Goal: Transaction & Acquisition: Purchase product/service

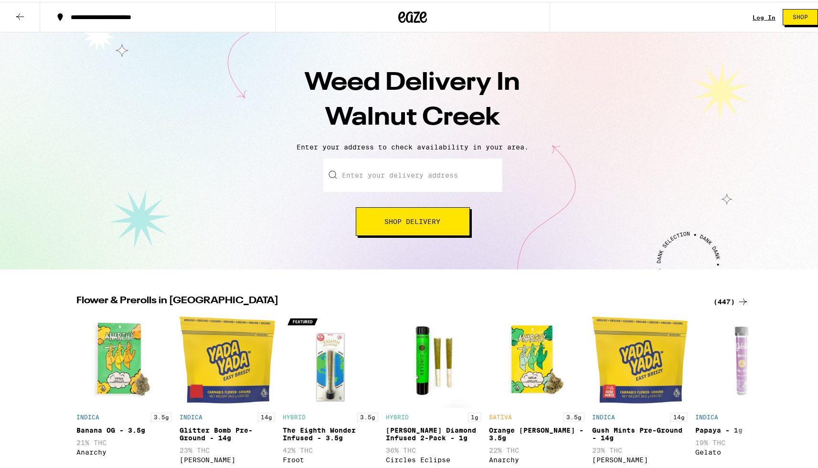
click at [390, 171] on input "Enter your delivery address" at bounding box center [412, 173] width 179 height 33
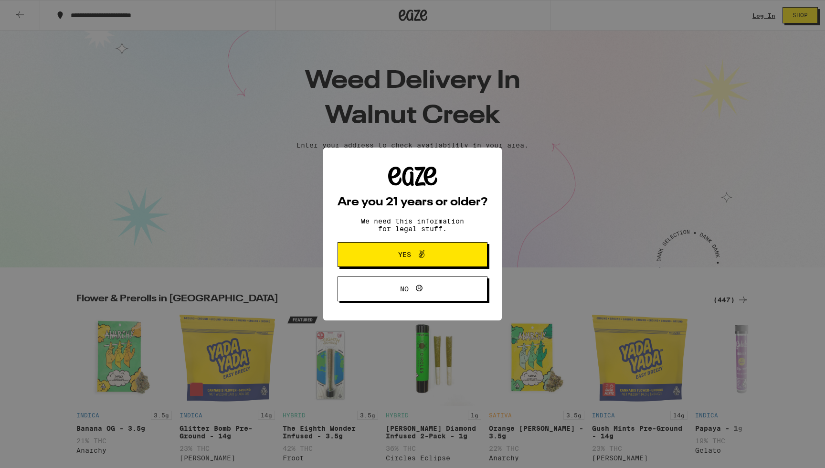
click at [471, 218] on p "We need this information for legal stuff." at bounding box center [412, 224] width 119 height 15
click at [441, 255] on span "Yes" at bounding box center [412, 254] width 73 height 12
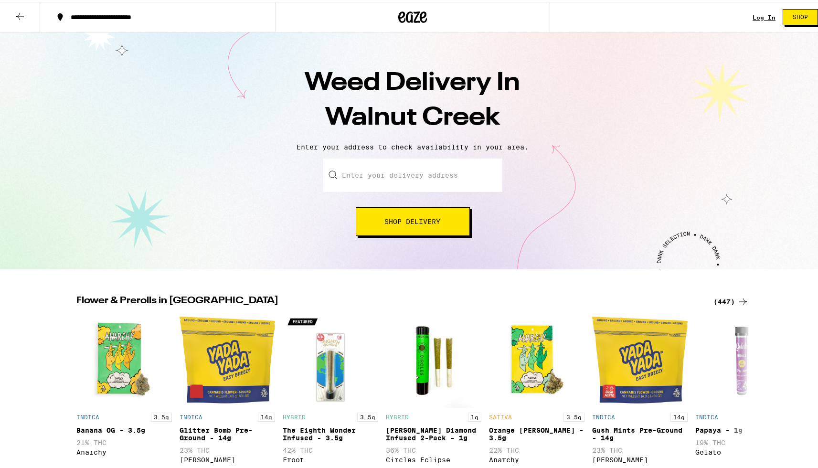
click at [409, 156] on div "Weed Delivery In [GEOGRAPHIC_DATA] Enter your address to check availability in …" at bounding box center [412, 149] width 825 height 237
click at [409, 171] on input "Enter your delivery address" at bounding box center [412, 173] width 179 height 33
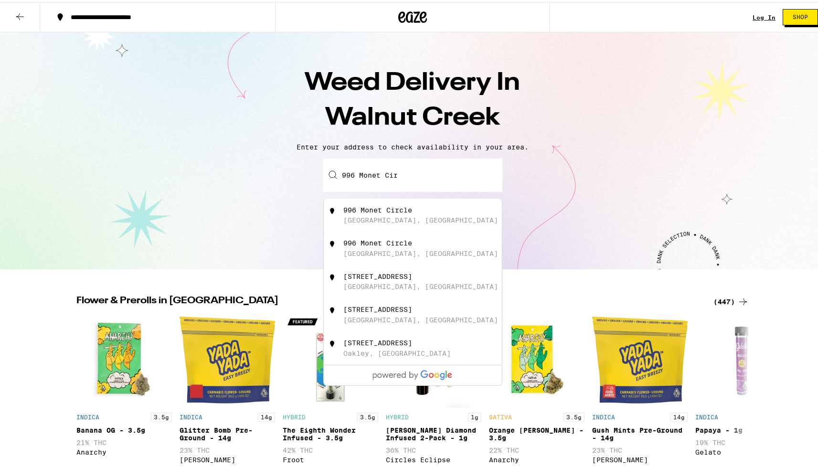
click at [399, 221] on div "[GEOGRAPHIC_DATA], [GEOGRAPHIC_DATA]" at bounding box center [420, 218] width 155 height 8
type input "[STREET_ADDRESS]"
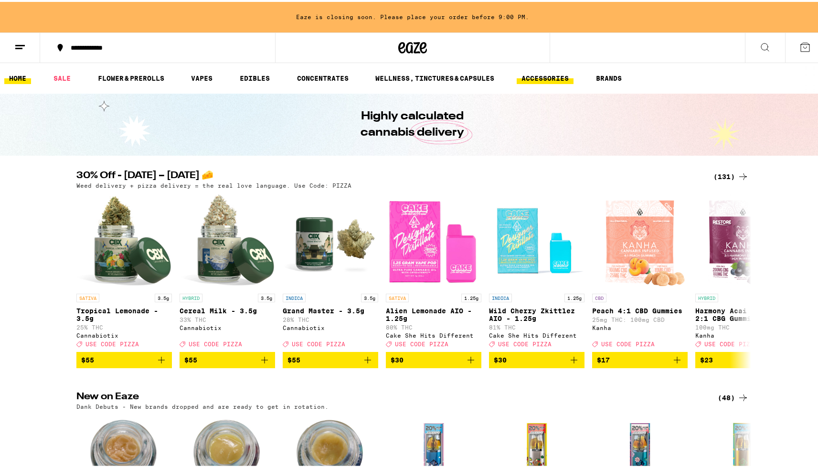
click at [550, 75] on link "ACCESSORIES" at bounding box center [544, 76] width 57 height 11
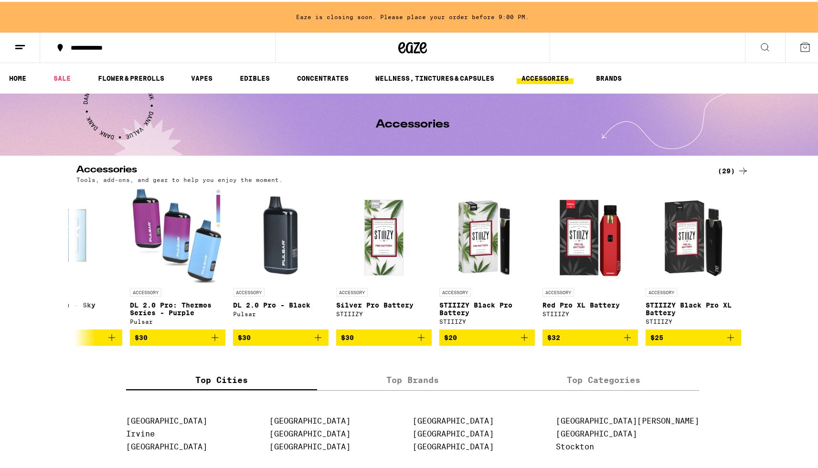
click at [758, 37] on button at bounding box center [765, 46] width 40 height 30
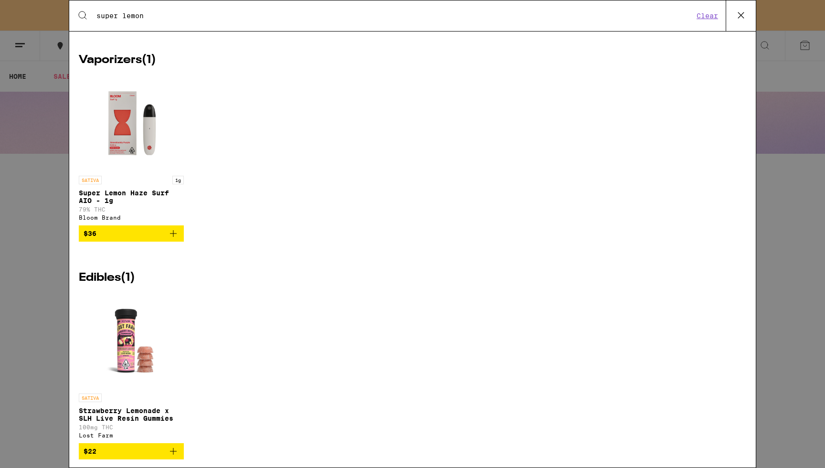
scroll to position [472, 0]
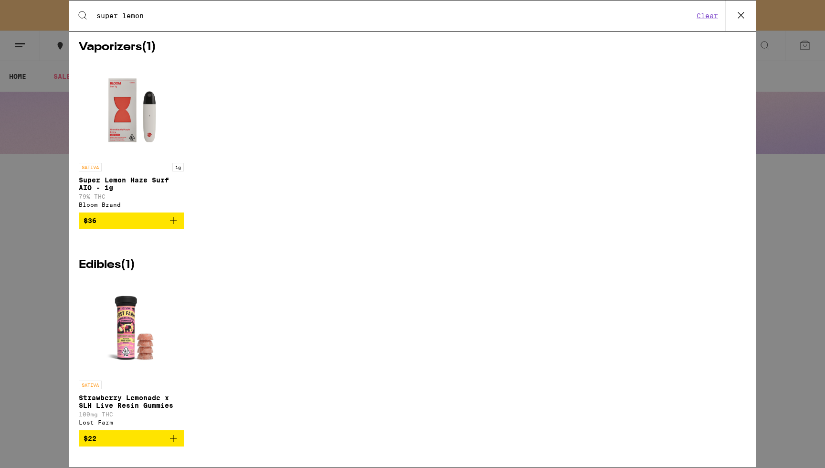
type input "super lemon"
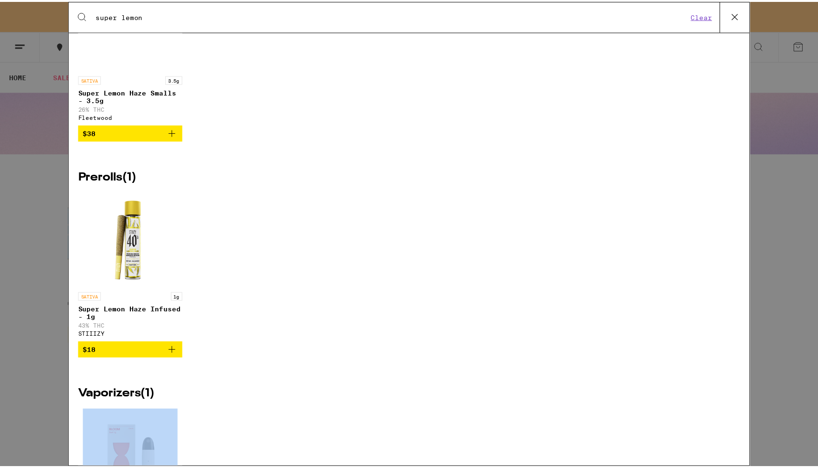
scroll to position [0, 0]
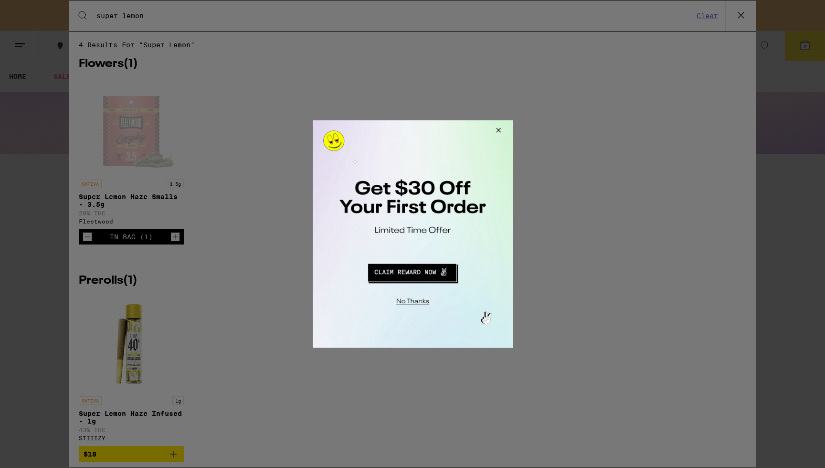
click at [502, 130] on button "Close Modal" at bounding box center [496, 131] width 26 height 23
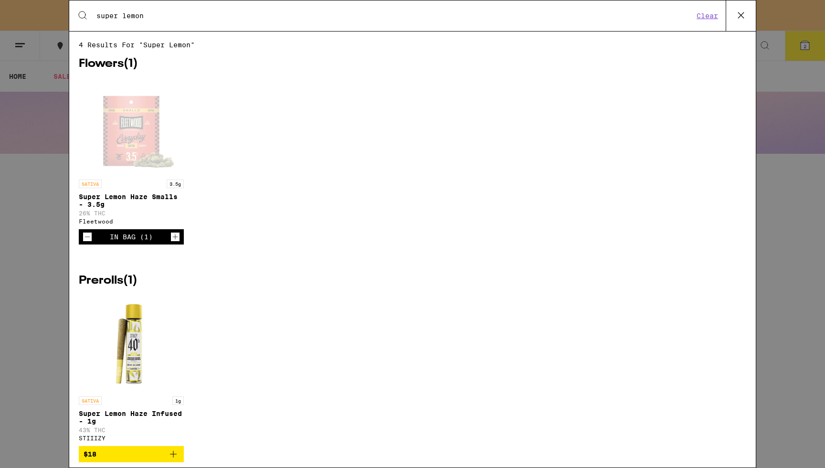
click at [709, 18] on button "Clear" at bounding box center [706, 15] width 27 height 9
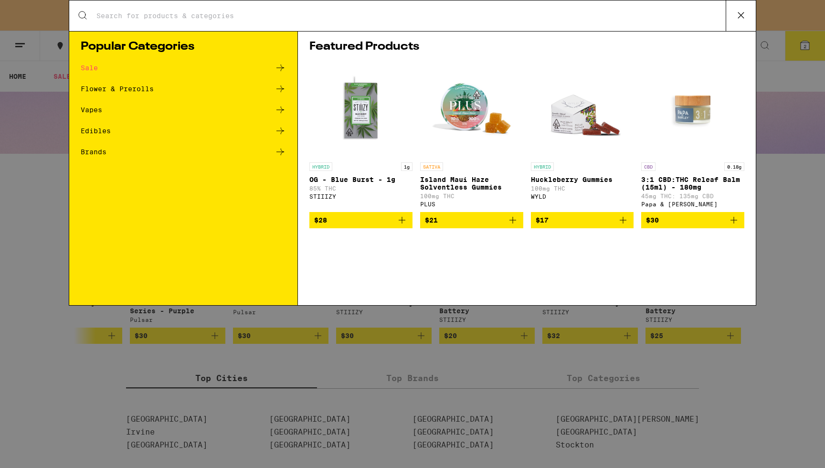
click at [114, 88] on div "Flower & Prerolls" at bounding box center [117, 88] width 73 height 7
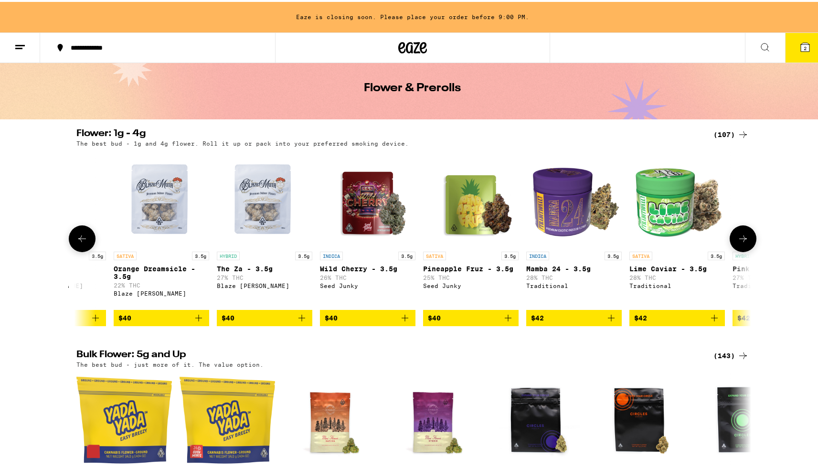
scroll to position [0, 4190]
click at [352, 200] on img "Open page for Wild Cherry - 3.5g from Seed Junky" at bounding box center [366, 196] width 95 height 95
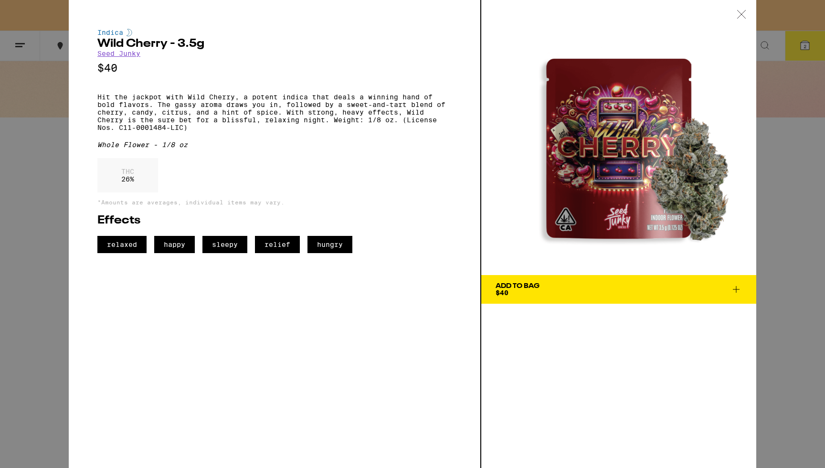
click at [741, 11] on icon at bounding box center [741, 14] width 10 height 9
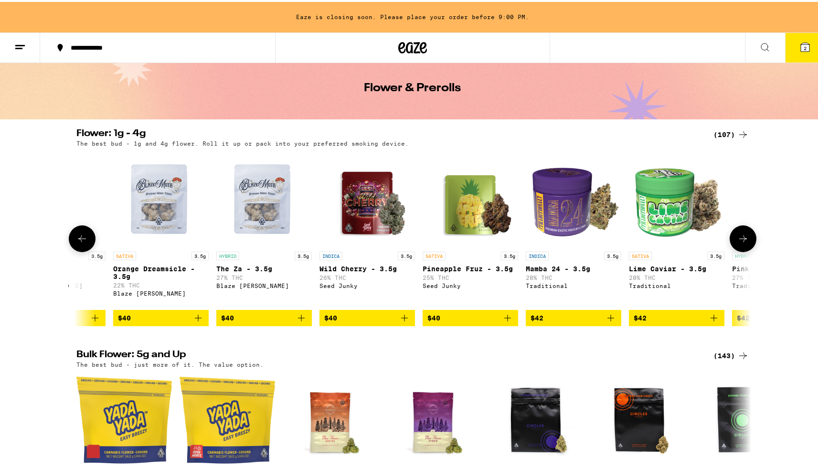
click at [552, 232] on img "Open page for Mamba 24 - 3.5g from Traditional" at bounding box center [572, 196] width 95 height 95
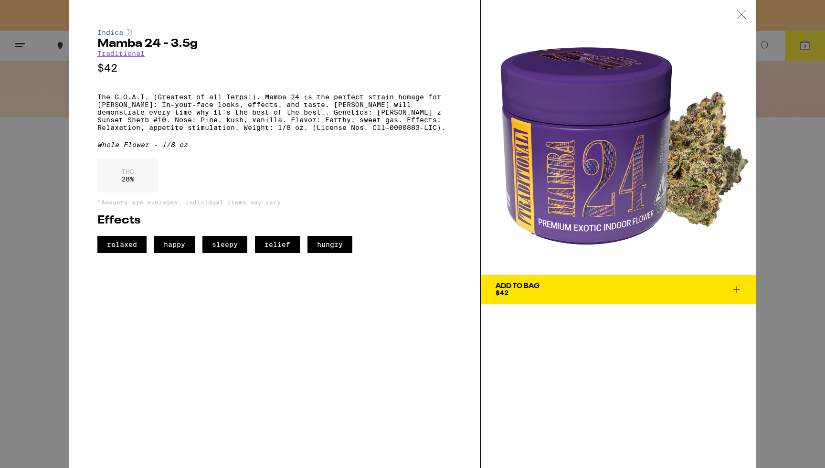
click at [793, 206] on div "Indica Mamba 24 - 3.5g Traditional $42 The G.O.A.T. (Greatest of all Terps!). M…" at bounding box center [412, 234] width 825 height 468
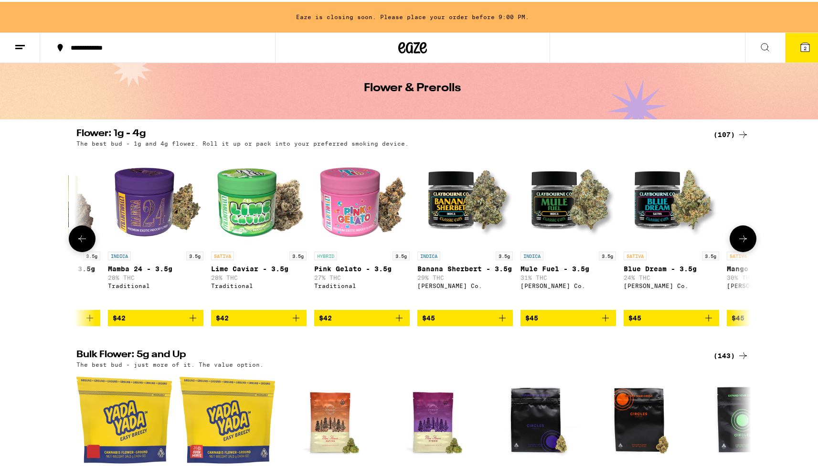
scroll to position [0, 4613]
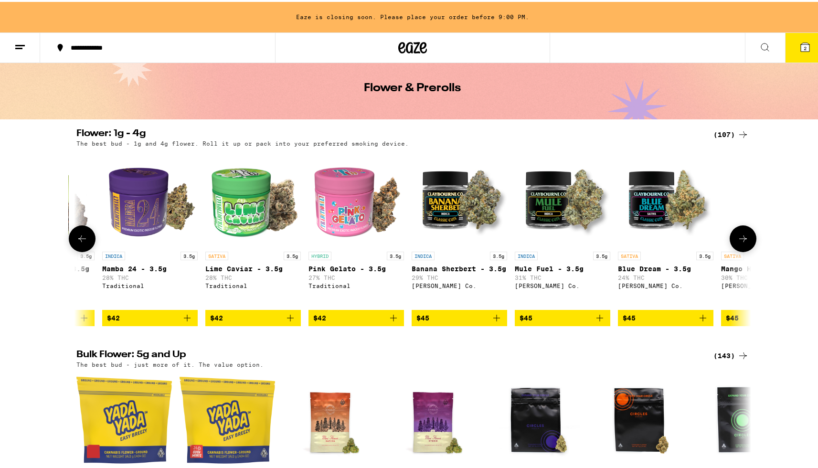
click at [447, 222] on img "Open page for Banana Sherbert - 3.5g from Claybourne Co." at bounding box center [458, 196] width 95 height 95
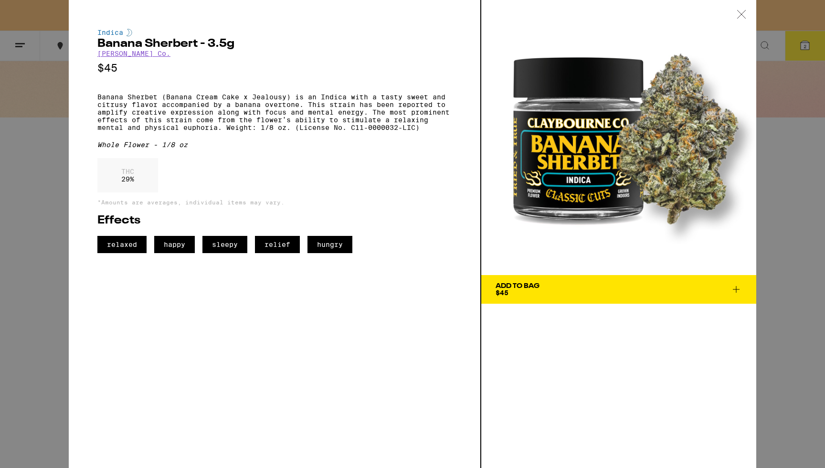
click at [803, 245] on div "Indica Banana Sherbert - 3.5g [PERSON_NAME] Co. $45 Banana Sherbet (Banana Crea…" at bounding box center [412, 234] width 825 height 468
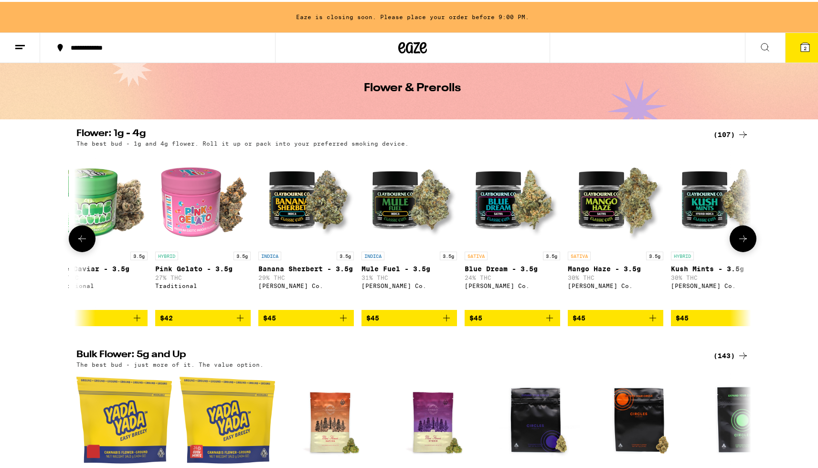
scroll to position [0, 4776]
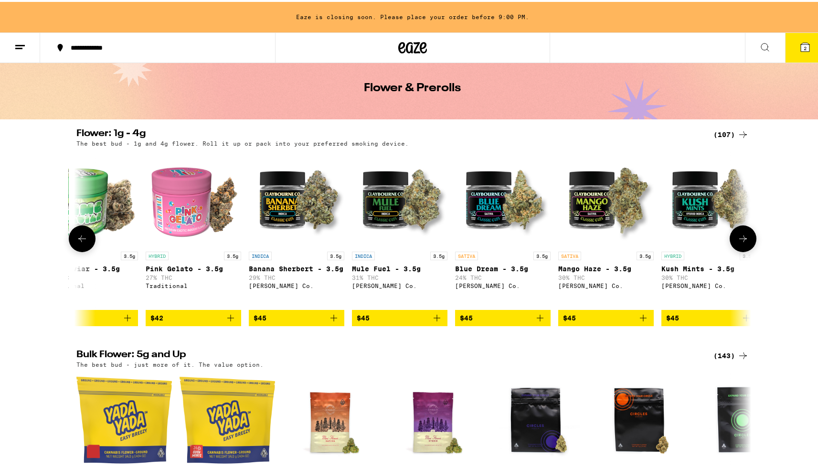
click at [398, 216] on img "Open page for Mule Fuel - 3.5g from Claybourne Co." at bounding box center [399, 196] width 95 height 95
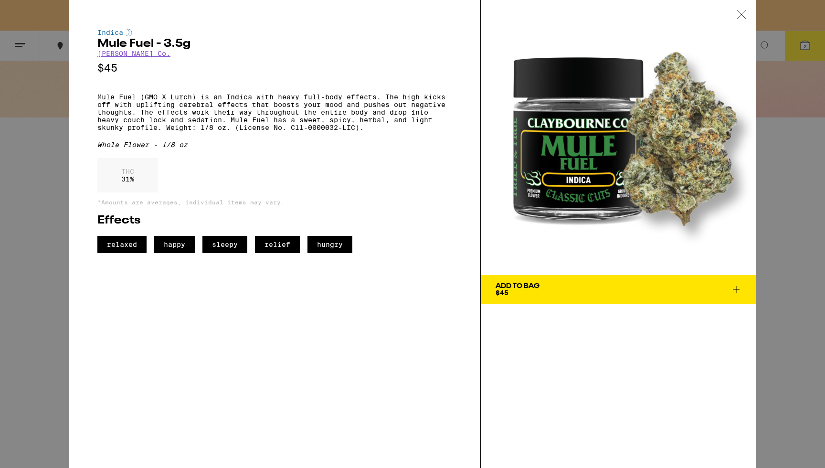
click at [788, 219] on div "Indica Mule Fuel - 3.5g [PERSON_NAME] Co. $45 Mule Fuel (GMO X Lurch) is an Ind…" at bounding box center [412, 234] width 825 height 468
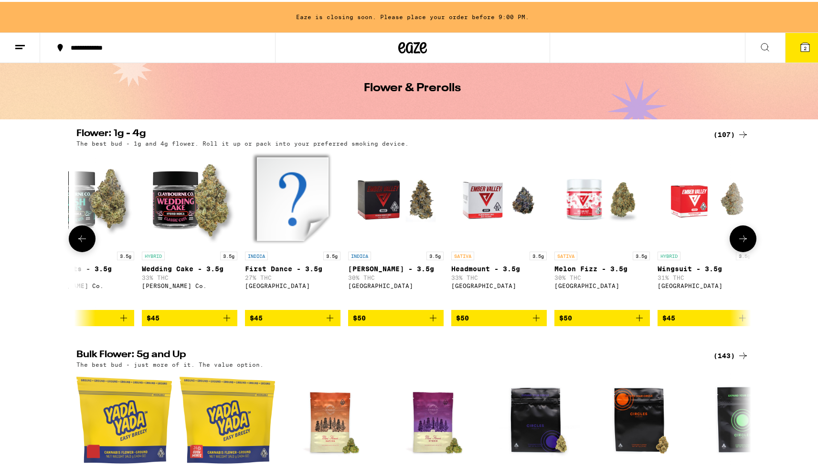
scroll to position [0, 5400]
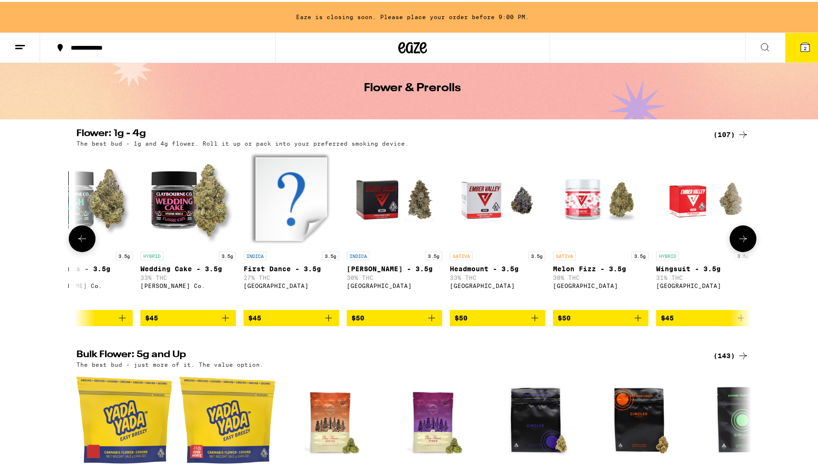
click at [378, 226] on img "Open page for Tiger King - 3.5g from Ember Valley" at bounding box center [393, 196] width 95 height 95
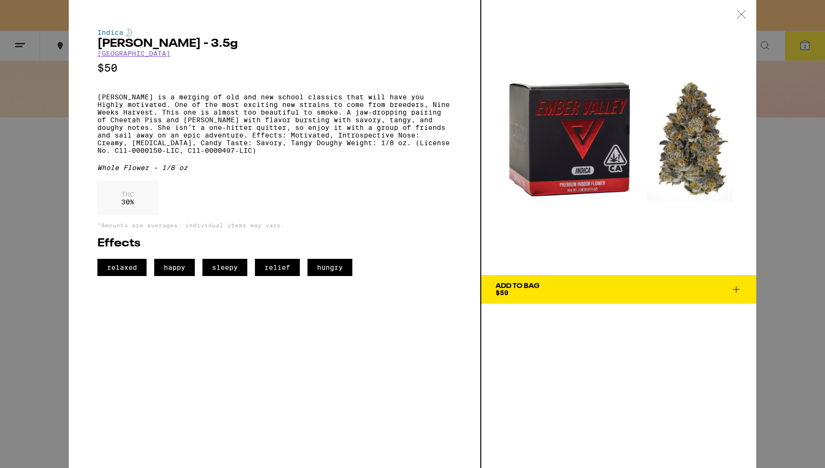
click at [782, 248] on div "Indica [PERSON_NAME] - 3.5g Ember Valley $50 [PERSON_NAME] is a merging of old …" at bounding box center [412, 234] width 825 height 468
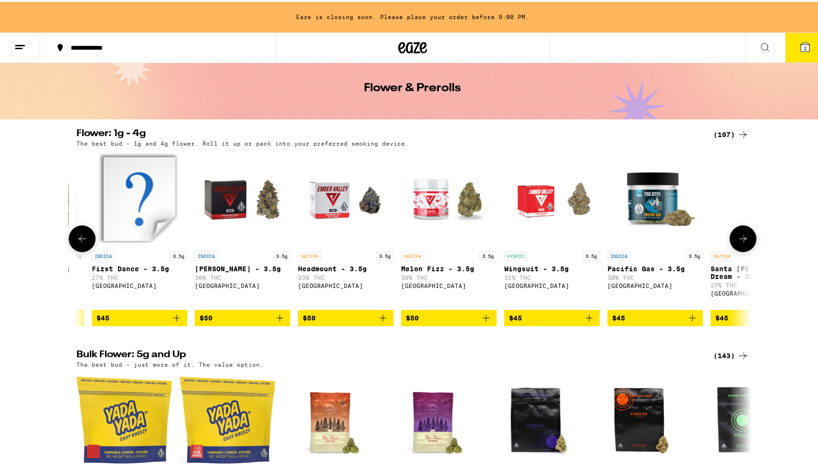
scroll to position [0, 5650]
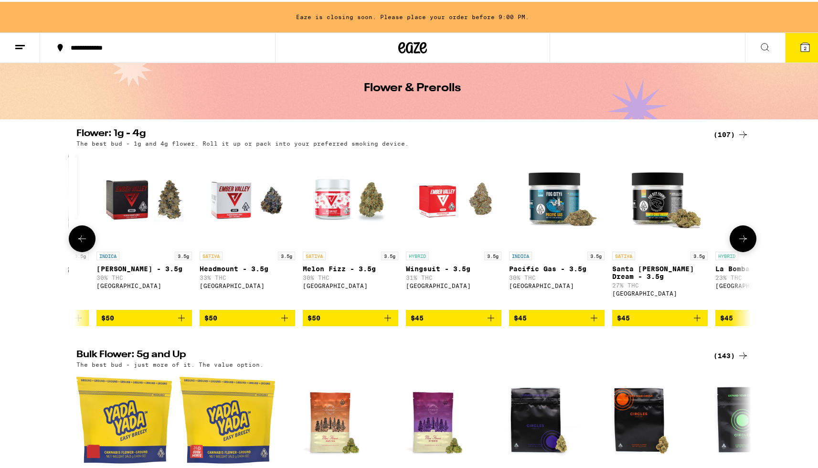
click at [535, 265] on p "Pacific Gas - 3.5g" at bounding box center [556, 267] width 95 height 8
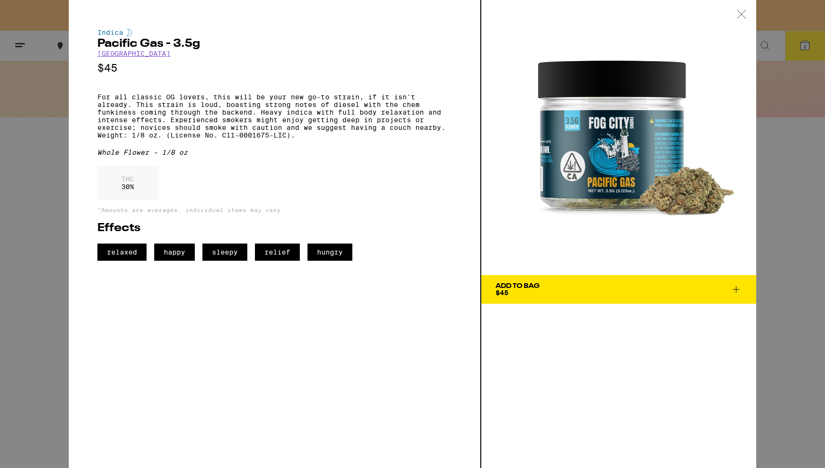
click at [817, 231] on div "Indica Pacific Gas - 3.5g Fog City Farms $45 For all classic OG lovers, this wi…" at bounding box center [412, 234] width 825 height 468
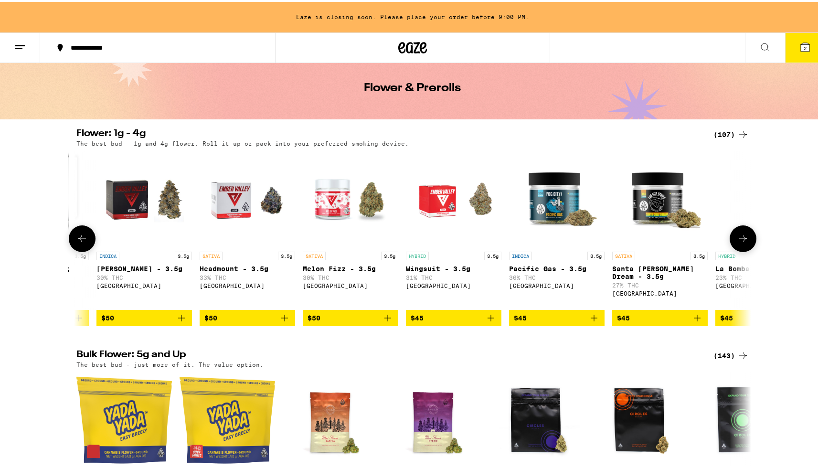
click at [421, 246] on link "HYBRID 3.5g Wingsuit - 3.5g 31% THC [GEOGRAPHIC_DATA]" at bounding box center [453, 228] width 95 height 158
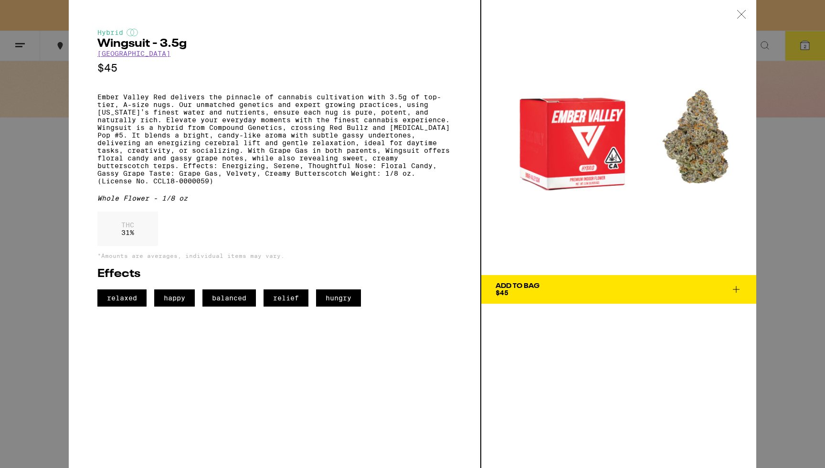
click at [809, 241] on div "Hybrid Wingsuit - 3.5g Ember Valley $45 Ember Valley Red delivers the pinnacle …" at bounding box center [412, 234] width 825 height 468
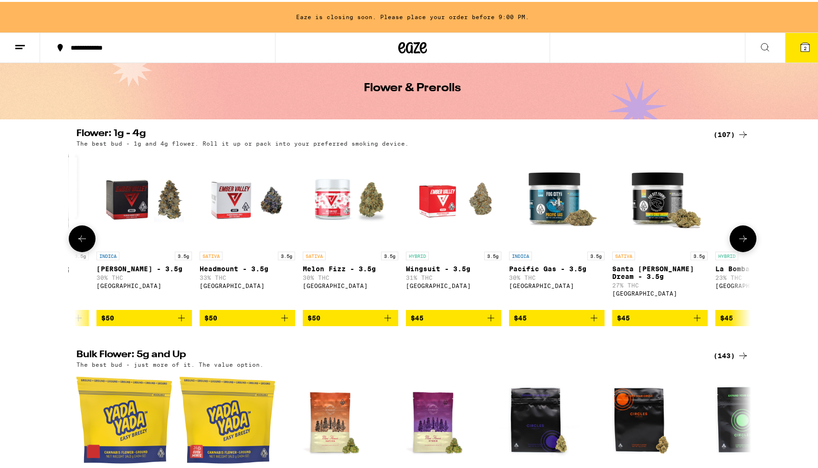
click at [642, 226] on img "Open page for Santa Cruz Dream - 3.5g from Fog City Farms" at bounding box center [659, 196] width 95 height 95
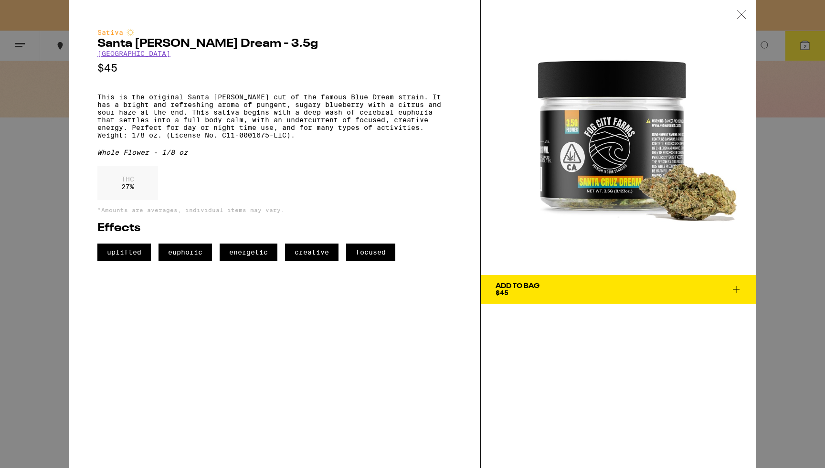
click at [779, 226] on div "Sativa Santa [PERSON_NAME] Dream - 3.5g Fog City Farms $45 This is the original…" at bounding box center [412, 234] width 825 height 468
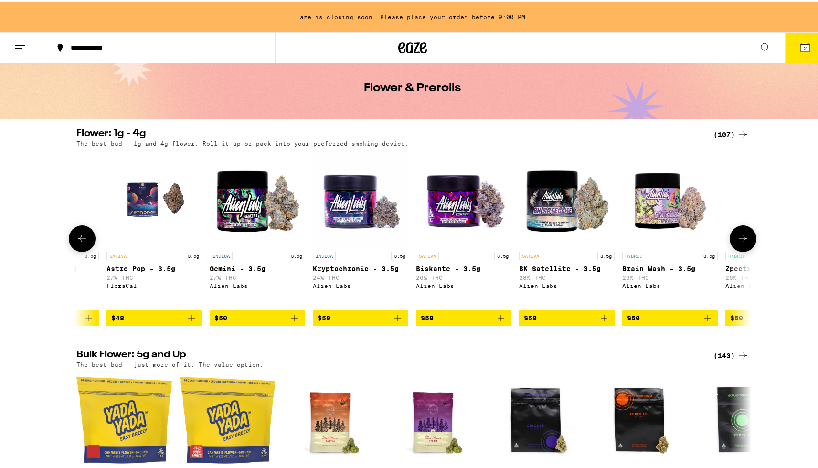
scroll to position [0, 6886]
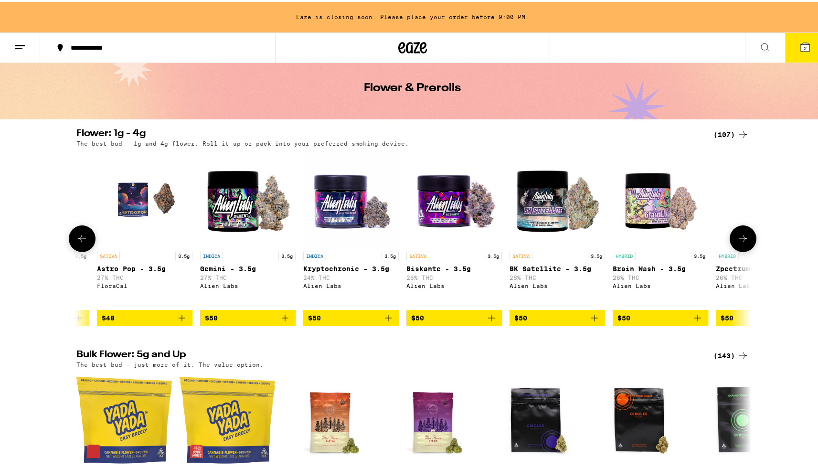
click at [325, 267] on p "Kryptochronic - 3.5g" at bounding box center [350, 267] width 95 height 8
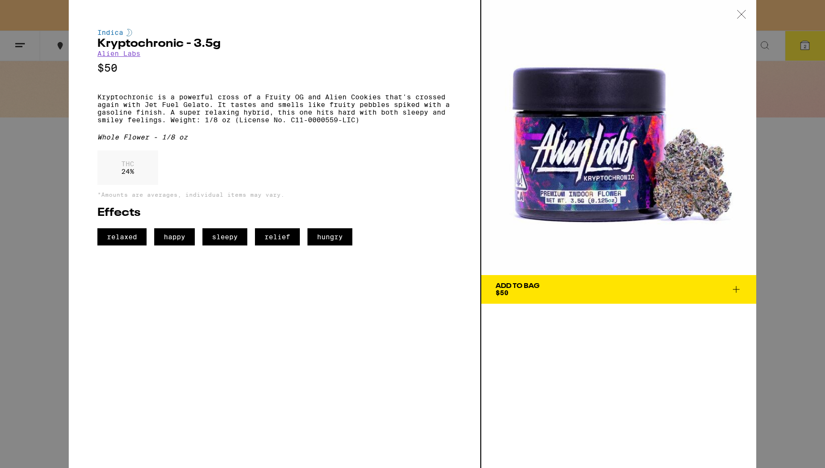
click at [793, 227] on div "Indica Kryptochronic - 3.5g Alien Labs $50 Kryptochronic is a powerful cross of…" at bounding box center [412, 234] width 825 height 468
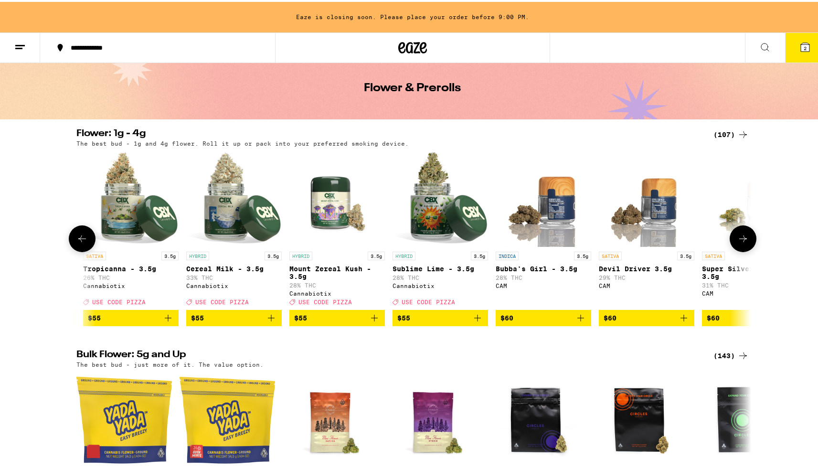
scroll to position [0, 9676]
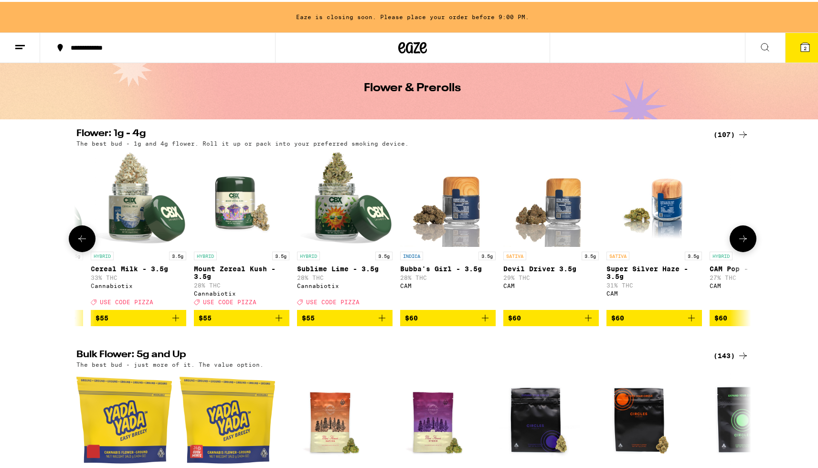
click at [462, 271] on p "Bubba's Girl - 3.5g" at bounding box center [447, 267] width 95 height 8
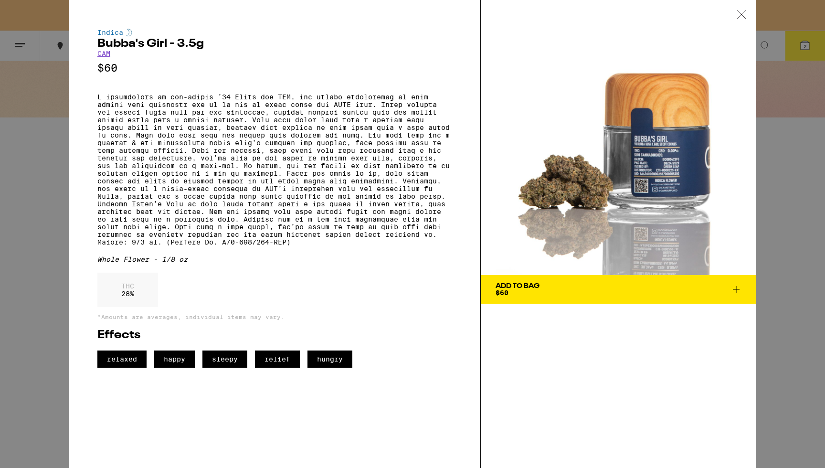
click at [794, 224] on div "Indica Bubba's Girl - 3.5g CAM $60 Whole Flower - 1/8 oz THC 28 % *Amounts are …" at bounding box center [412, 234] width 825 height 468
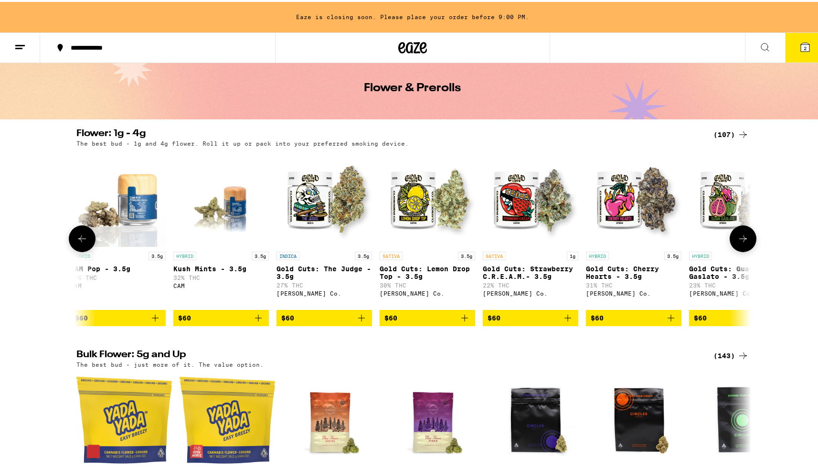
scroll to position [0, 10358]
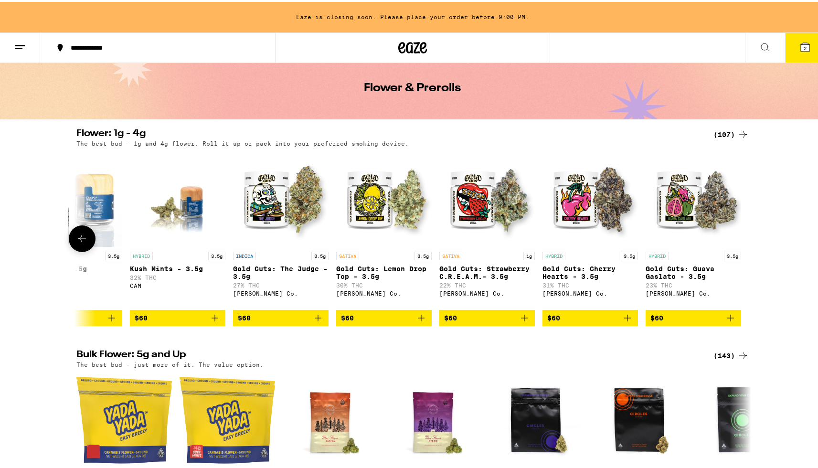
click at [681, 275] on p "Gold Cuts: Guava Gaslato - 3.5g" at bounding box center [692, 270] width 95 height 15
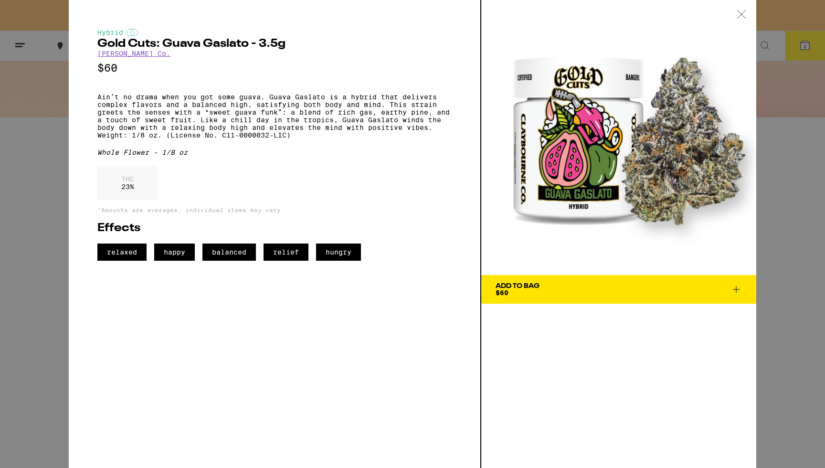
click at [792, 243] on div "Hybrid Gold Cuts: Guava Gaslato - 3.5g [PERSON_NAME] Co. $60 Ain’t no drama whe…" at bounding box center [412, 234] width 825 height 468
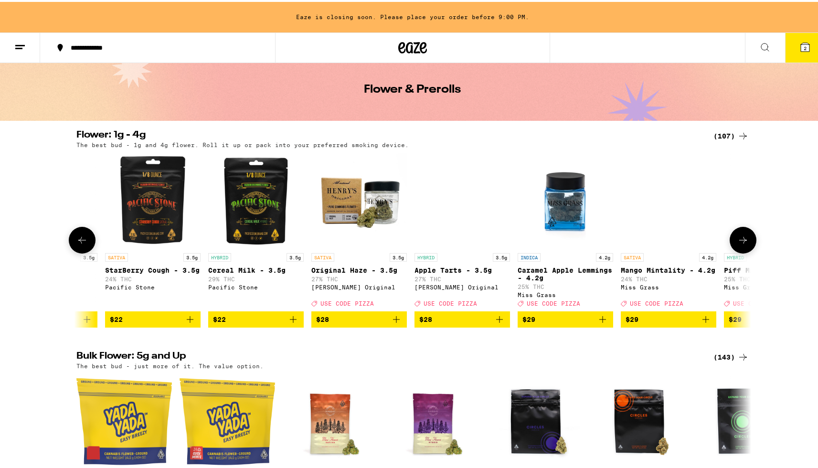
scroll to position [0, 2135]
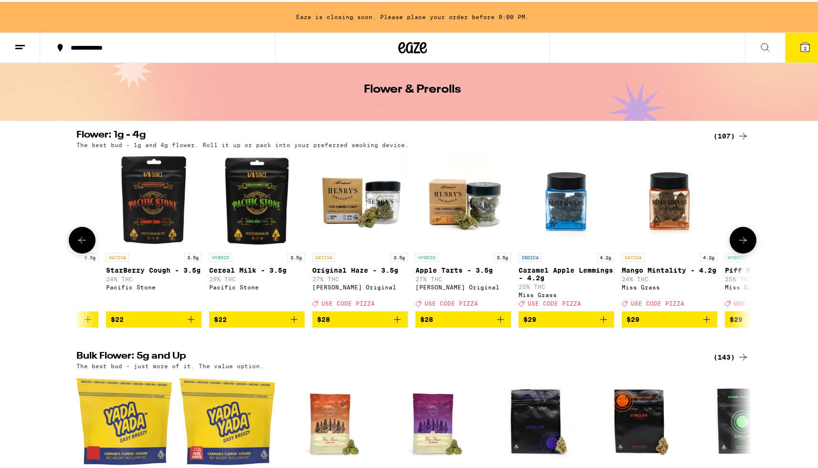
click at [577, 271] on p "Caramel Apple Lemmings - 4.2g" at bounding box center [565, 271] width 95 height 15
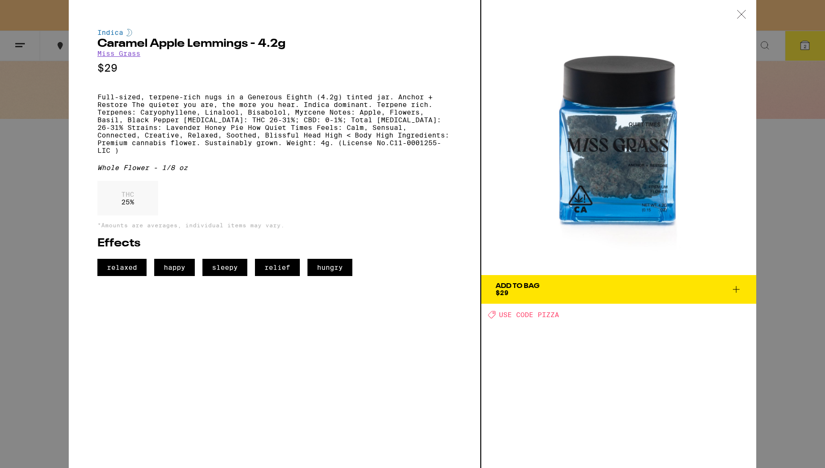
click at [778, 270] on div "Indica Caramel Apple Lemmings - 4.2g Miss Grass $29 Full-sized, terpene-rich nu…" at bounding box center [412, 234] width 825 height 468
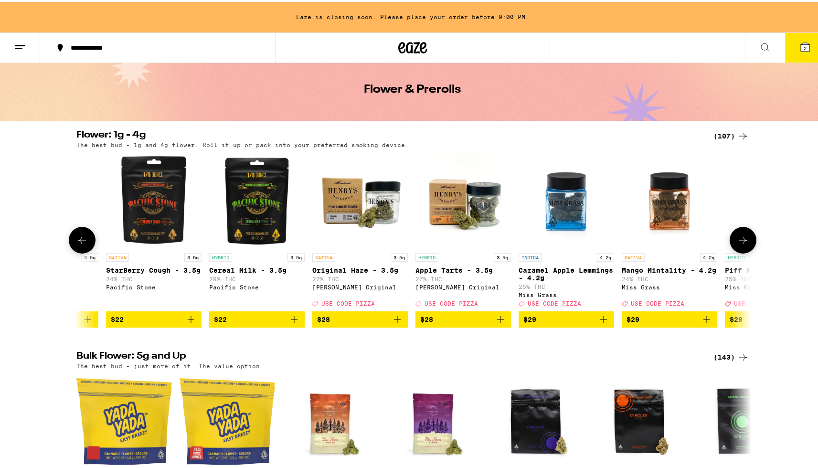
click at [370, 272] on p "Original Haze - 3.5g" at bounding box center [359, 268] width 95 height 8
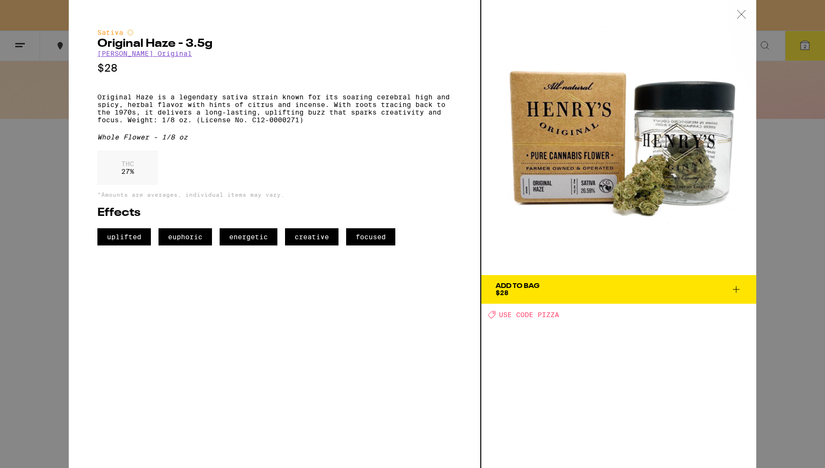
click at [806, 249] on div "Sativa Original Haze - 3.5g [PERSON_NAME] Original $28 Original Haze is a legen…" at bounding box center [412, 234] width 825 height 468
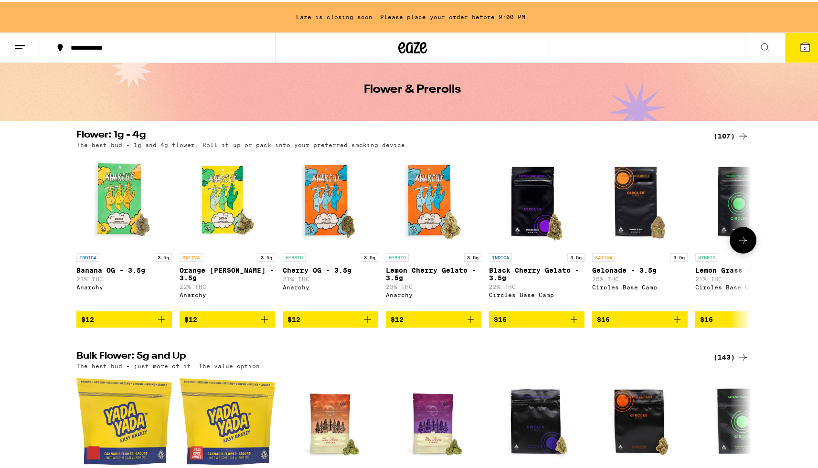
click at [205, 266] on p "Orange [PERSON_NAME] - 3.5g" at bounding box center [226, 271] width 95 height 15
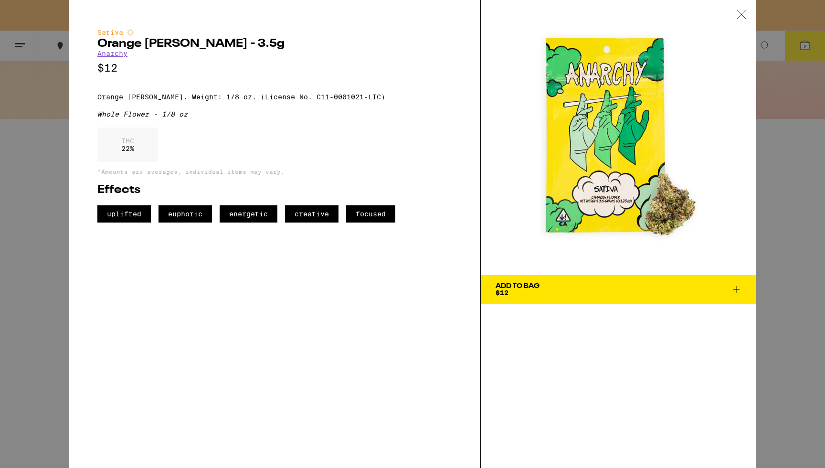
click at [813, 272] on div "Sativa Orange [PERSON_NAME] - 3.5g Anarchy $12 Orange [PERSON_NAME]. Weight: 1/…" at bounding box center [412, 234] width 825 height 468
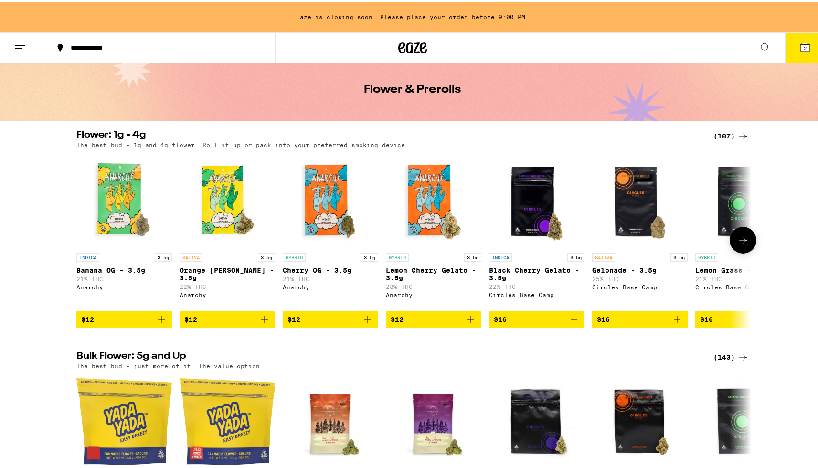
click at [632, 272] on p "Gelonade - 3.5g" at bounding box center [639, 268] width 95 height 8
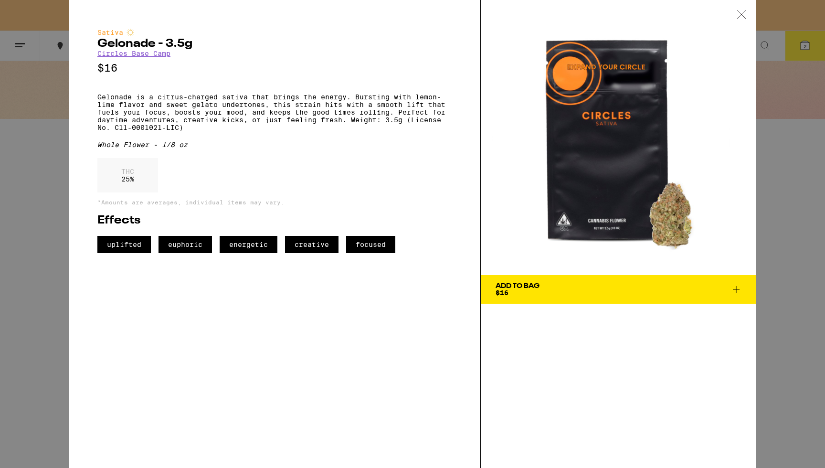
click at [769, 252] on div "Sativa Gelonade - 3.5g Circles Base Camp $16 Gelonade is a citrus-charged sativ…" at bounding box center [412, 234] width 825 height 468
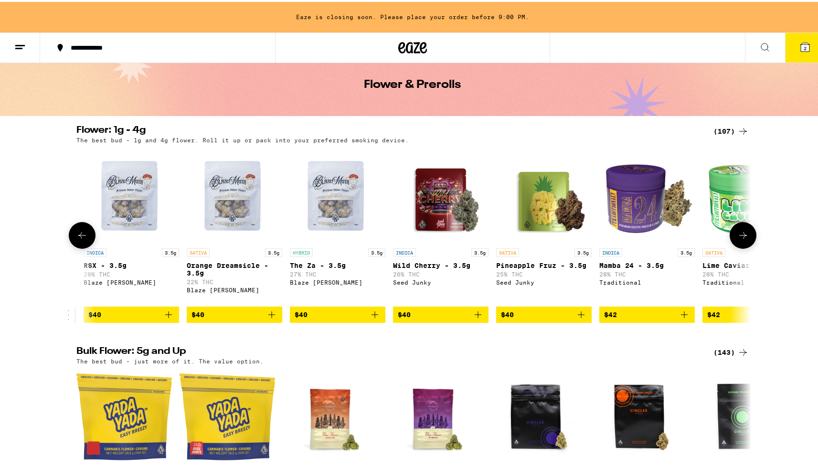
scroll to position [0, 4180]
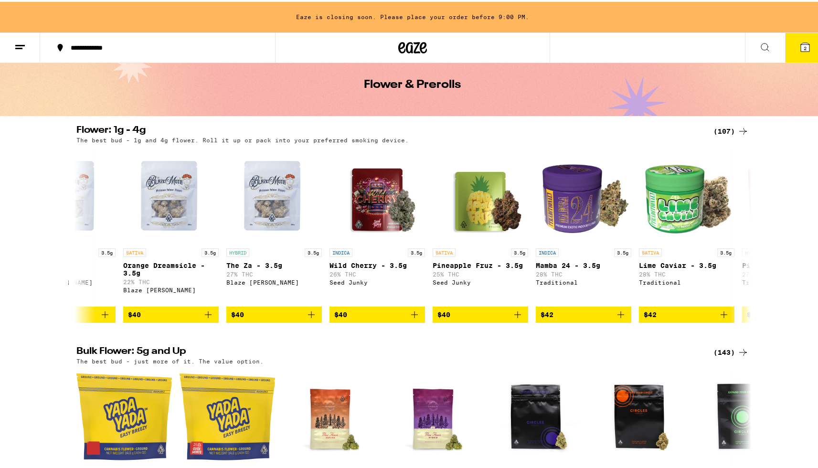
click at [759, 40] on icon at bounding box center [764, 45] width 11 height 11
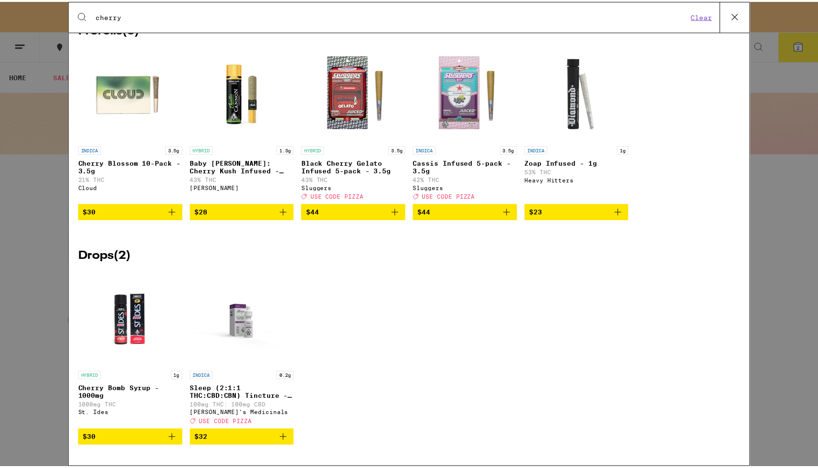
scroll to position [1703, 0]
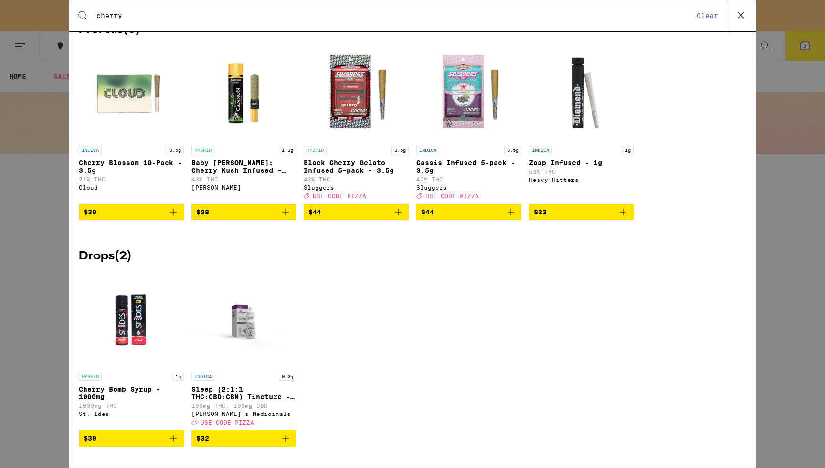
type input "cherry"
click at [775, 310] on div "Search for Products cherry Clear 56 results for "cherry" Edibles ( 17 ) SATIVA …" at bounding box center [412, 234] width 825 height 468
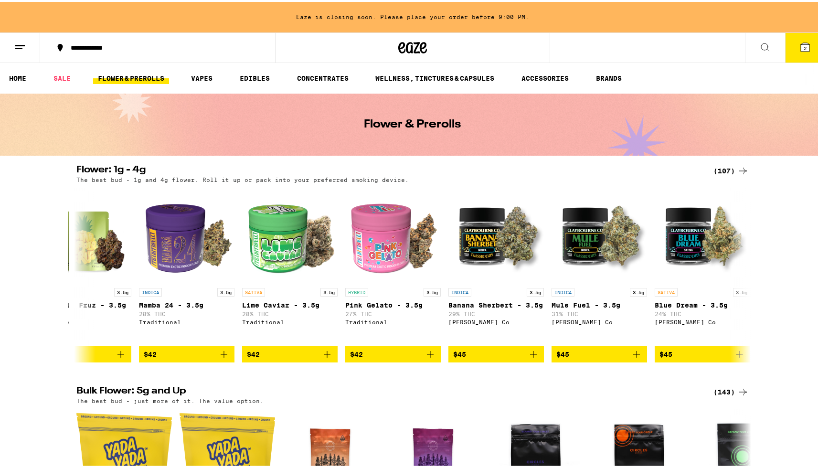
scroll to position [0, 4577]
click at [484, 246] on img "Open page for Banana Sherbert - 3.5g from Claybourne Co." at bounding box center [495, 233] width 95 height 95
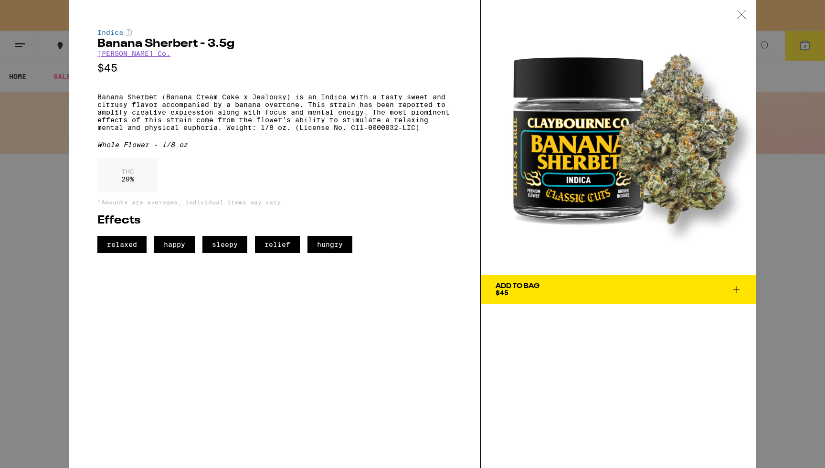
click at [248, 106] on p "Banana Sherbet (Banana Cream Cake x Jealousy) is an Indica with a tasty sweet a…" at bounding box center [274, 112] width 354 height 38
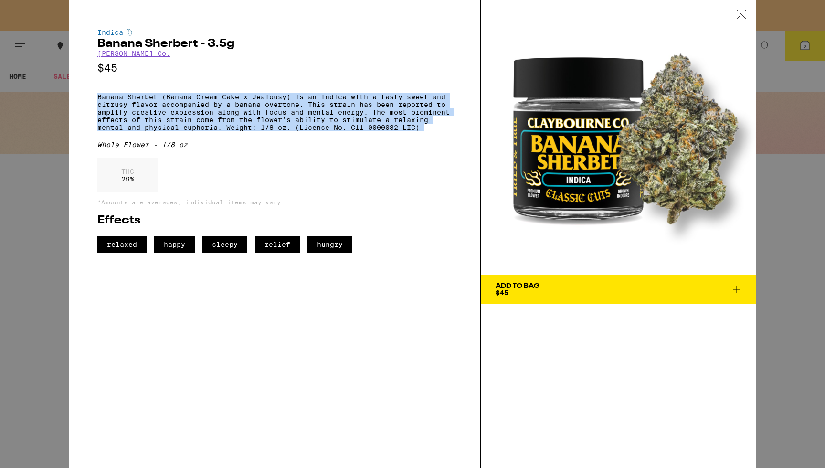
drag, startPoint x: 248, startPoint y: 106, endPoint x: 246, endPoint y: 94, distance: 11.5
click at [246, 94] on div "Indica Banana Sherbert - 3.5g [PERSON_NAME] Co. $45 Banana Sherbet (Banana Crea…" at bounding box center [274, 141] width 354 height 224
click at [246, 96] on div "Indica Banana Sherbert - 3.5g [PERSON_NAME] Co. $45 Banana Sherbet (Banana Crea…" at bounding box center [274, 141] width 354 height 224
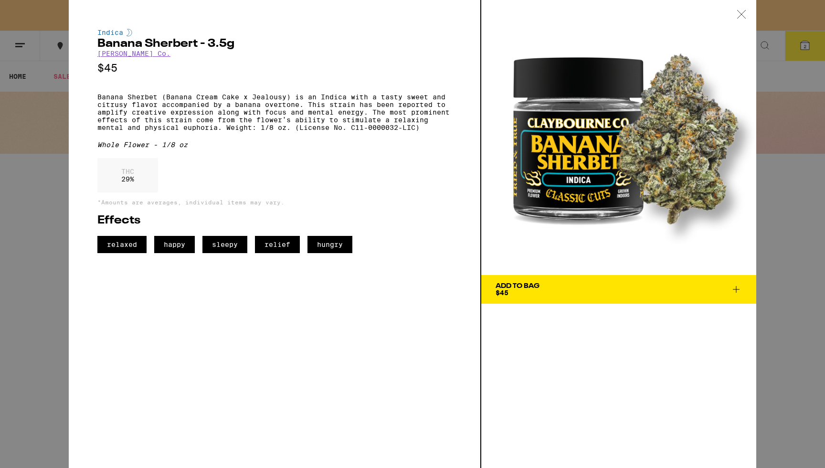
click at [611, 294] on span "Add To Bag $45" at bounding box center [618, 289] width 246 height 13
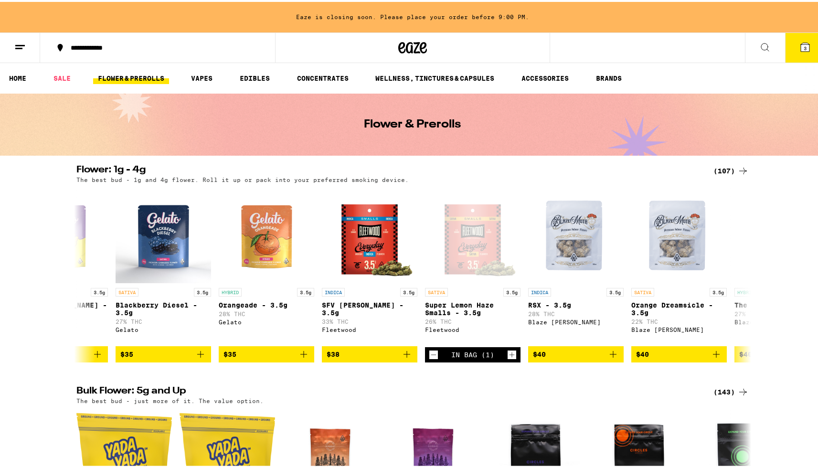
scroll to position [0, 3692]
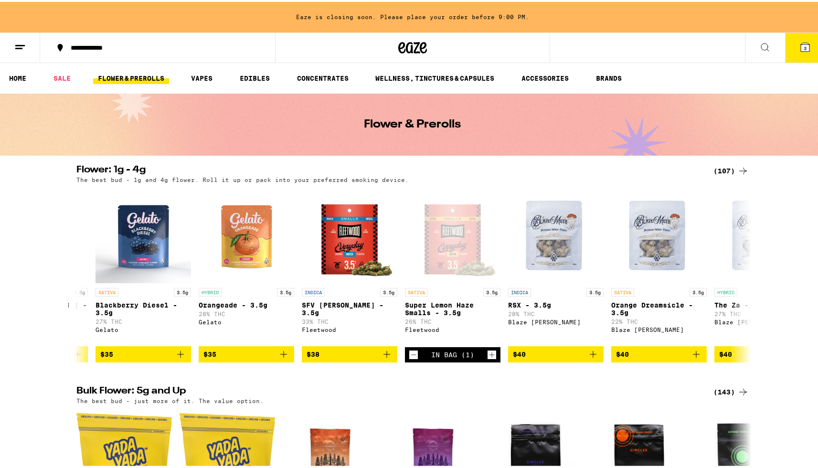
click at [463, 246] on div "Open page for Super Lemon Haze Smalls - 3.5g from Fleetwood" at bounding box center [452, 233] width 95 height 95
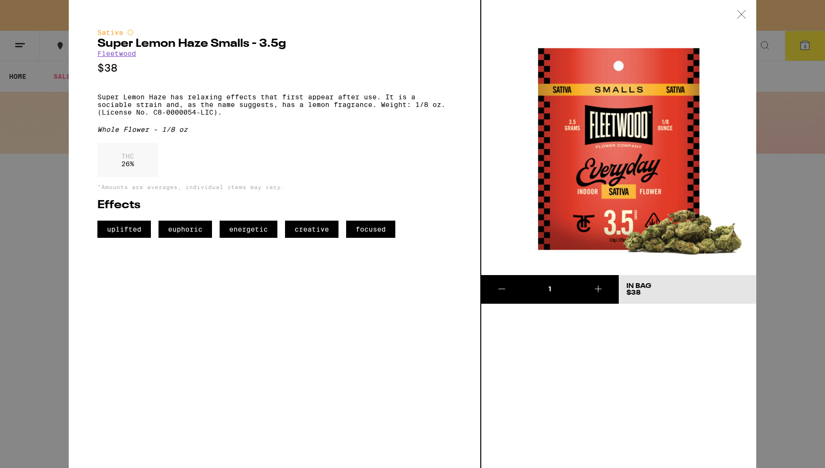
click at [24, 247] on div "Sativa Super Lemon Haze Smalls - 3.5g Fleetwood $38 Super Lemon Haze has relaxi…" at bounding box center [412, 234] width 825 height 468
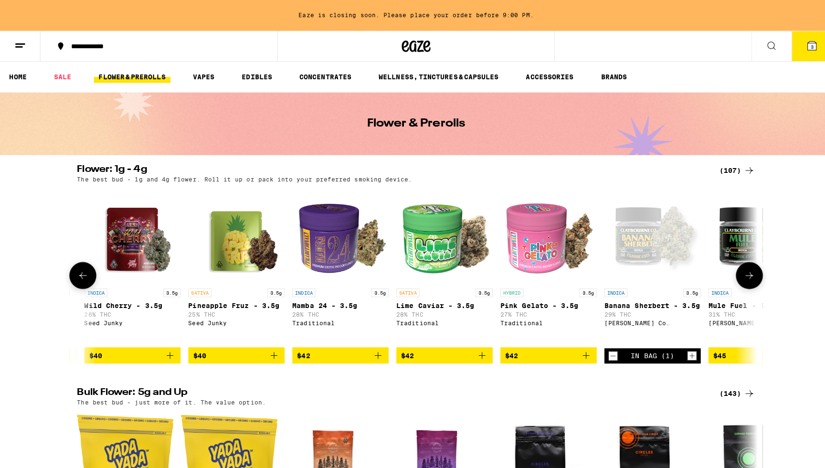
scroll to position [0, 4427]
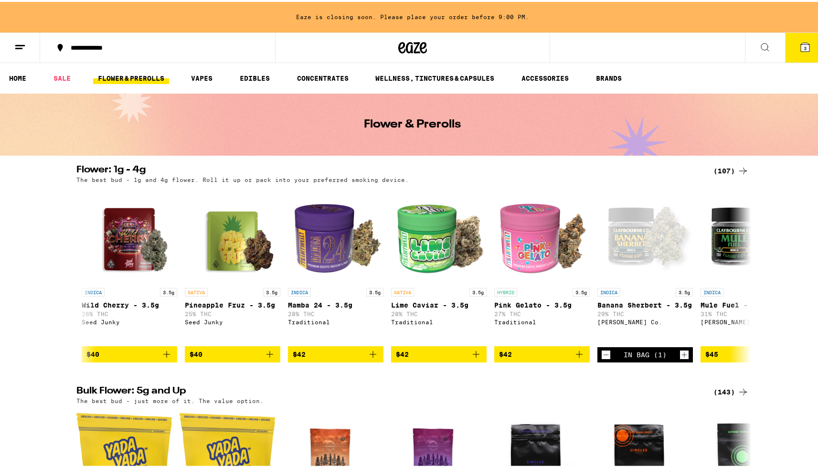
click at [759, 44] on icon at bounding box center [764, 45] width 11 height 11
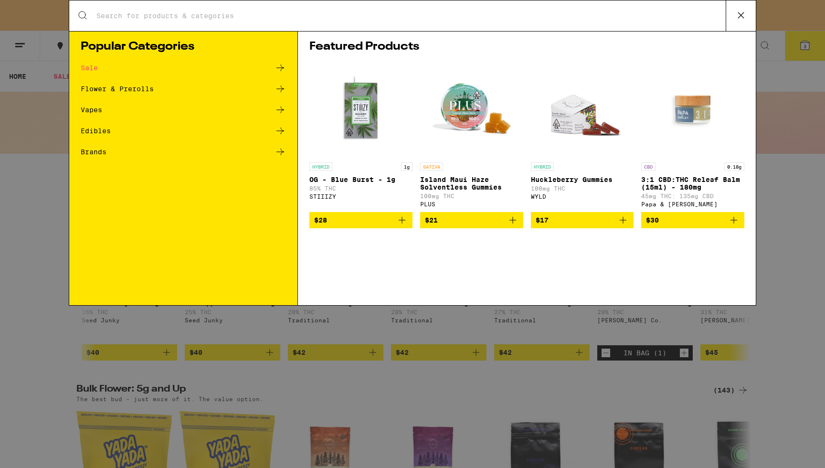
click at [281, 21] on div "Search for Products" at bounding box center [412, 15] width 686 height 31
click at [273, 11] on input "Search for Products" at bounding box center [410, 15] width 629 height 9
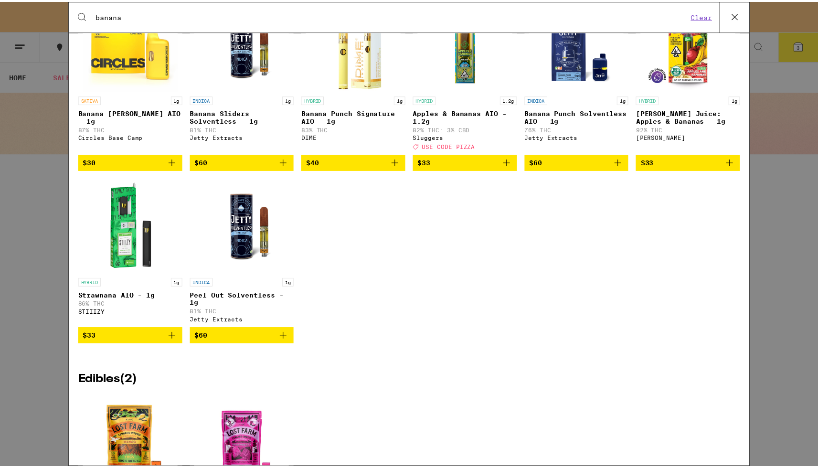
scroll to position [841, 0]
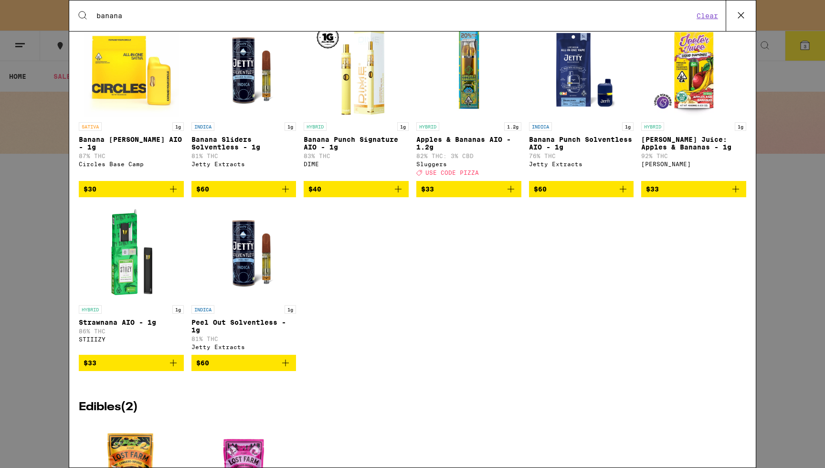
type input "banana"
click at [794, 197] on div "Search for Products banana Clear 29 results for "banana" Prerolls ( 9 ) INDICA …" at bounding box center [412, 234] width 825 height 468
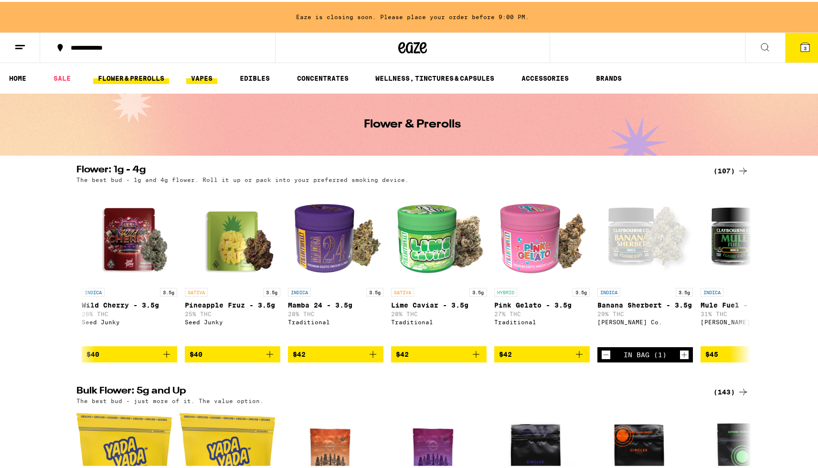
click at [205, 76] on link "VAPES" at bounding box center [201, 76] width 31 height 11
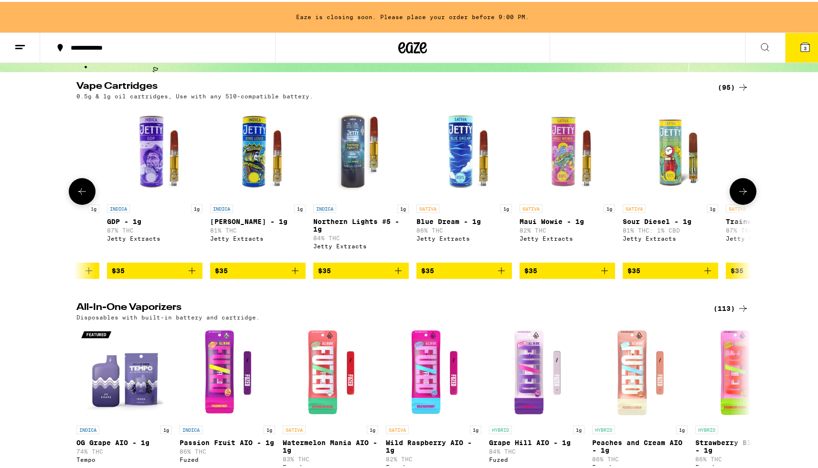
scroll to position [0, 5439]
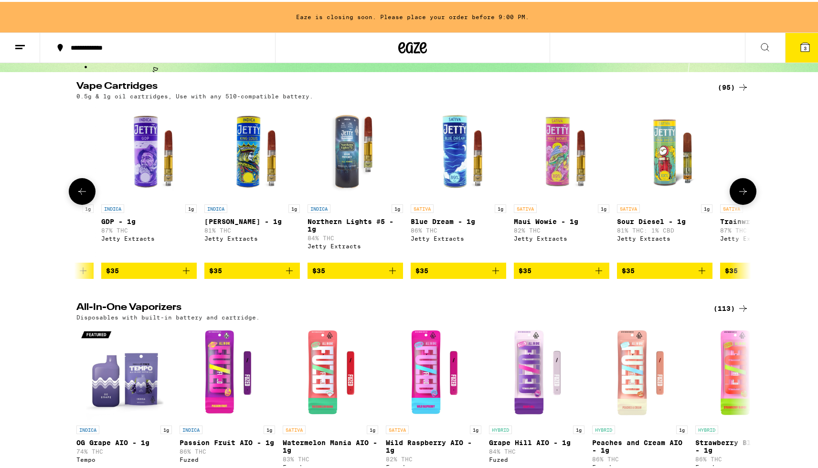
click at [335, 175] on img "Open page for Northern Lights #5 - 1g from Jetty Extracts" at bounding box center [354, 149] width 95 height 95
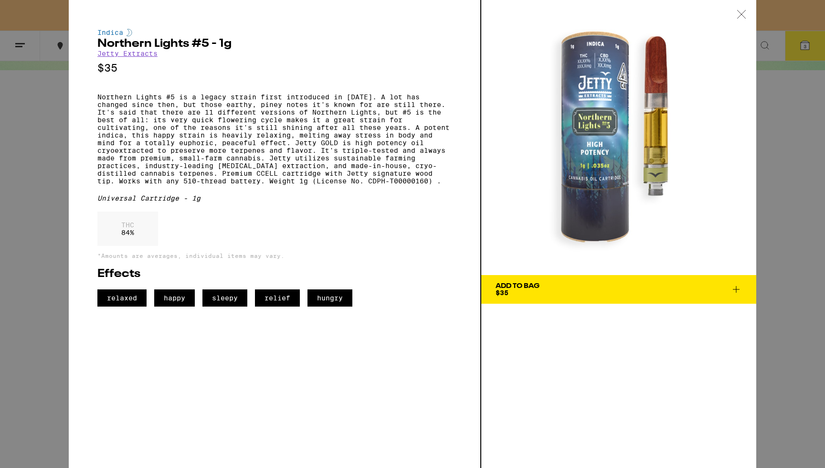
click at [784, 184] on div "Indica Northern Lights #5 - 1g Jetty Extracts $35 Northern Lights #5 is a legac…" at bounding box center [412, 234] width 825 height 468
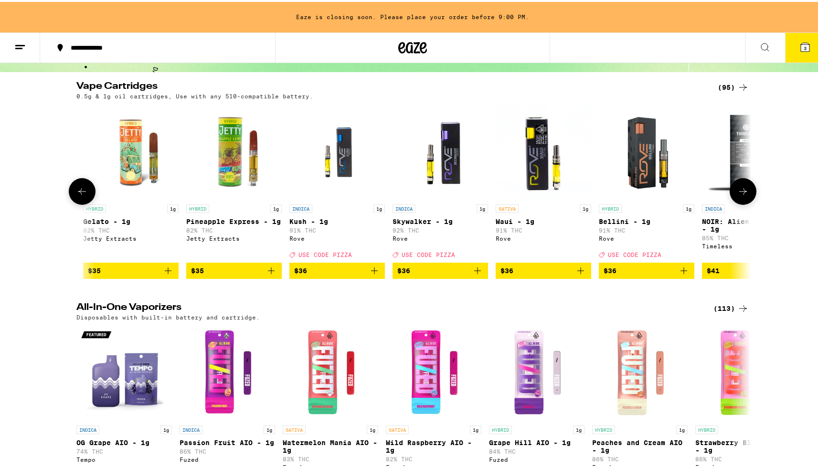
scroll to position [0, 6291]
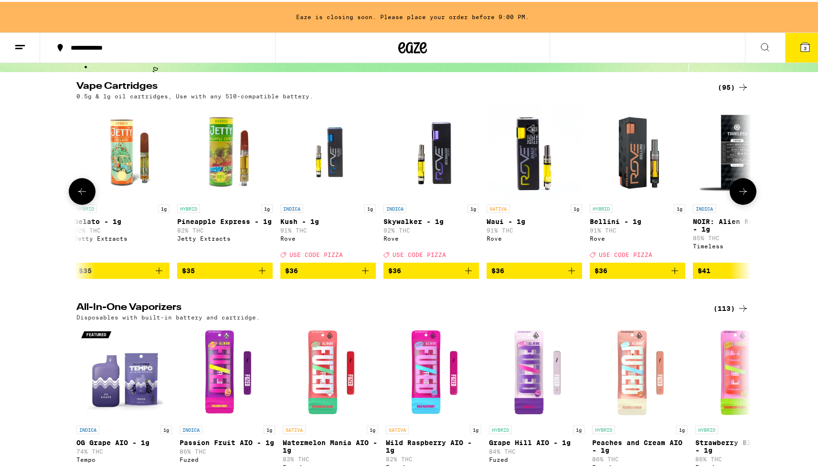
click at [433, 216] on div "INDICA 1g Skywalker - 1g 92% THC Rove Deal Created with Sketch. USE CODE PIZZA" at bounding box center [430, 228] width 95 height 53
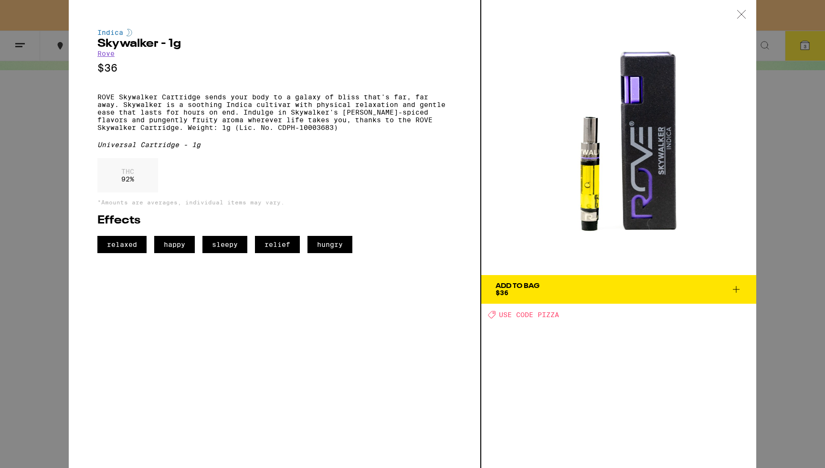
click at [786, 192] on div "[PERSON_NAME] - 1g Rove $36 ROVE Skywalker Cartridge sends your body to a galax…" at bounding box center [412, 234] width 825 height 468
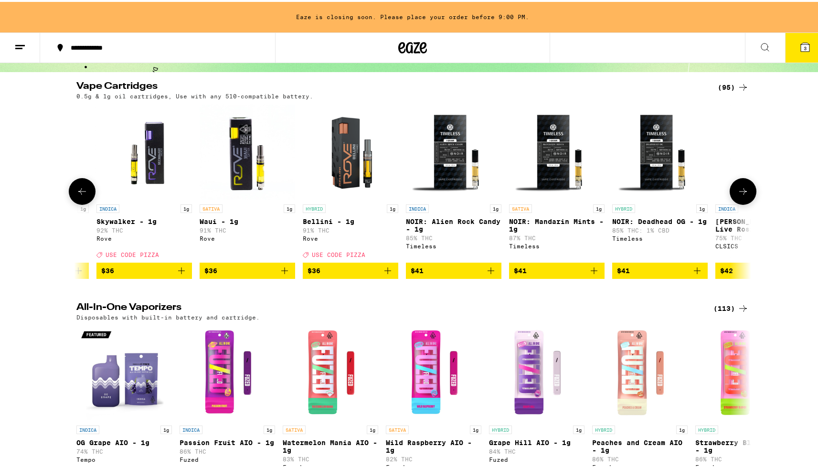
scroll to position [0, 6579]
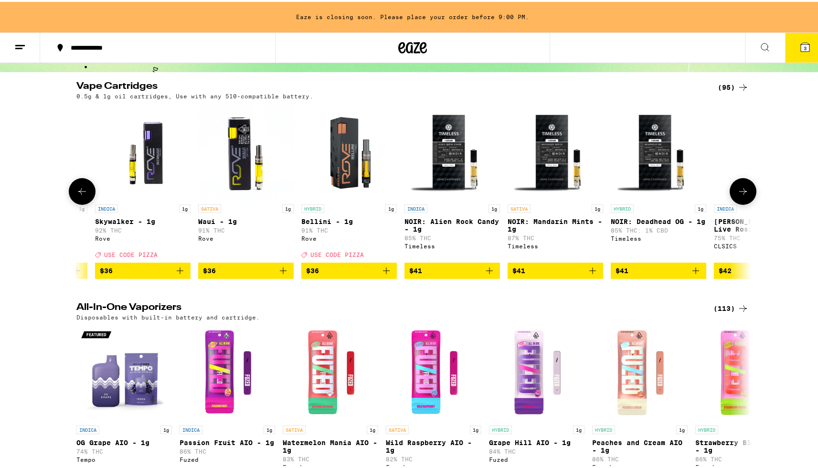
click at [462, 223] on p "NOIR: Alien Rock Candy - 1g" at bounding box center [451, 223] width 95 height 15
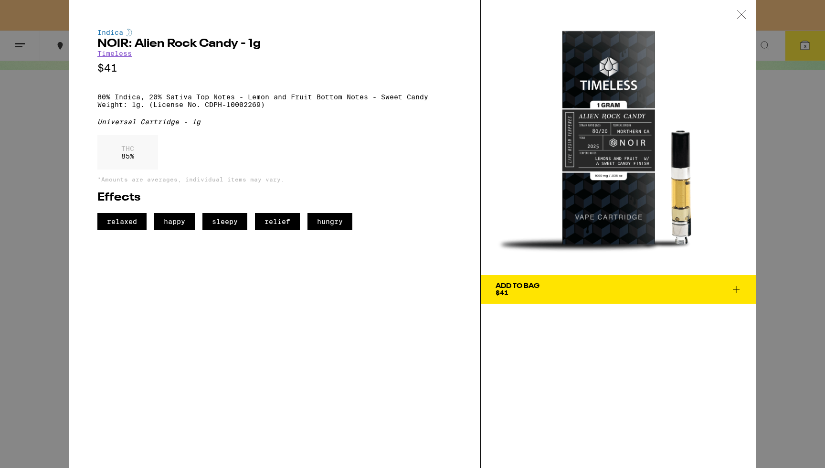
click at [788, 184] on div "Indica NOIR: Alien Rock Candy - 1g Timeless $41 80% Indica, 20% Sativa Top Note…" at bounding box center [412, 234] width 825 height 468
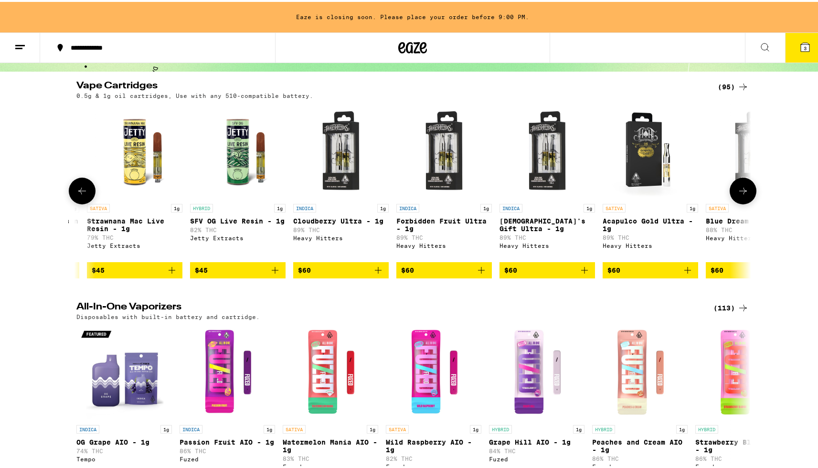
scroll to position [0, 7652]
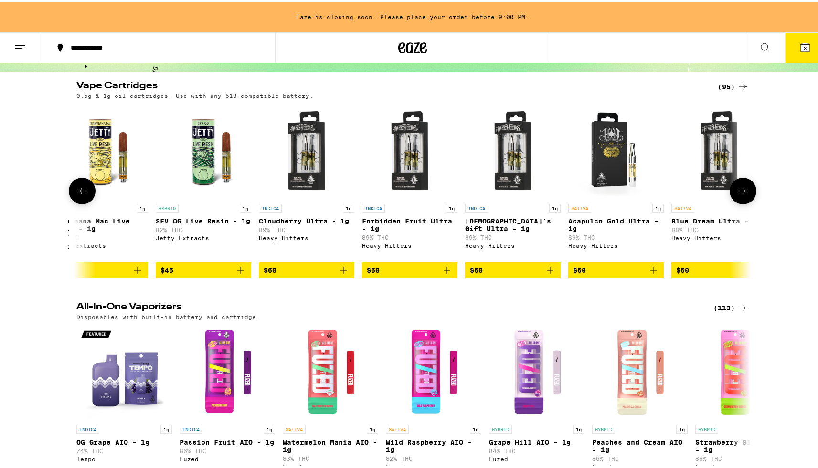
click at [417, 224] on p "Forbidden Fruit Ultra - 1g" at bounding box center [409, 222] width 95 height 15
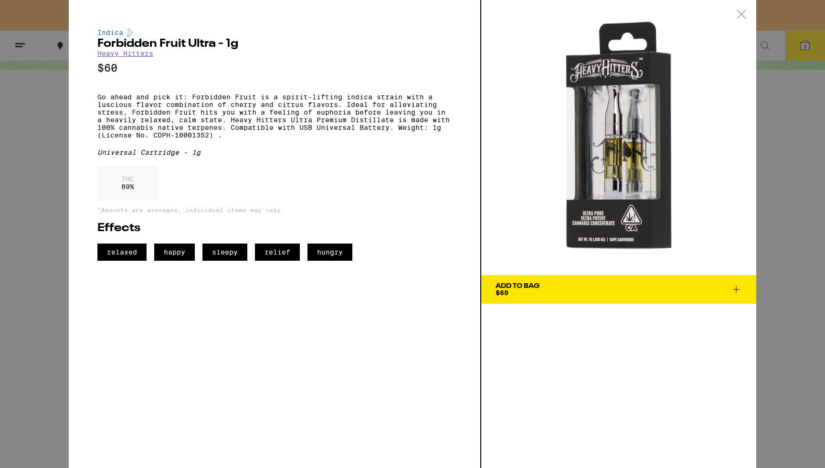
click at [800, 155] on div "Indica Forbidden Fruit Ultra - 1g Heavy Hitters $60 Go ahead and pick it: Forbi…" at bounding box center [412, 234] width 825 height 468
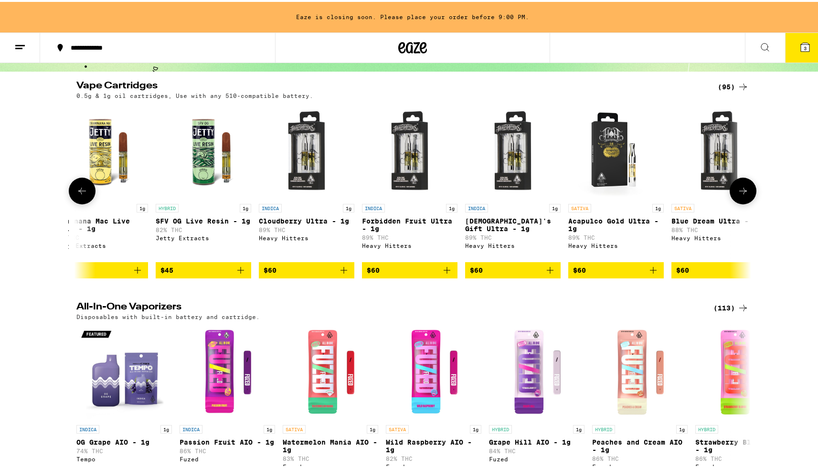
click at [519, 216] on p "[DEMOGRAPHIC_DATA]'s Gift Ultra - 1g" at bounding box center [512, 222] width 95 height 15
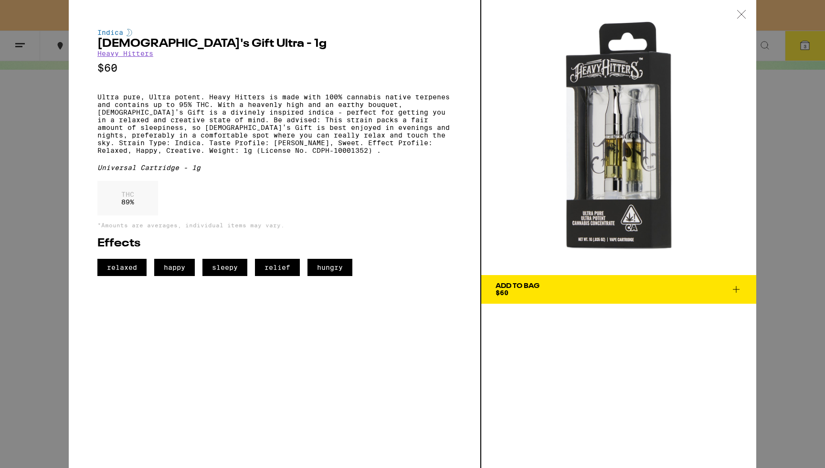
click at [769, 187] on div "Indica [DEMOGRAPHIC_DATA]'s Gift Ultra - 1g Heavy Hitters $60 Ultra pure, Ultra…" at bounding box center [412, 234] width 825 height 468
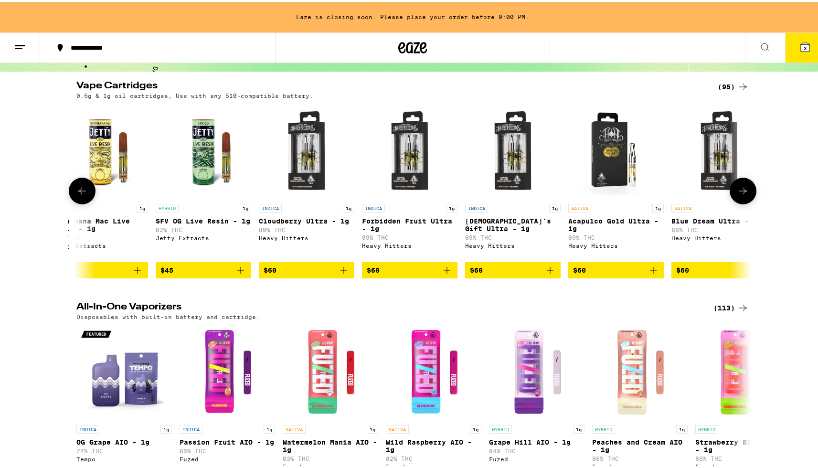
click at [513, 219] on p "[DEMOGRAPHIC_DATA]'s Gift Ultra - 1g" at bounding box center [512, 222] width 95 height 15
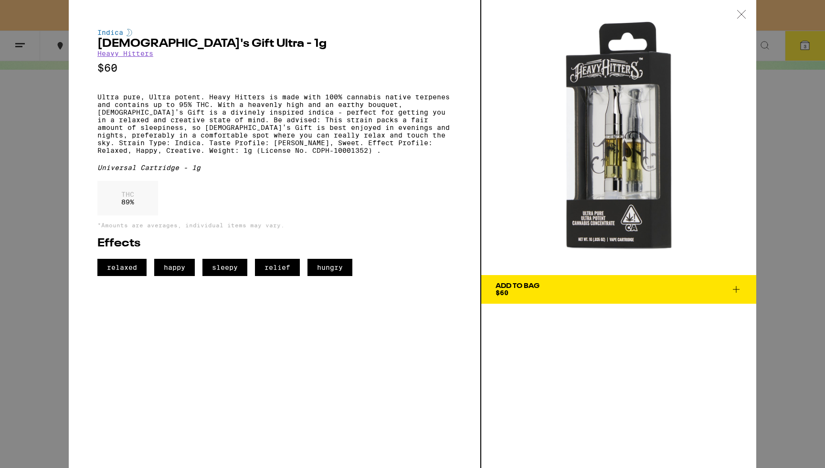
click at [790, 197] on div "Indica [DEMOGRAPHIC_DATA]'s Gift Ultra - 1g Heavy Hitters $60 Ultra pure, Ultra…" at bounding box center [412, 234] width 825 height 468
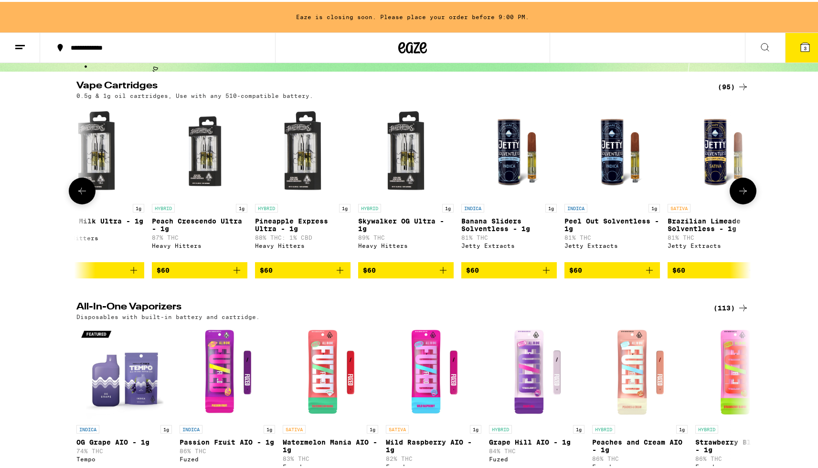
scroll to position [0, 8585]
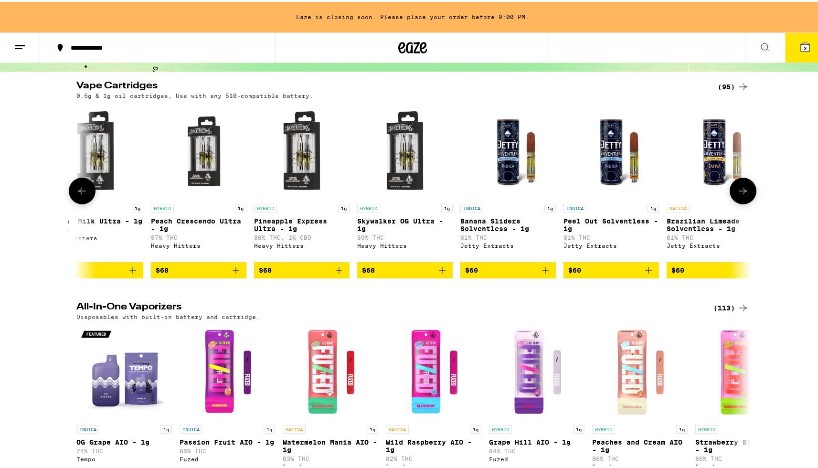
click at [493, 231] on p "Banana Sliders Solventless - 1g" at bounding box center [507, 222] width 95 height 15
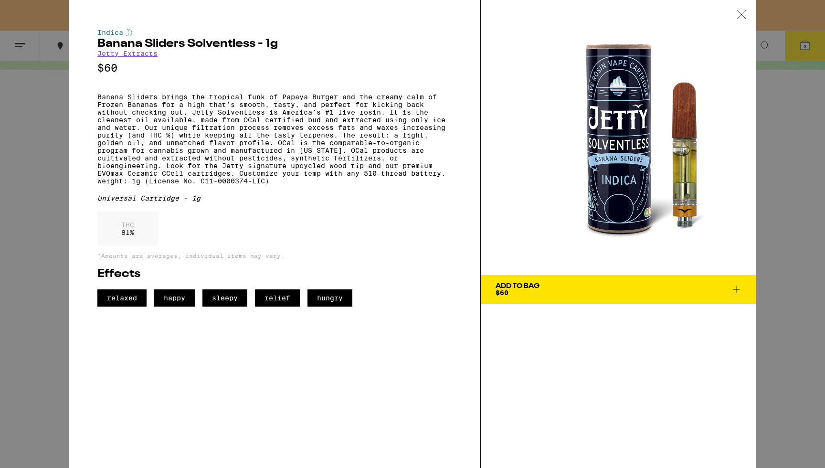
click at [252, 105] on p "Banana Sliders brings the tropical funk of Papaya Burger and the creamy calm of…" at bounding box center [274, 139] width 354 height 92
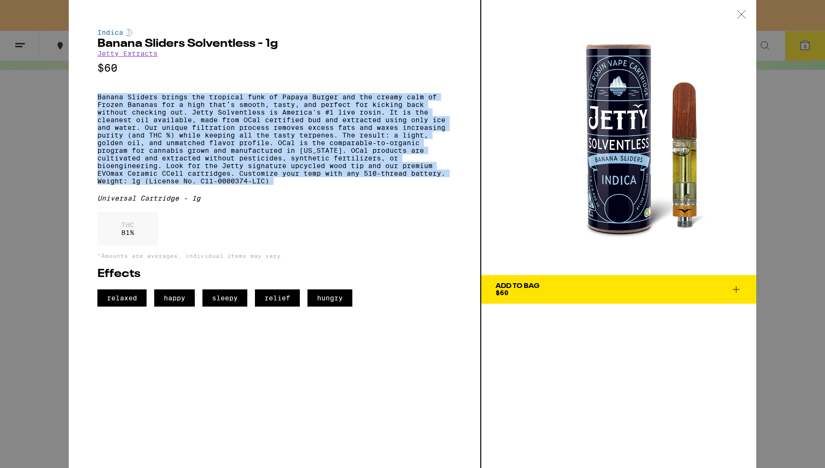
click at [252, 105] on p "Banana Sliders brings the tropical funk of Papaya Burger and the creamy calm of…" at bounding box center [274, 139] width 354 height 92
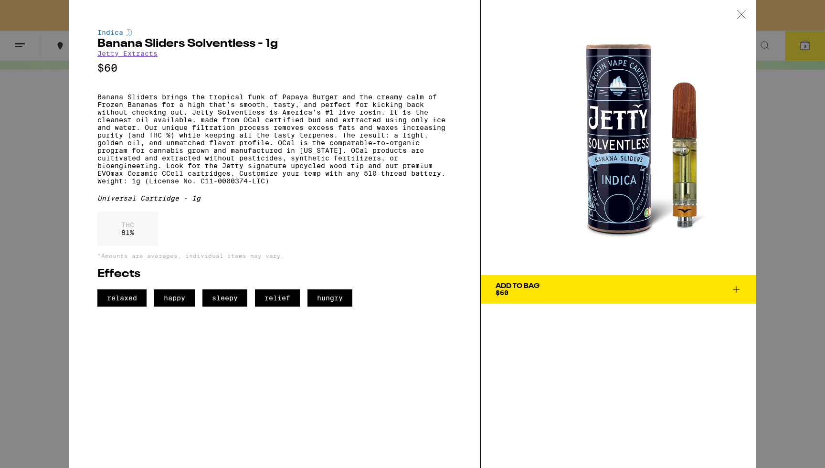
click at [802, 201] on div "Indica Banana Sliders Solventless - 1g Jetty Extracts $60 Banana Sliders brings…" at bounding box center [412, 234] width 825 height 468
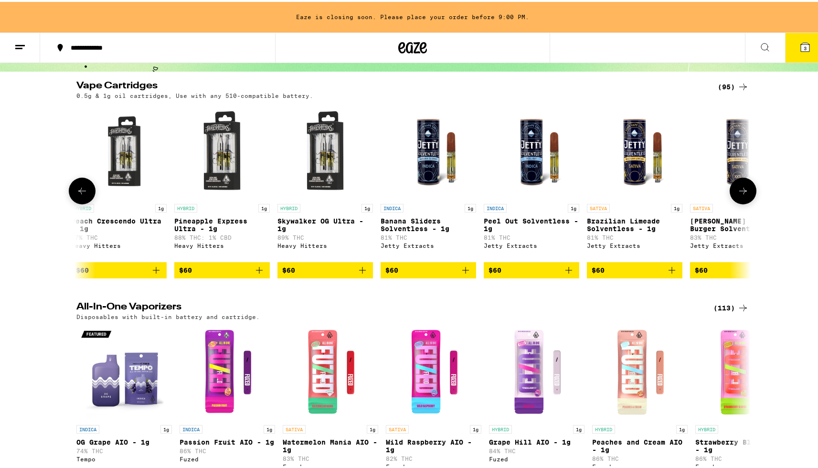
scroll to position [0, 8680]
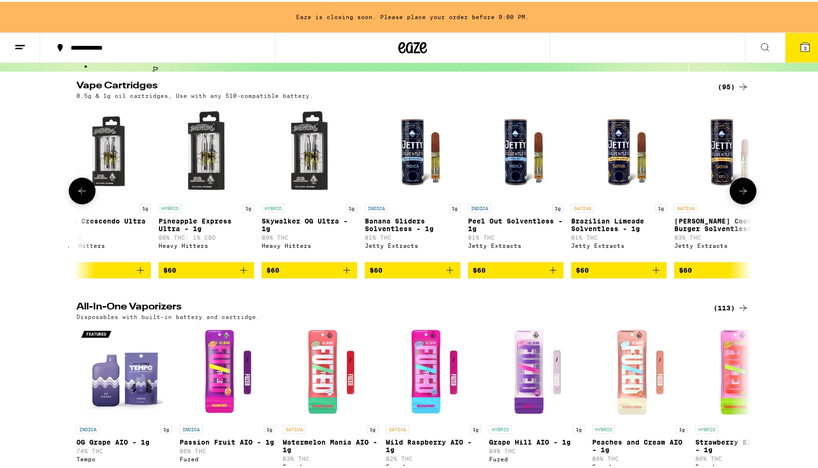
click at [522, 224] on p "Peel Out Solventless - 1g" at bounding box center [515, 222] width 95 height 15
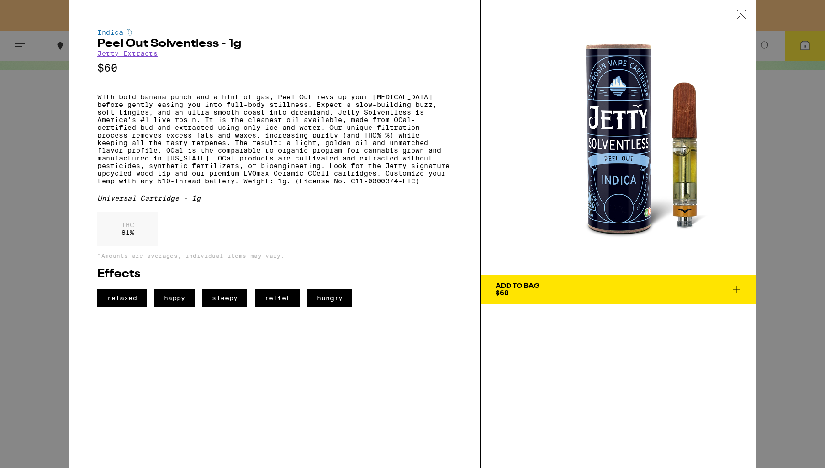
click at [804, 117] on div "Indica Peel Out Solventless - 1g Jetty Extracts $60 With bold banana punch and …" at bounding box center [412, 234] width 825 height 468
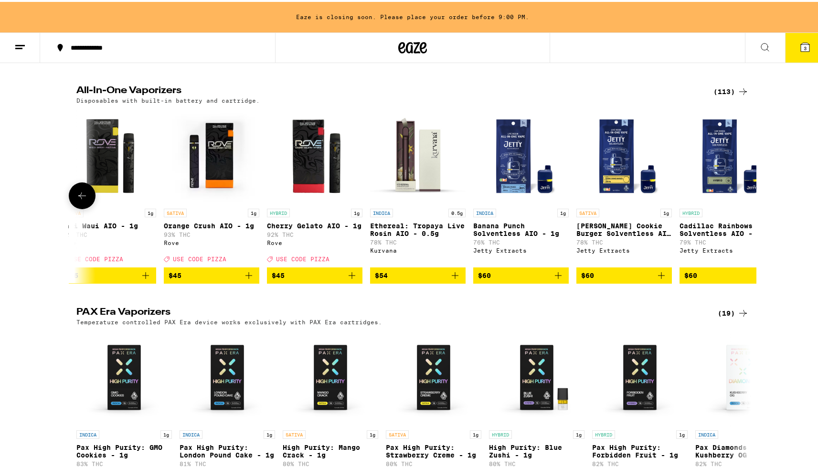
scroll to position [0, 10977]
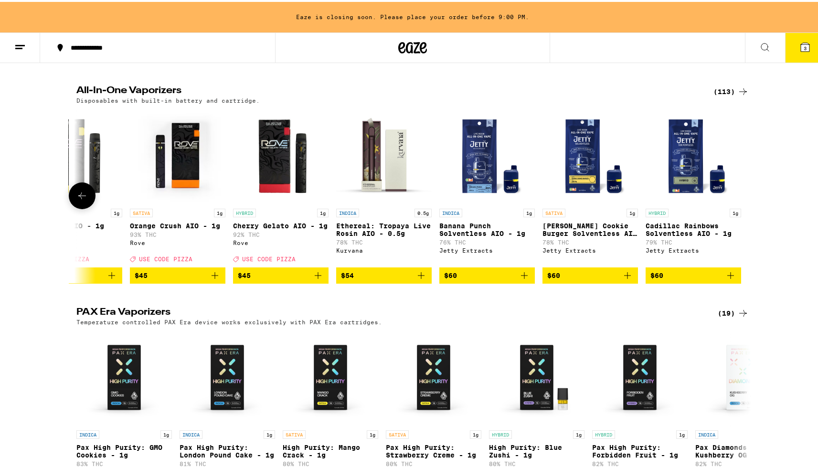
click at [472, 235] on p "Banana Punch Solventless AIO - 1g" at bounding box center [486, 227] width 95 height 15
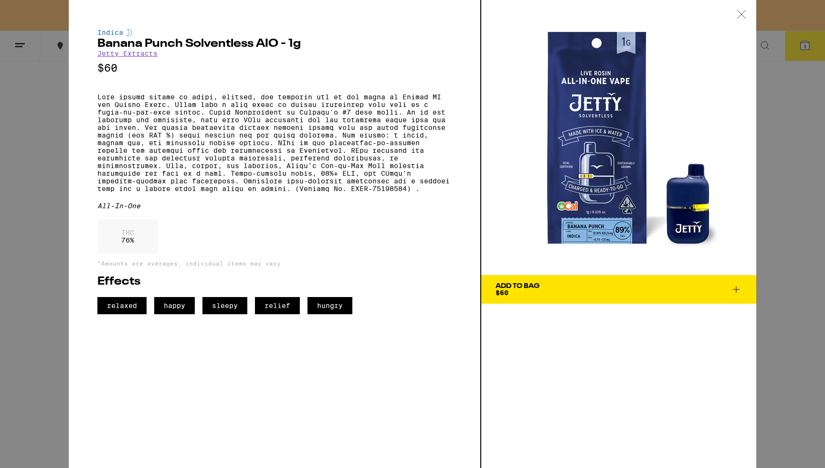
click at [816, 173] on div "Indica Banana Punch Solventless AIO - 1g Jetty Extracts $60 All-In-One THC 76 %…" at bounding box center [412, 234] width 825 height 468
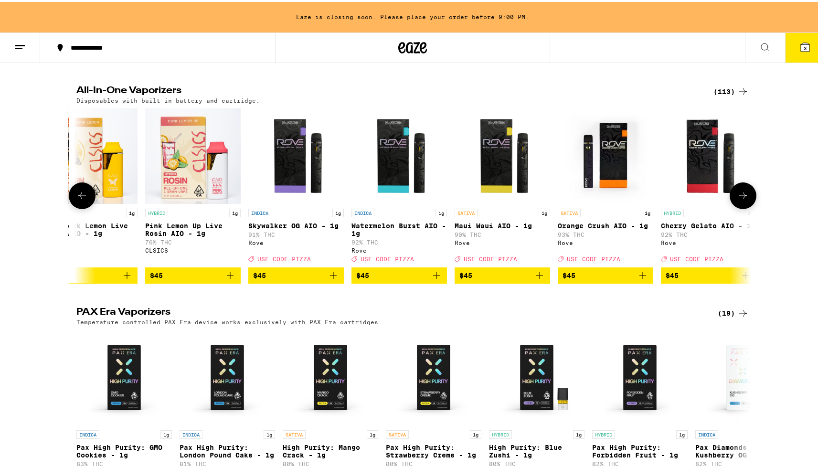
scroll to position [0, 10538]
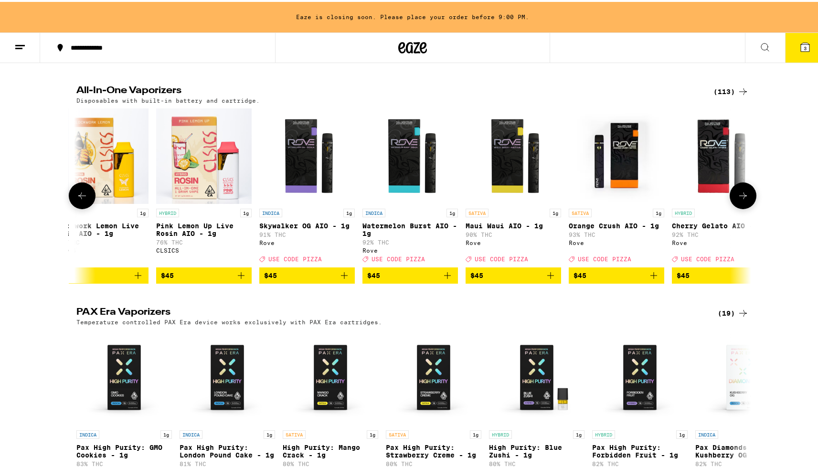
click at [398, 233] on p "Watermelon Burst AIO - 1g" at bounding box center [409, 227] width 95 height 15
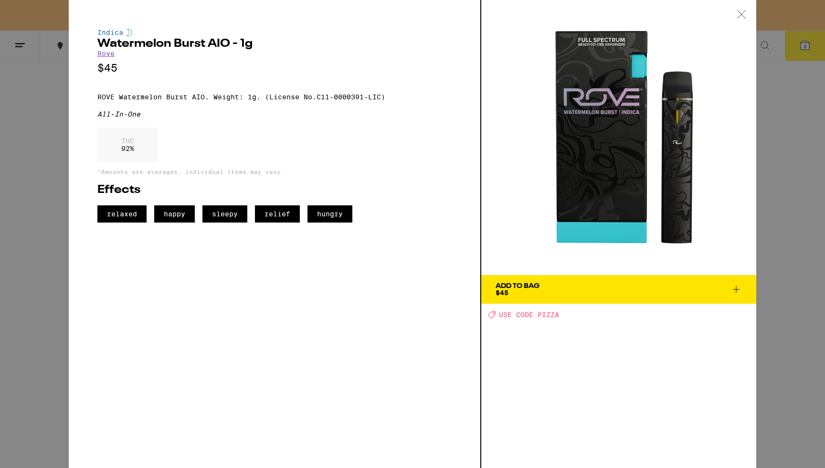
click at [813, 199] on div "Indica Watermelon Burst AIO - 1g Rove $45 ROVE Watermelon Burst AIO. Weight: 1g…" at bounding box center [412, 234] width 825 height 468
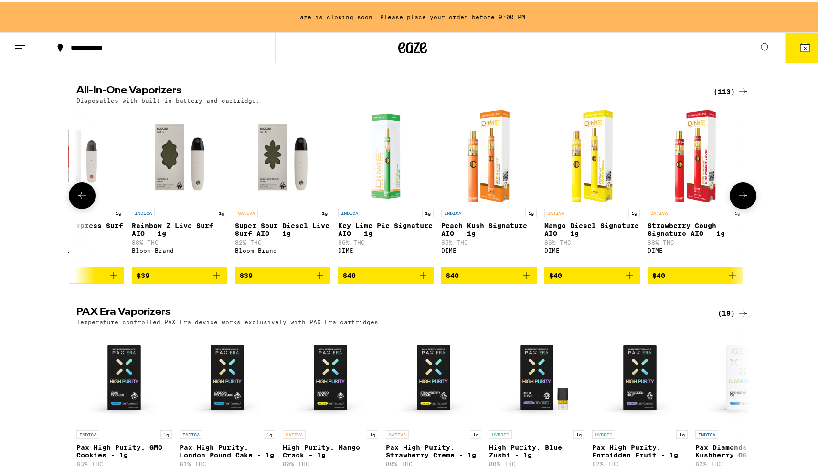
scroll to position [0, 8913]
click at [488, 233] on p "Peach Kush Signature AIO - 1g" at bounding box center [488, 227] width 95 height 15
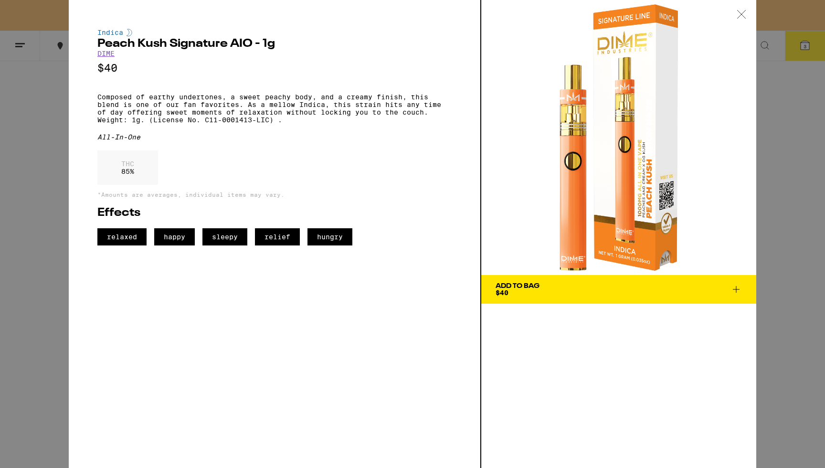
click at [811, 189] on div "Indica Peach Kush Signature AIO - 1g DIME $40 Composed of earthy undertones, a …" at bounding box center [412, 234] width 825 height 468
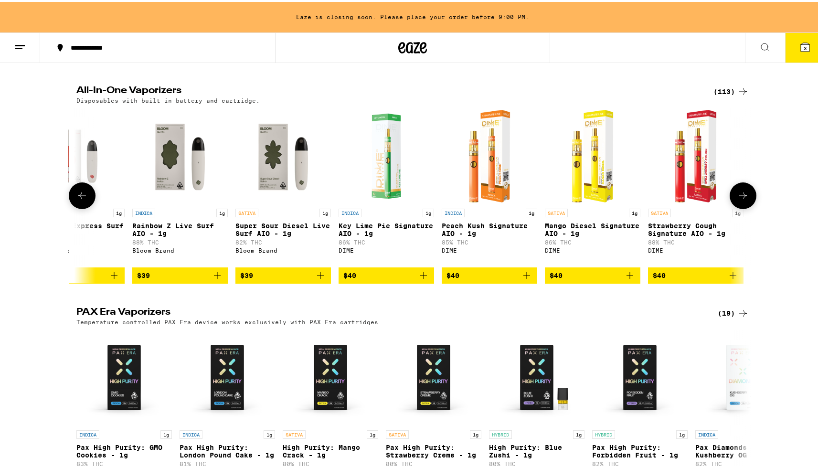
click at [368, 235] on p "Key Lime Pie Signature AIO - 1g" at bounding box center [385, 227] width 95 height 15
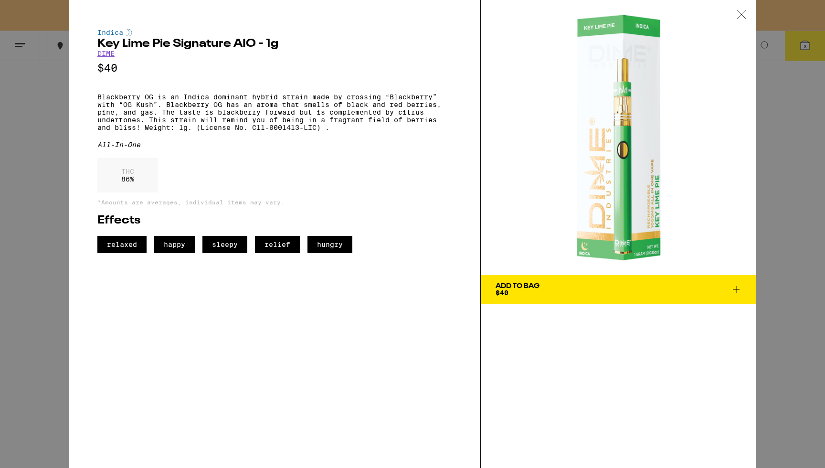
click at [815, 201] on div "Indica Key Lime Pie Signature AIO - 1g DIME $40 Blackberry OG is an Indica domi…" at bounding box center [412, 234] width 825 height 468
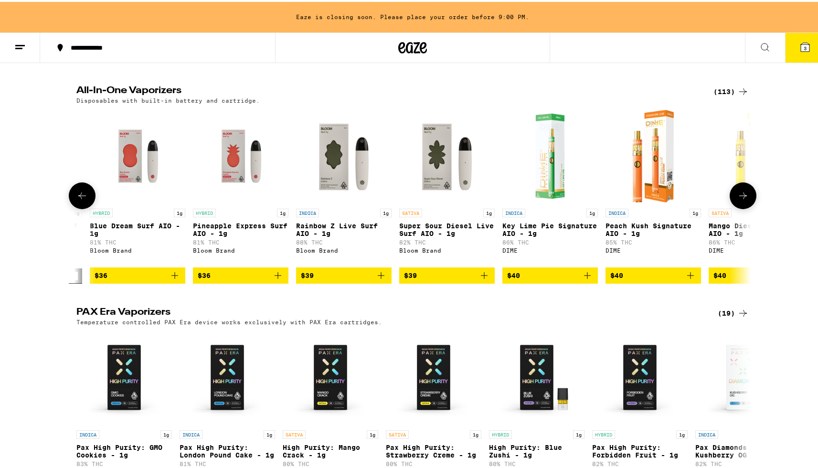
scroll to position [0, 8737]
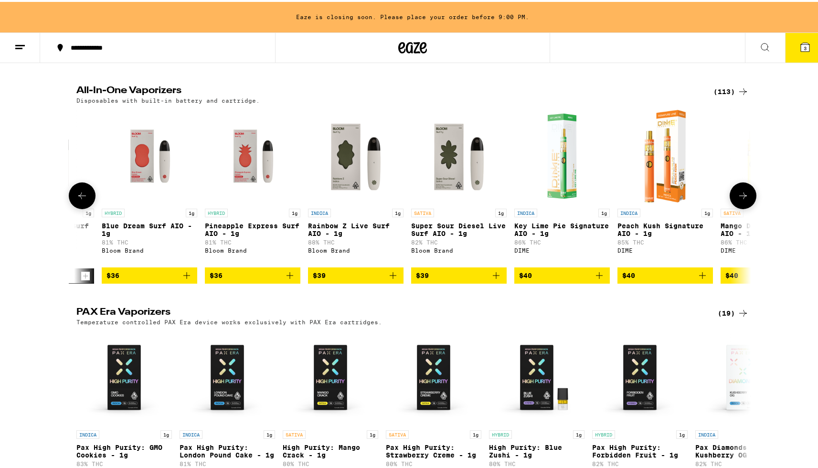
click at [354, 182] on img "Open page for Rainbow Z Live Surf AIO - 1g from Bloom Brand" at bounding box center [355, 153] width 95 height 95
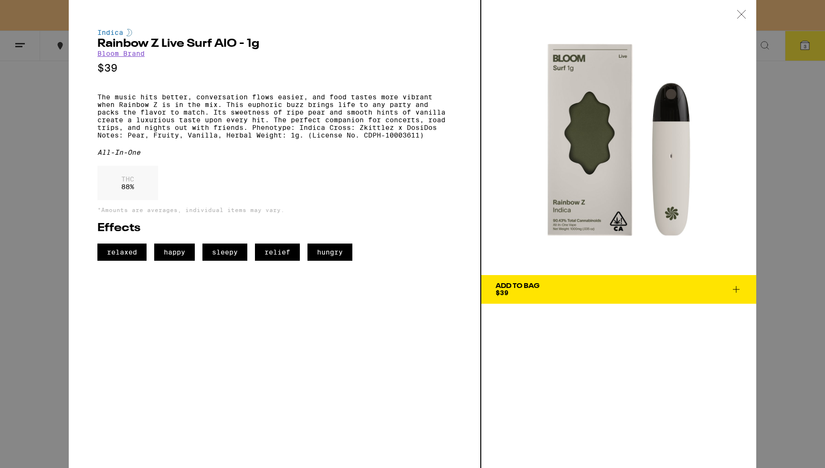
click at [15, 215] on div "Indica Rainbow Z Live Surf AIO - 1g Bloom Brand $39 The music hits better, conv…" at bounding box center [412, 234] width 825 height 468
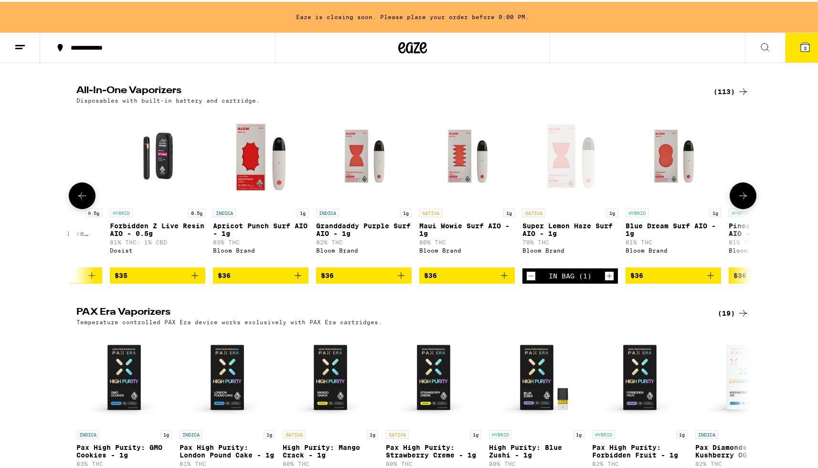
scroll to position [0, 8213]
click at [357, 231] on p "Granddaddy Purple Surf AIO - 1g" at bounding box center [364, 227] width 95 height 15
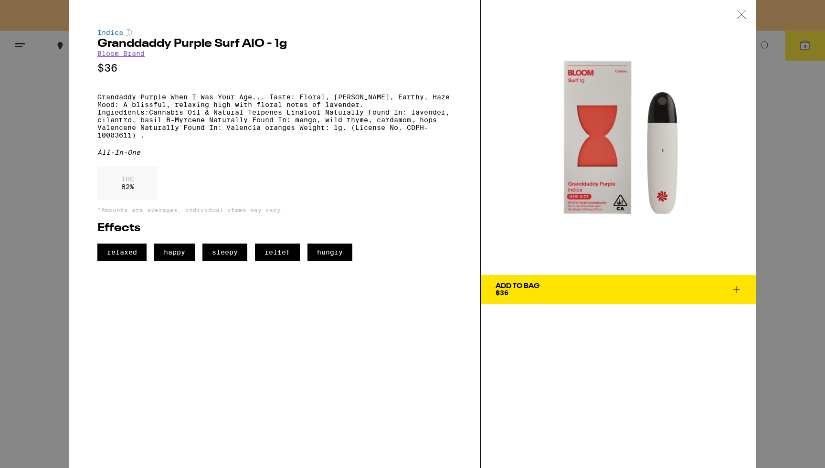
click at [36, 189] on div "Indica Granddaddy Purple Surf AIO - 1g Bloom Brand $36 Grandaddy Purple When I …" at bounding box center [412, 234] width 825 height 468
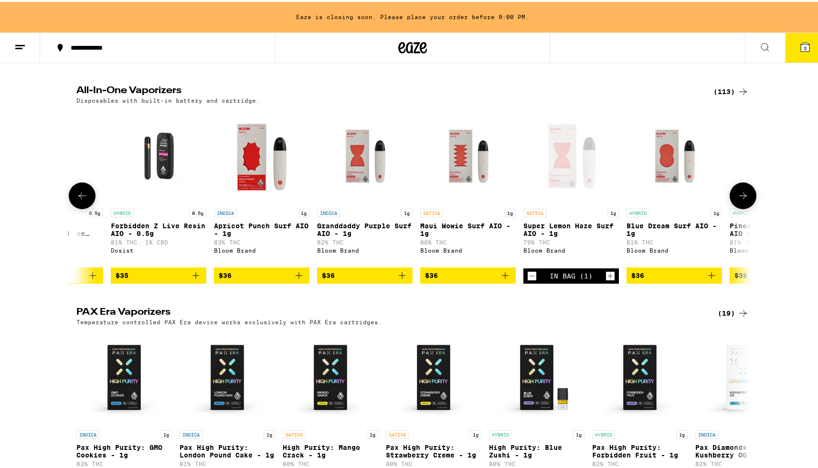
click at [262, 234] on p "Apricot Punch Surf AIO - 1g" at bounding box center [261, 227] width 95 height 15
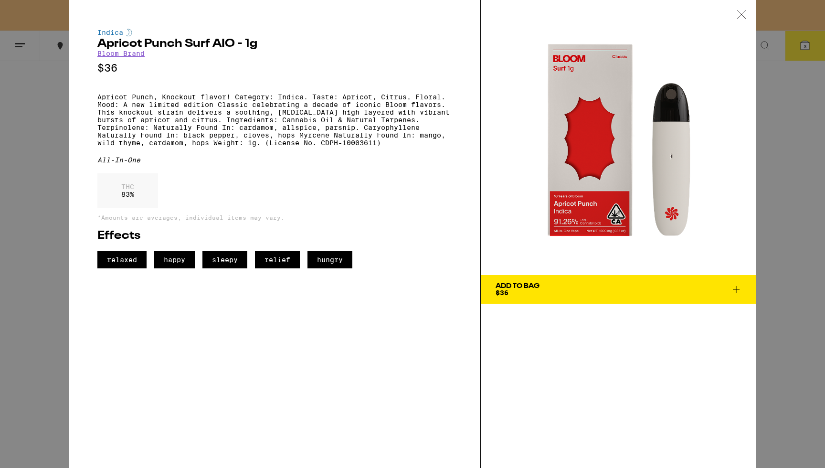
click at [17, 230] on div "Indica Apricot Punch Surf AIO - 1g Bloom Brand $36 Apricot Punch, Knockout flav…" at bounding box center [412, 234] width 825 height 468
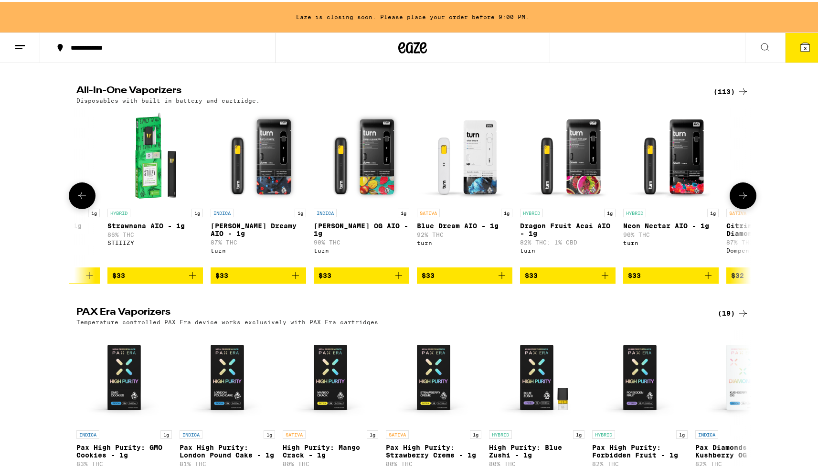
scroll to position [0, 6874]
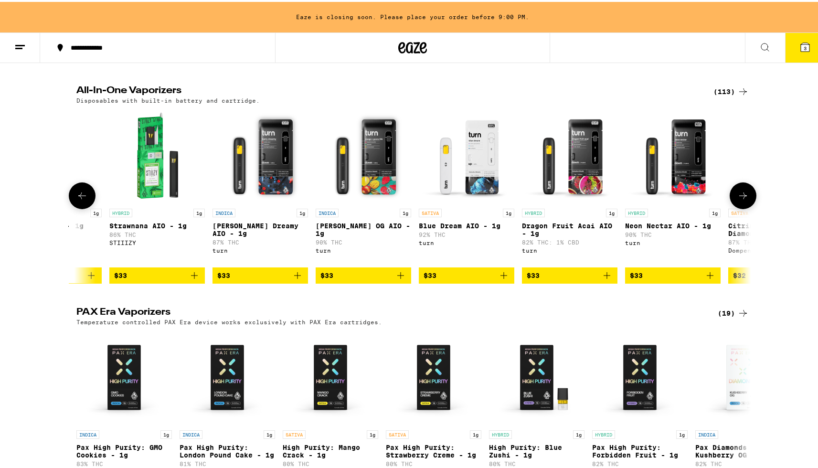
click at [347, 235] on p "[PERSON_NAME] OG AIO - 1g" at bounding box center [362, 227] width 95 height 15
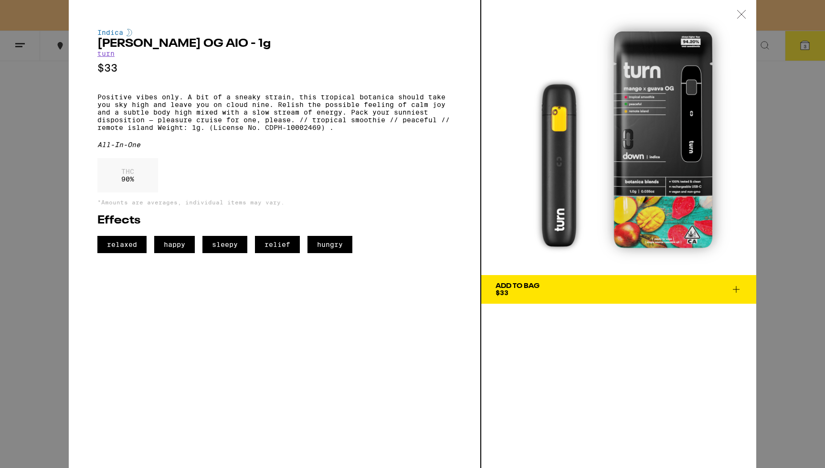
click at [21, 199] on div "Indica Mango Guava OG AIO - 1g turn $33 Positive vibes only. A bit of a sneaky …" at bounding box center [412, 234] width 825 height 468
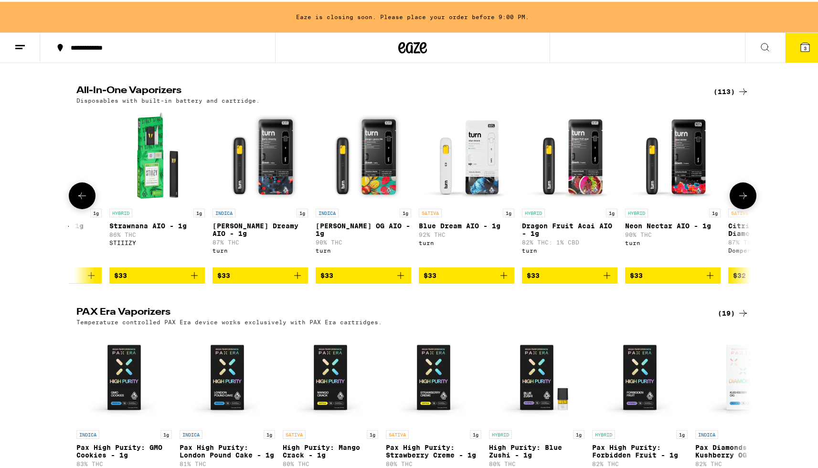
click at [273, 232] on p "[PERSON_NAME] Dreamy AIO - 1g" at bounding box center [259, 227] width 95 height 15
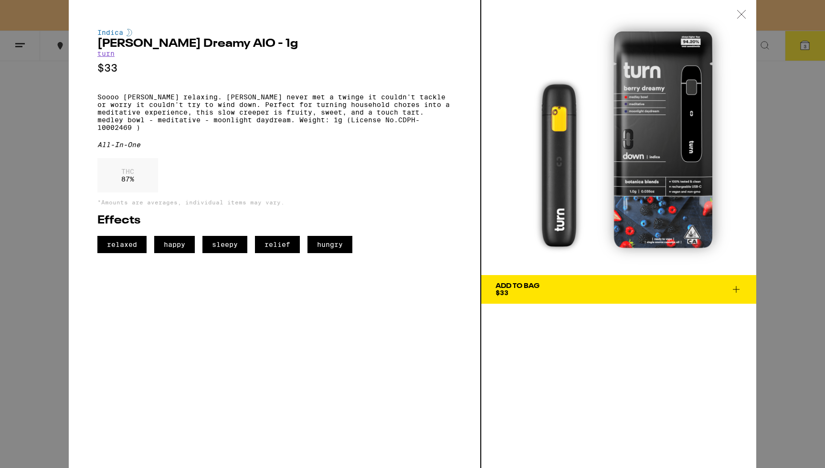
click at [35, 225] on div "Indica [PERSON_NAME] Dreamy AIO - 1g turn $33 Soooo [PERSON_NAME] relaxing. [PE…" at bounding box center [412, 234] width 825 height 468
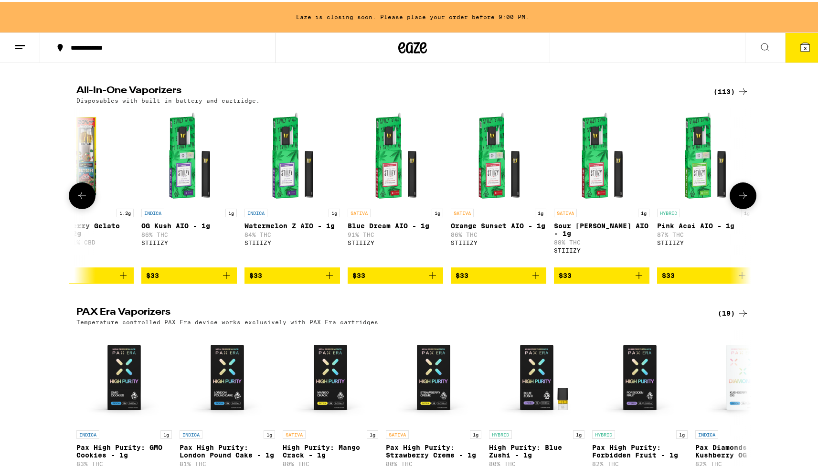
scroll to position [0, 6213]
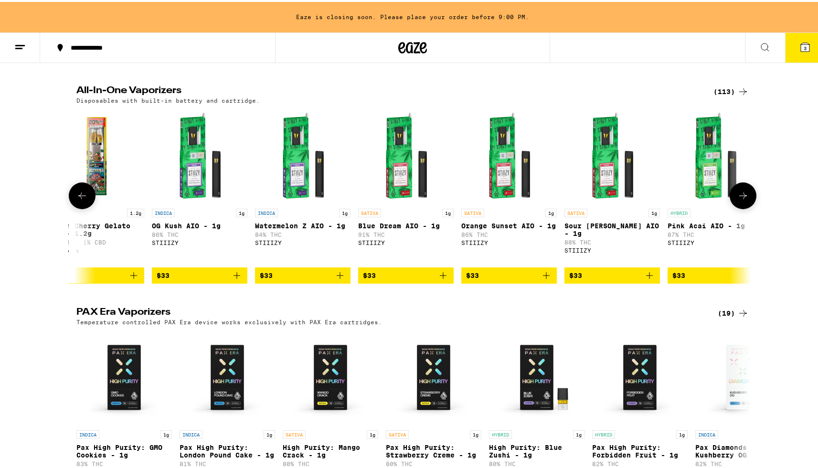
click at [306, 228] on p "Watermelon Z AIO - 1g" at bounding box center [302, 224] width 95 height 8
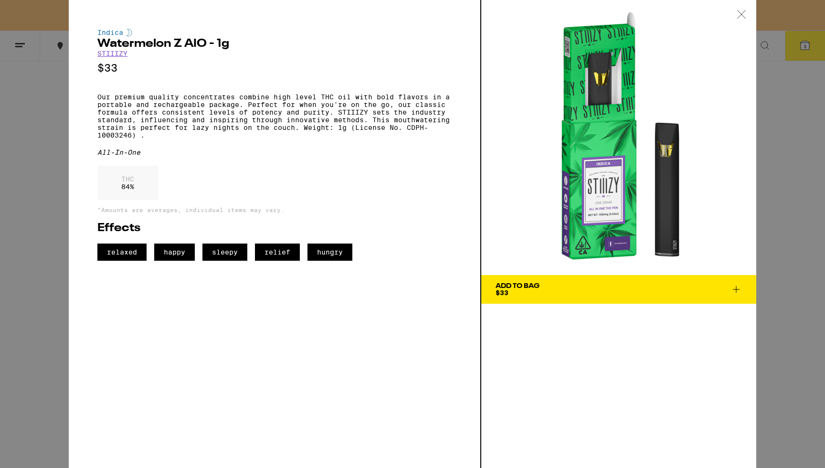
click at [43, 188] on div "Indica Watermelon Z AIO - 1g STIIIZY $33 Our premium quality concentrates combi…" at bounding box center [412, 234] width 825 height 468
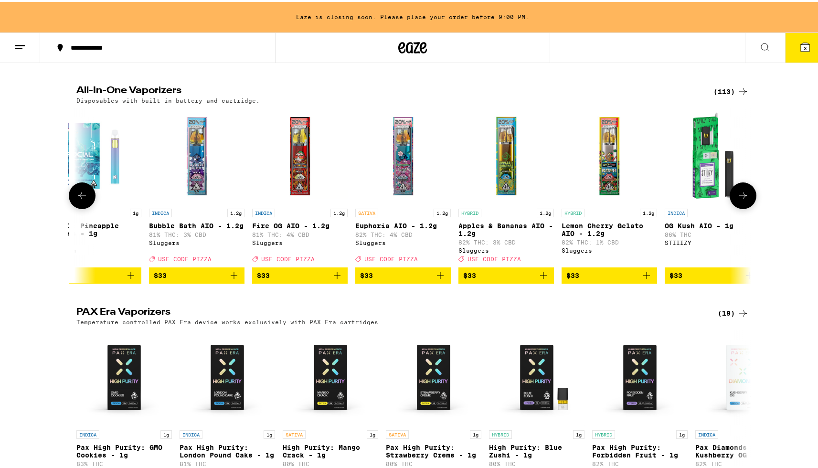
scroll to position [0, 5700]
click at [304, 228] on p "Fire OG AIO - 1.2g" at bounding box center [299, 224] width 95 height 8
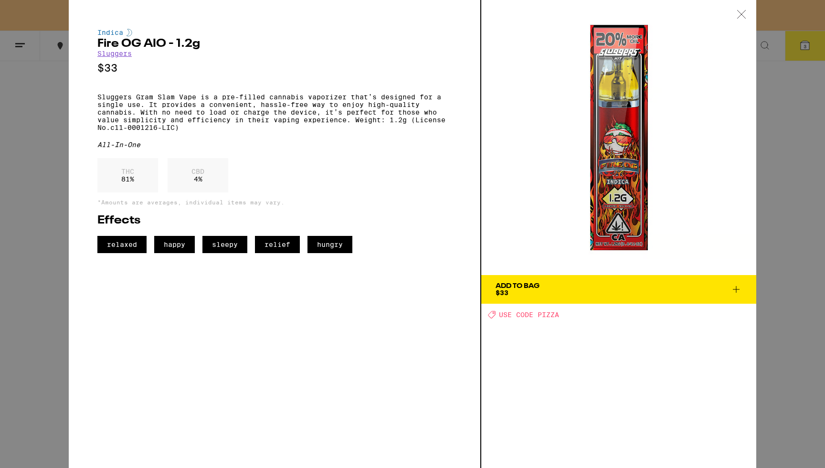
click at [332, 131] on p "Sluggers Gram Slam Vape is a pre-filled cannabis vaporizer that’s designed for …" at bounding box center [274, 112] width 354 height 38
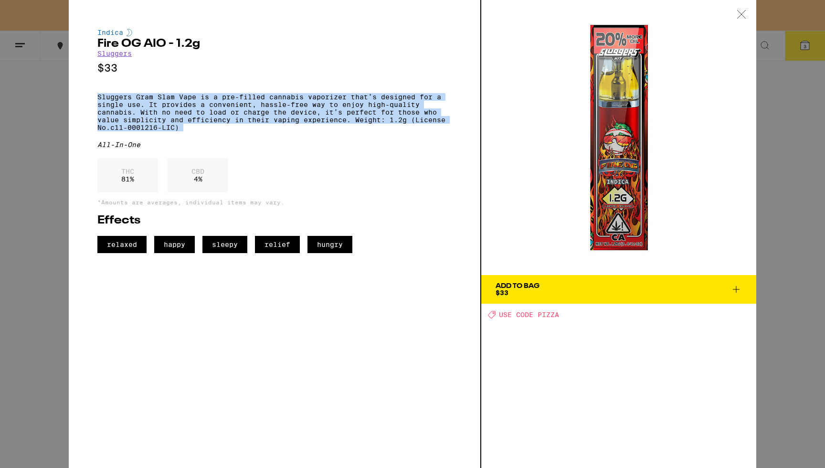
click at [332, 131] on p "Sluggers Gram Slam Vape is a pre-filled cannabis vaporizer that’s designed for …" at bounding box center [274, 112] width 354 height 38
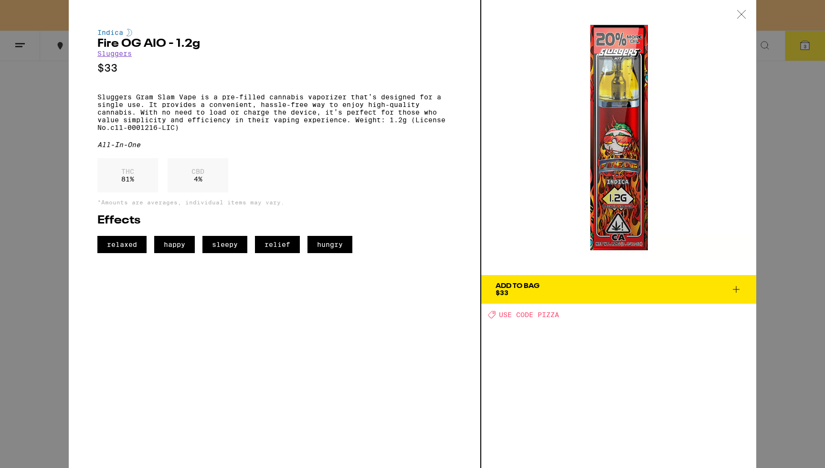
click at [40, 193] on div "Indica Fire OG AIO - 1.2g Sluggers $33 Sluggers Gram Slam Vape is a pre-filled …" at bounding box center [412, 234] width 825 height 468
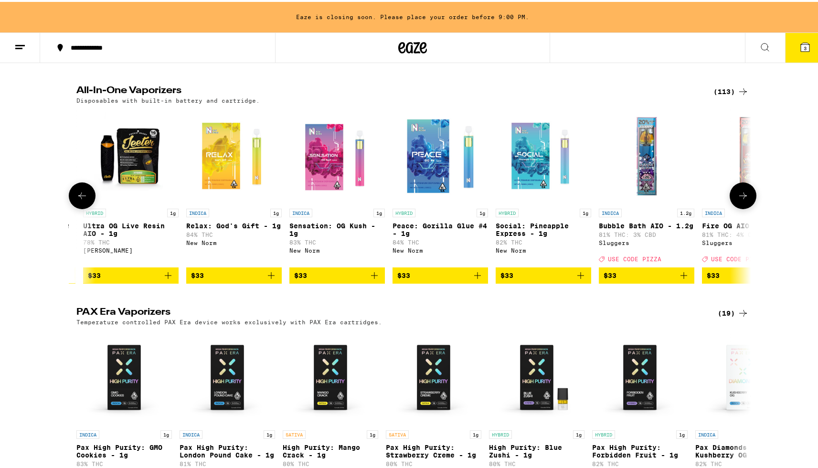
scroll to position [0, 5237]
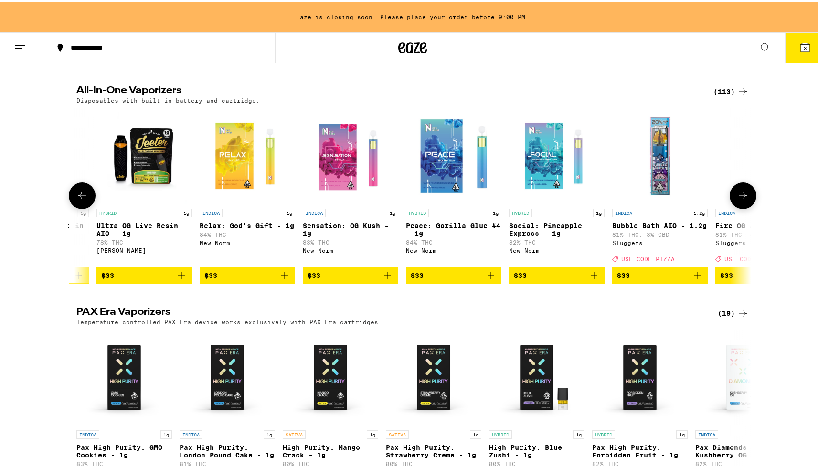
click at [350, 233] on p "Sensation: OG Kush - 1g" at bounding box center [350, 227] width 95 height 15
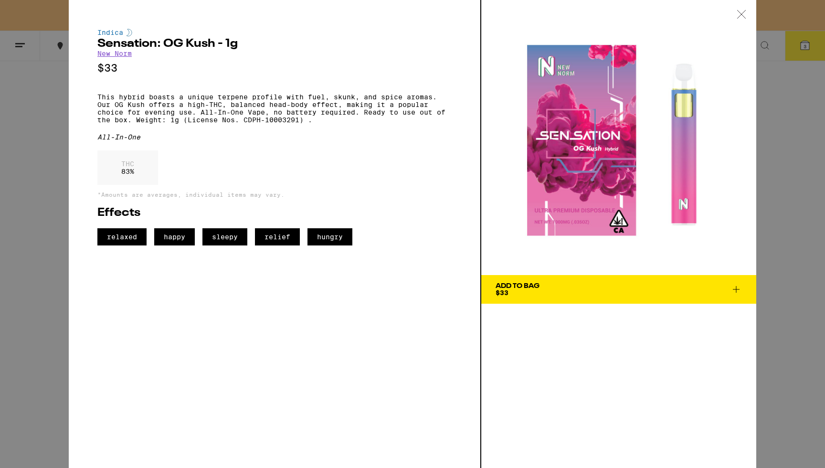
click at [36, 199] on div "Indica Sensation: OG Kush - 1g New Norm $33 This hybrid boasts a unique terpene…" at bounding box center [412, 234] width 825 height 468
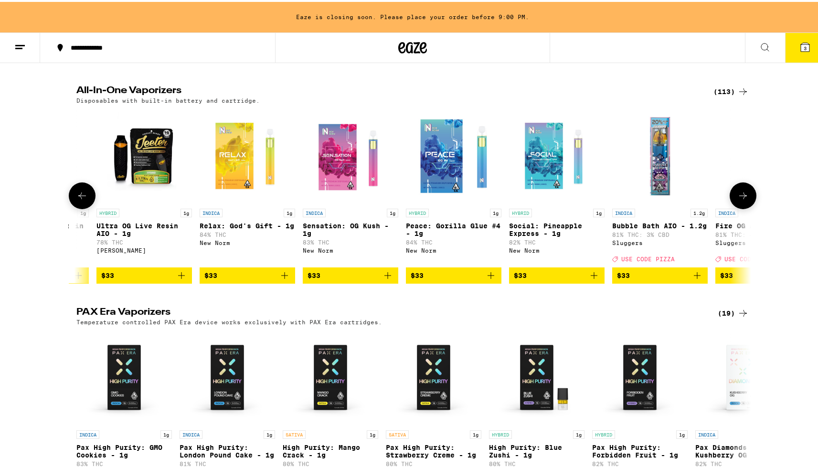
click at [258, 228] on p "Relax: God's Gift - 1g" at bounding box center [246, 224] width 95 height 8
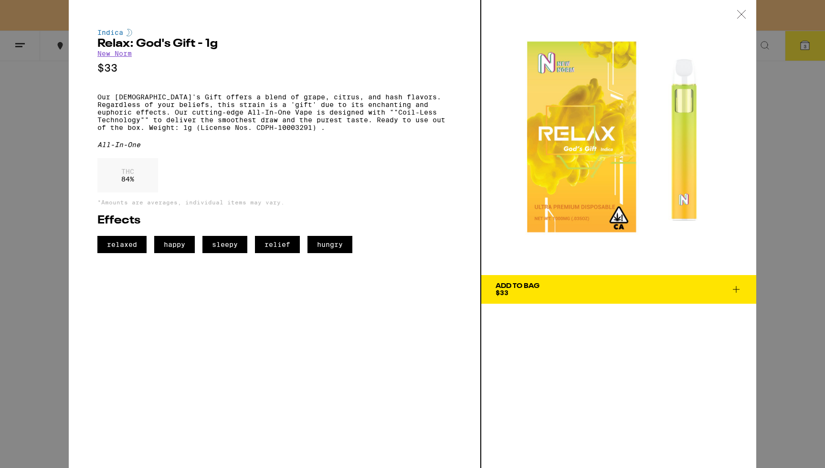
click at [38, 204] on div "Indica Relax: God's Gift - 1g New Norm $33 Our God's Gift offers a blend of gra…" at bounding box center [412, 234] width 825 height 468
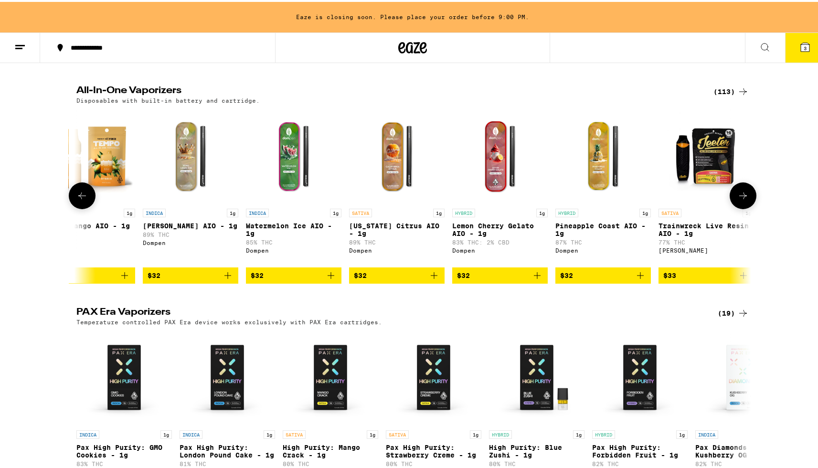
scroll to position [0, 4569]
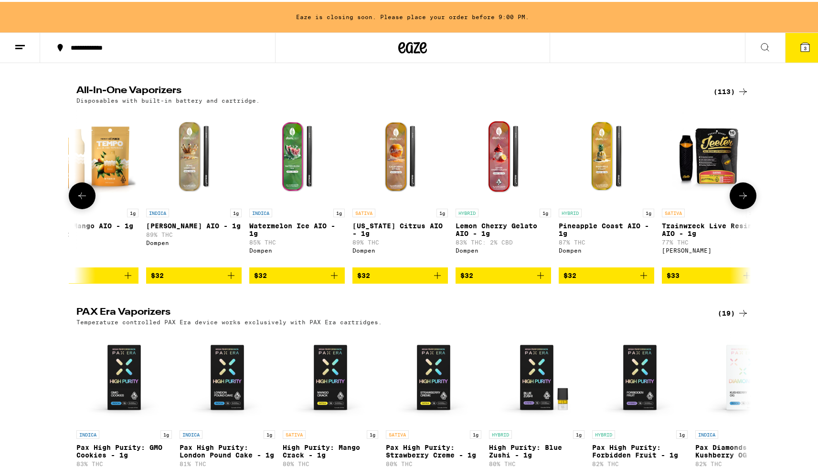
click at [290, 235] on p "Watermelon Ice AIO - 1g" at bounding box center [296, 227] width 95 height 15
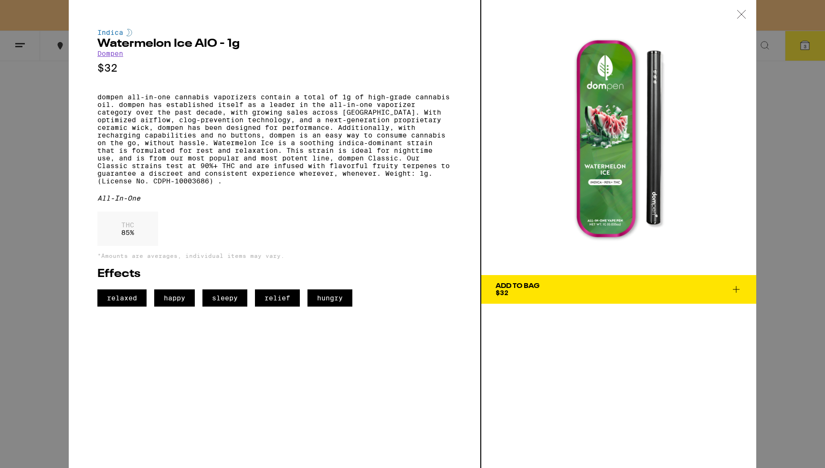
click at [24, 177] on div "Indica Watermelon Ice AIO - 1g Dompen $32 dompen all-in-one cannabis vaporizers…" at bounding box center [412, 234] width 825 height 468
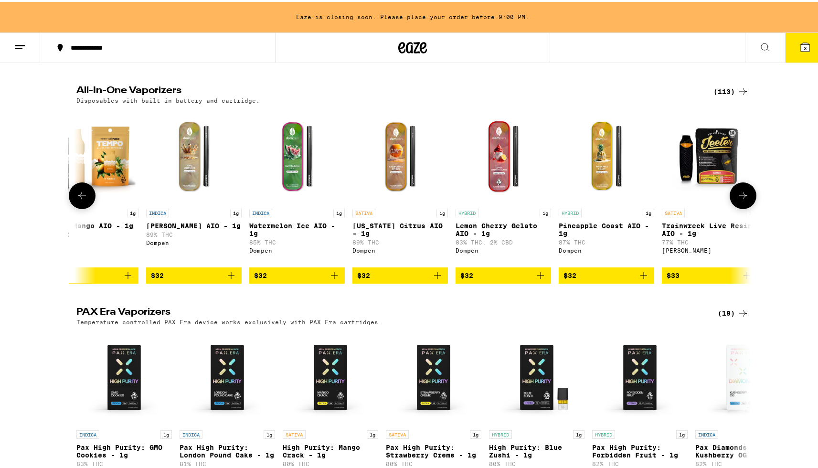
click at [309, 230] on p "Watermelon Ice AIO - 1g" at bounding box center [296, 227] width 95 height 15
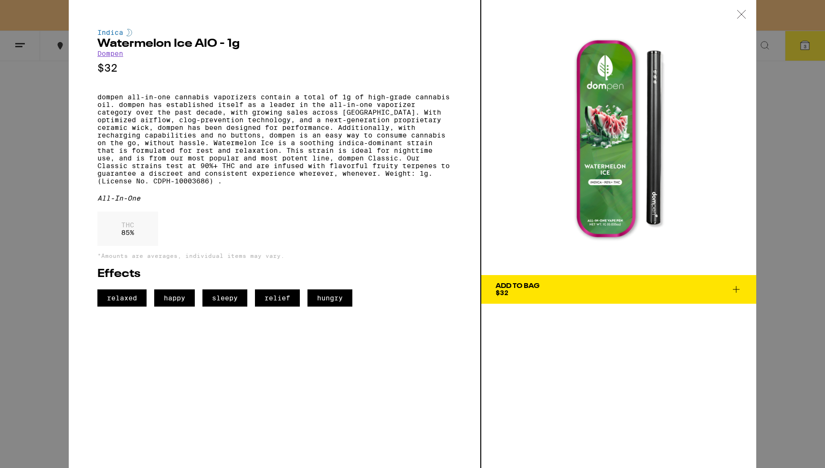
click at [11, 229] on div "Indica Watermelon Ice AIO - 1g Dompen $32 dompen all-in-one cannabis vaporizers…" at bounding box center [412, 234] width 825 height 468
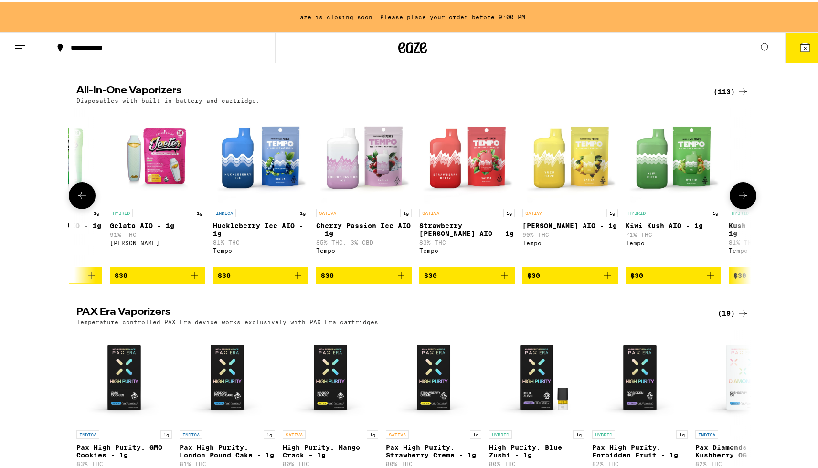
scroll to position [0, 3774]
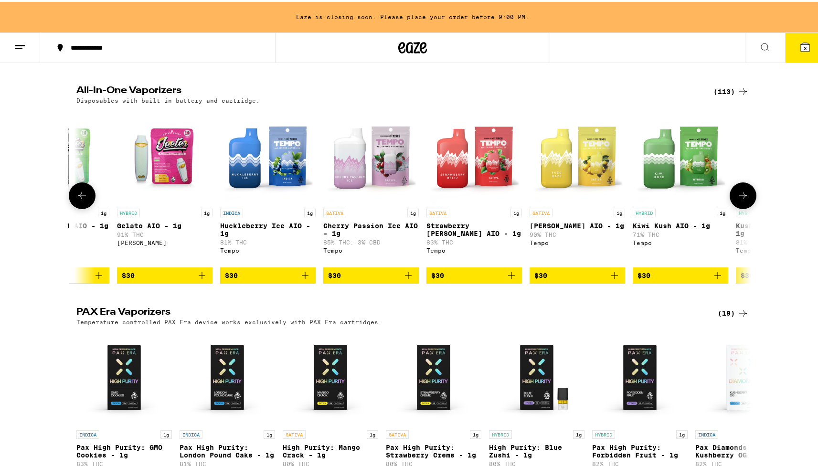
click at [286, 231] on p "Huckleberry Ice AIO - 1g" at bounding box center [267, 227] width 95 height 15
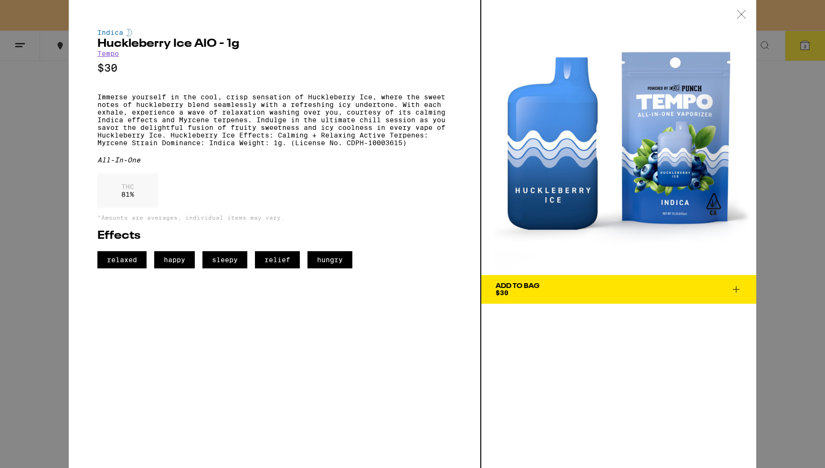
click at [55, 172] on div "Indica Huckleberry Ice AIO - 1g Tempo $30 Immerse yourself in the cool, crisp s…" at bounding box center [412, 234] width 825 height 468
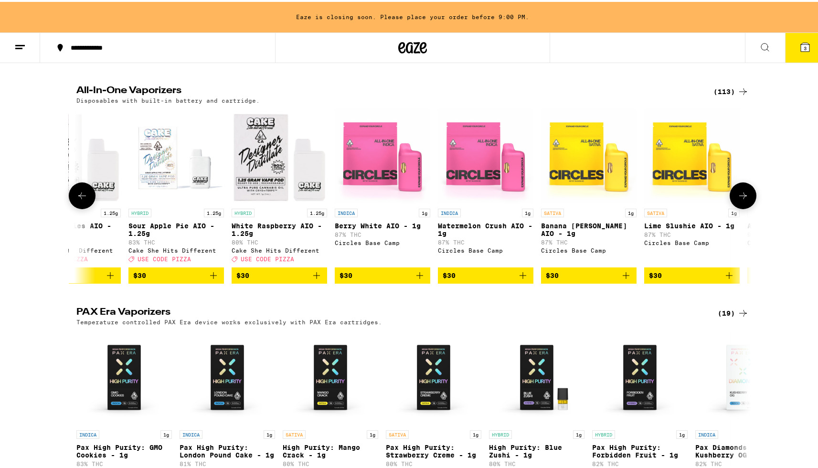
scroll to position [0, 2774]
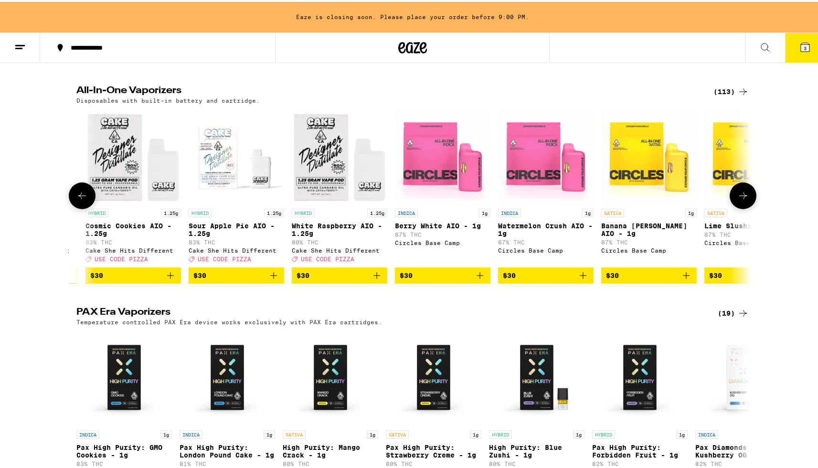
click at [534, 234] on p "Watermelon Crush AIO - 1g" at bounding box center [545, 227] width 95 height 15
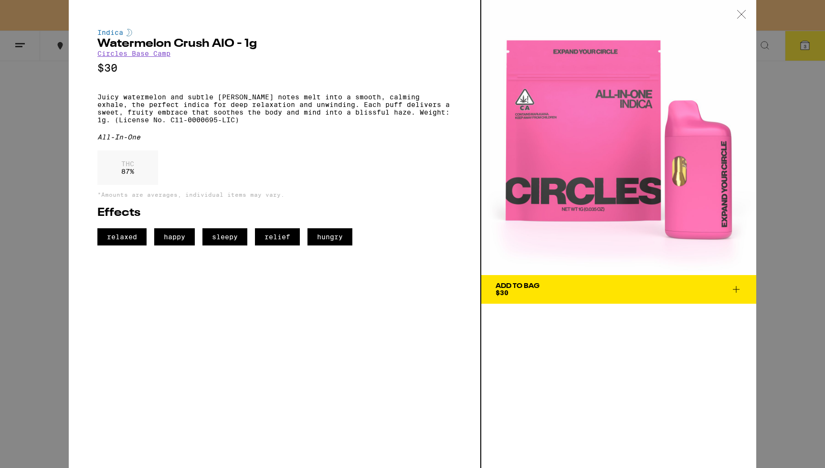
click at [31, 141] on div "Indica Watermelon Crush AIO - 1g Circles Base Camp $30 Juicy watermelon and sub…" at bounding box center [412, 234] width 825 height 468
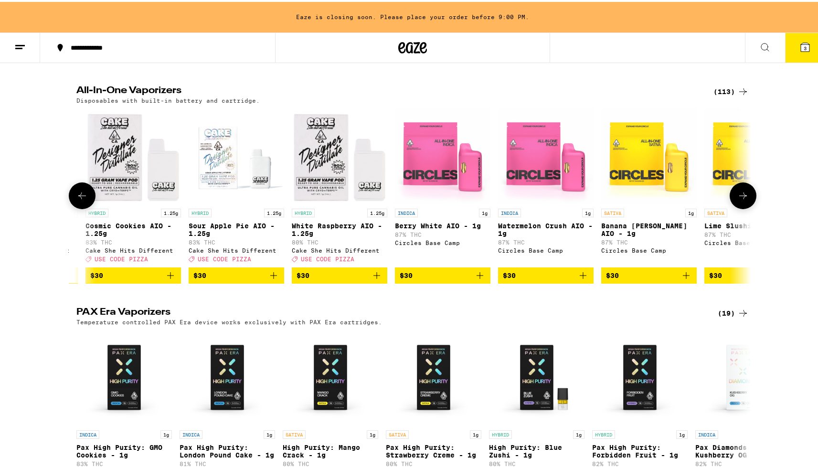
click at [397, 228] on p "Berry White AIO - 1g" at bounding box center [442, 224] width 95 height 8
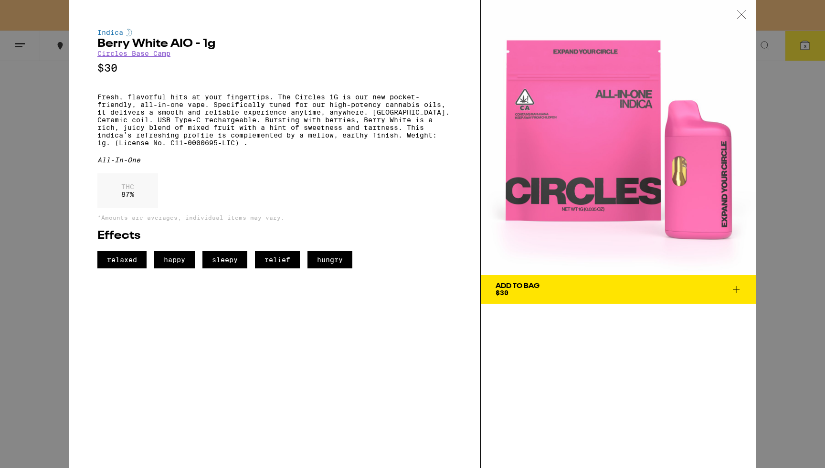
click at [37, 201] on div "Indica Berry White AIO - 1g Circles Base Camp $30 Fresh, flavorful hits at your…" at bounding box center [412, 234] width 825 height 468
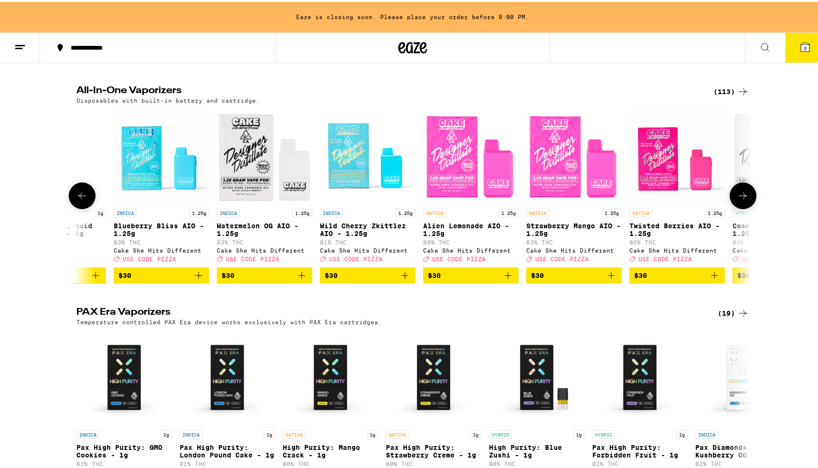
scroll to position [0, 2122]
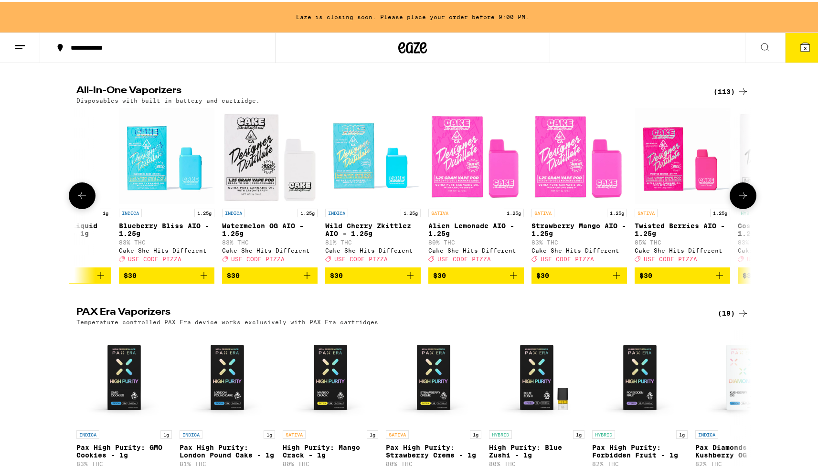
click at [376, 235] on p "Wild Cherry Zkittlez AIO - 1.25g" at bounding box center [372, 227] width 95 height 15
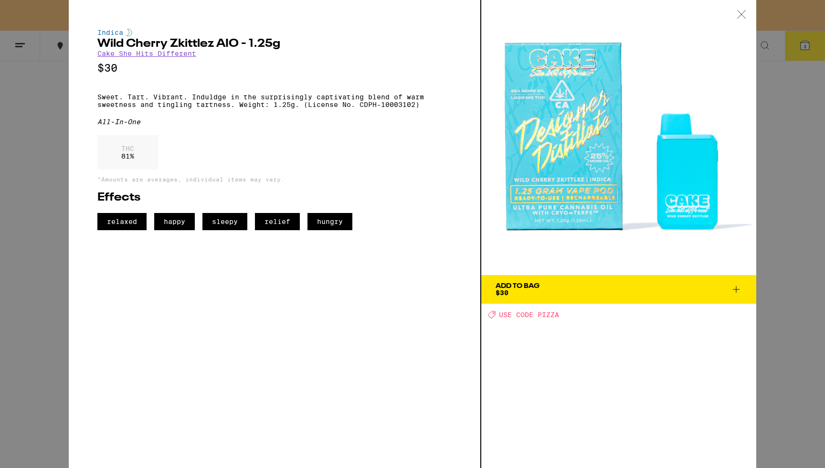
click at [53, 178] on div "Indica Wild Cherry Zkittlez AIO - 1.25g Cake She Hits Different $30 Sweet. Tart…" at bounding box center [412, 234] width 825 height 468
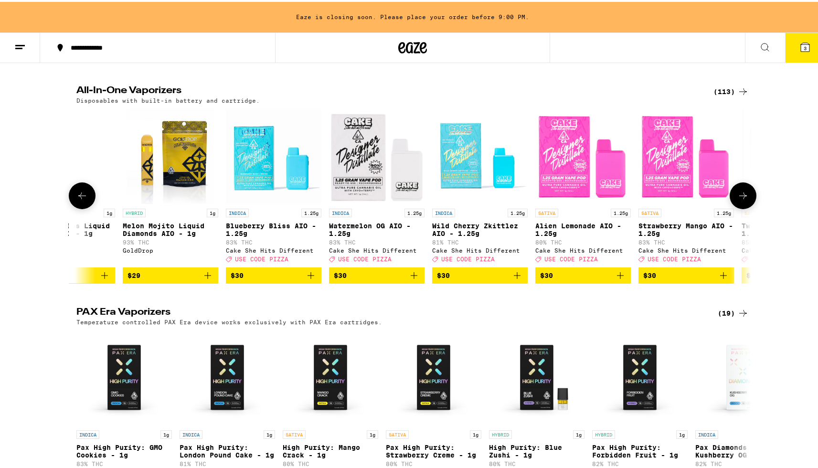
scroll to position [0, 2014]
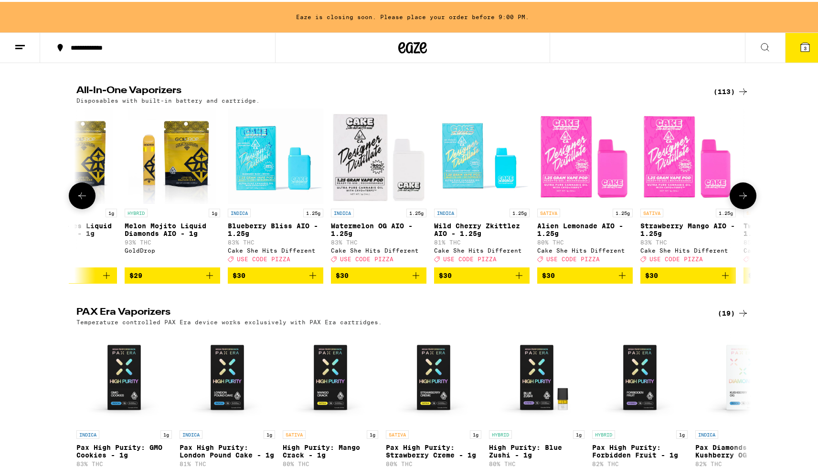
click at [266, 235] on p "Blueberry Bliss AIO - 1.25g" at bounding box center [275, 227] width 95 height 15
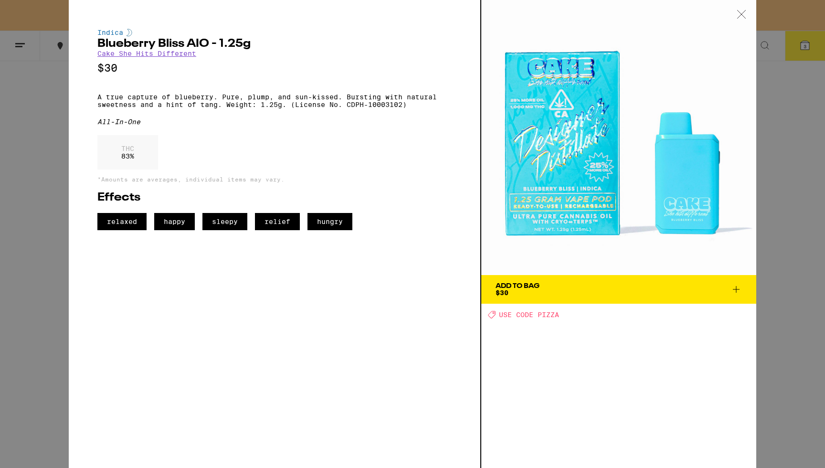
click at [52, 251] on div "Indica Blueberry Bliss AIO - 1.25g Cake She Hits Different $30 A true capture o…" at bounding box center [412, 234] width 825 height 468
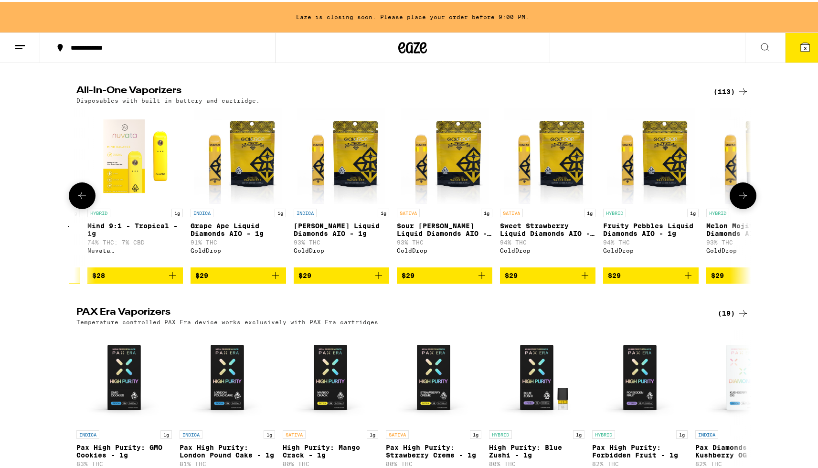
scroll to position [0, 1431]
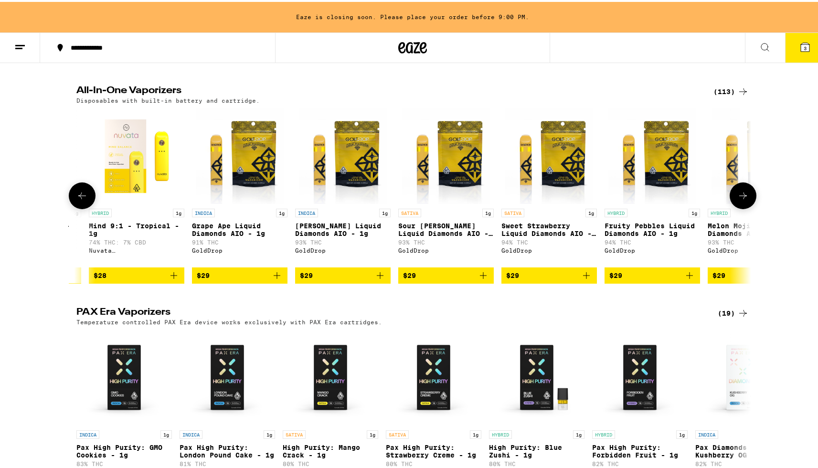
click at [337, 235] on p "[PERSON_NAME] Liquid Diamonds AIO - 1g" at bounding box center [342, 227] width 95 height 15
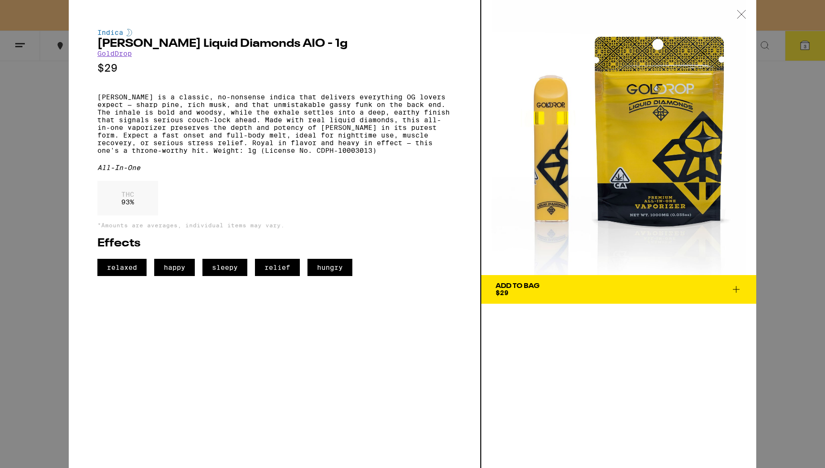
click at [18, 166] on div "Indica [PERSON_NAME] Liquid Diamonds AIO - 1g GoldDrop $29 [PERSON_NAME] is a c…" at bounding box center [412, 234] width 825 height 468
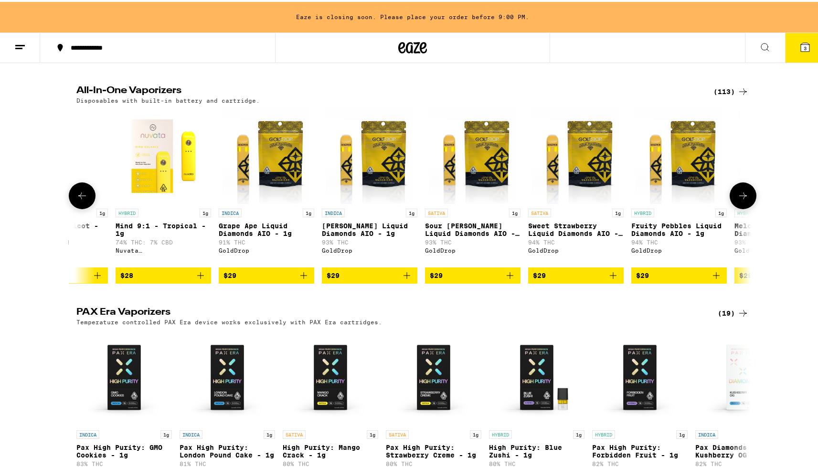
scroll to position [0, 1394]
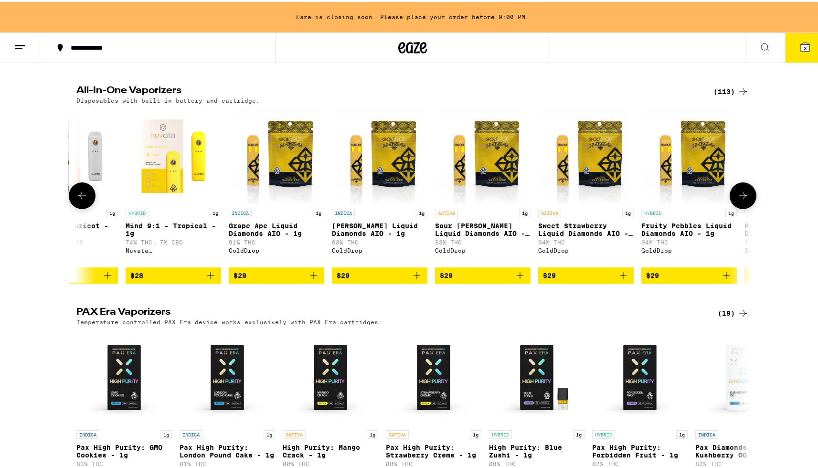
click at [287, 235] on p "Grape Ape Liquid Diamonds AIO - 1g" at bounding box center [276, 227] width 95 height 15
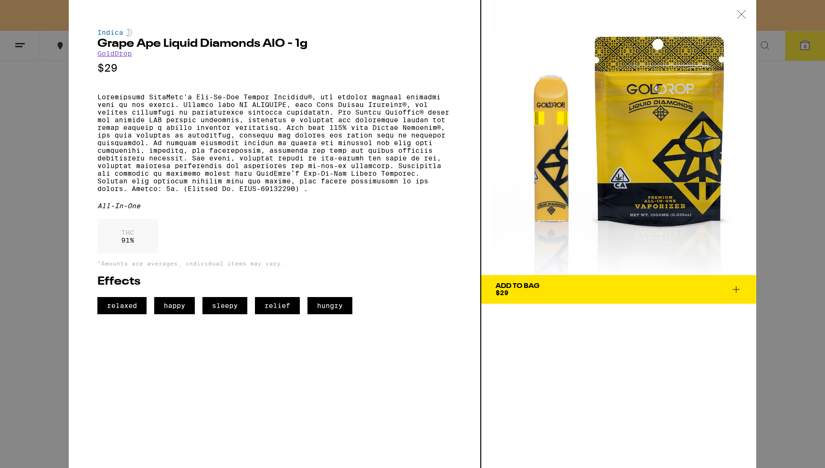
click at [19, 220] on div "Indica Grape Ape Liquid Diamonds AIO - 1g GoldDrop $29 All-In-One THC 91 % *Amo…" at bounding box center [412, 234] width 825 height 468
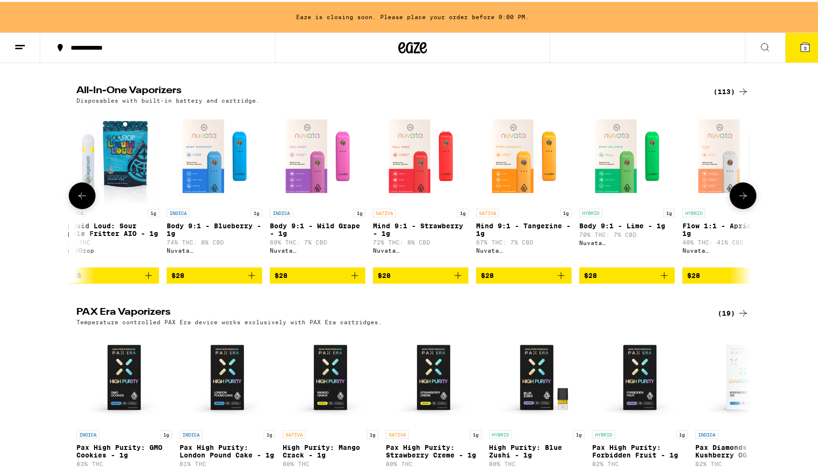
scroll to position [0, 704]
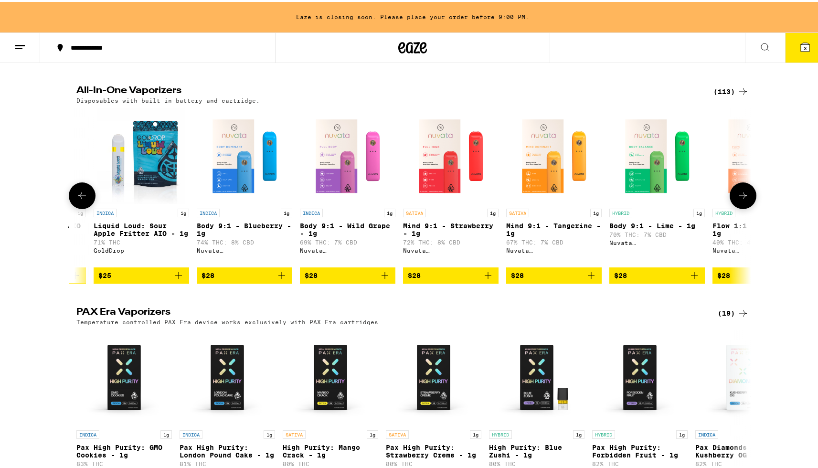
click at [262, 235] on p "Body 9:1 - Blueberry - 1g" at bounding box center [244, 227] width 95 height 15
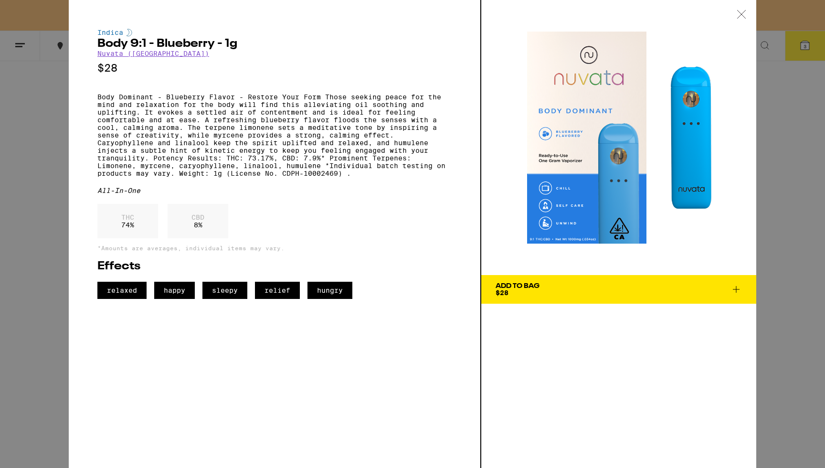
click at [33, 183] on div "Indica Body 9:1 - Blueberry - 1g Nuvata ([GEOGRAPHIC_DATA]) $28 Body Dominant -…" at bounding box center [412, 234] width 825 height 468
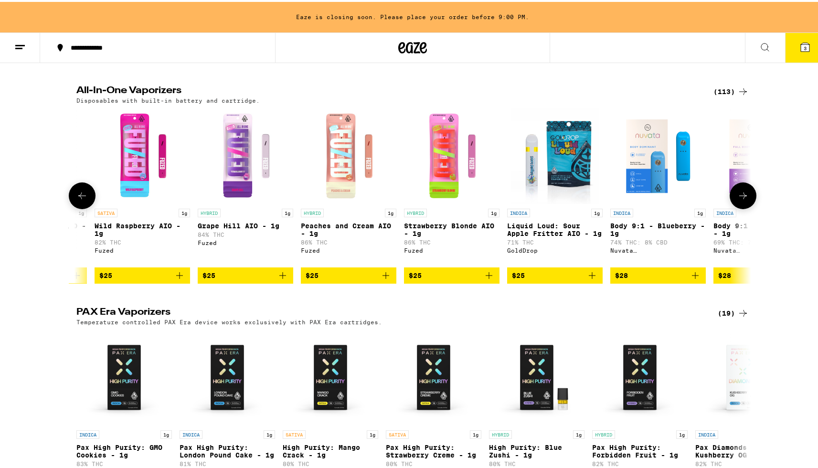
scroll to position [0, 290]
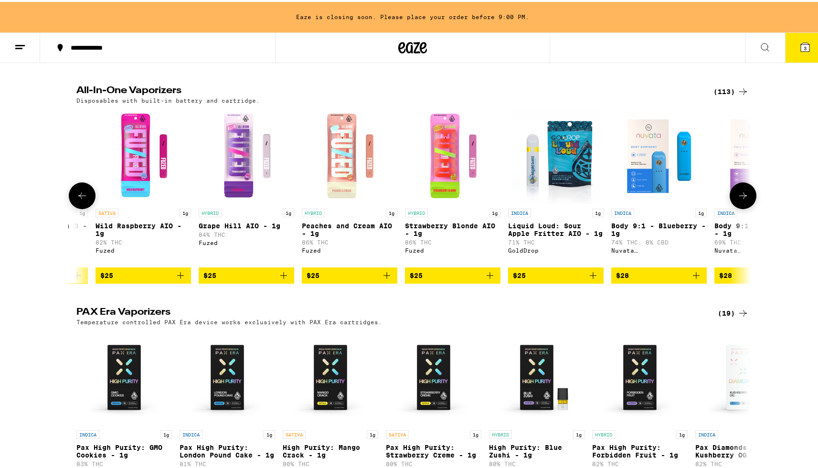
click at [556, 235] on p "Liquid Loud: Sour Apple Fritter AIO - 1g" at bounding box center [555, 227] width 95 height 15
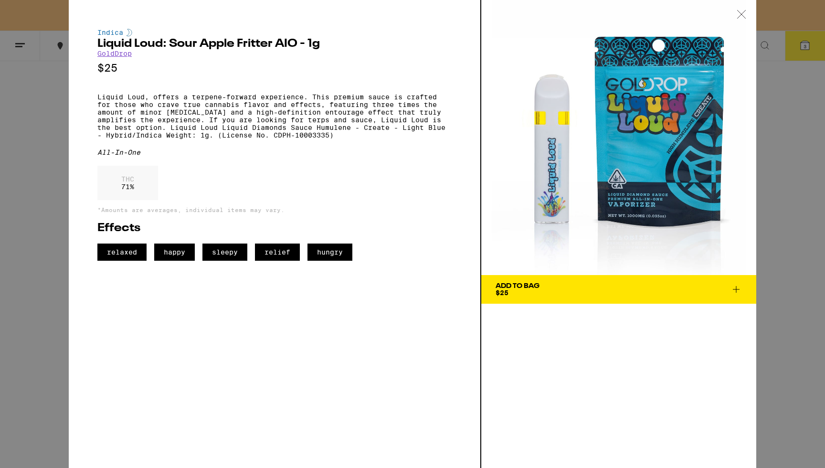
click at [51, 174] on div "Indica Liquid Loud: Sour Apple Fritter AIO - 1g GoldDrop $25 Liquid Loud, offer…" at bounding box center [412, 234] width 825 height 468
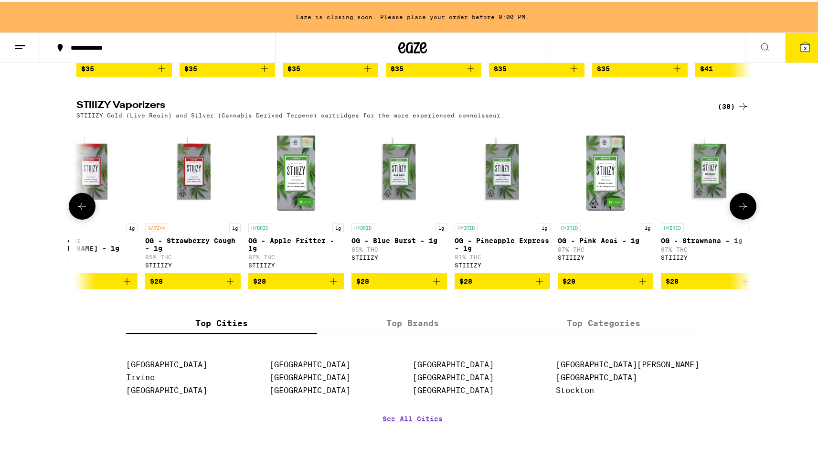
scroll to position [0, 3245]
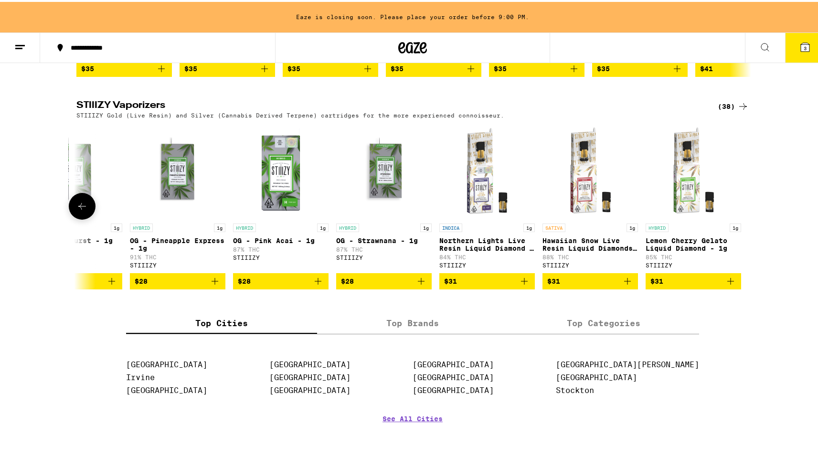
click at [482, 250] on p "Northern Lights Live Resin Liquid Diamond - 1g" at bounding box center [486, 242] width 95 height 15
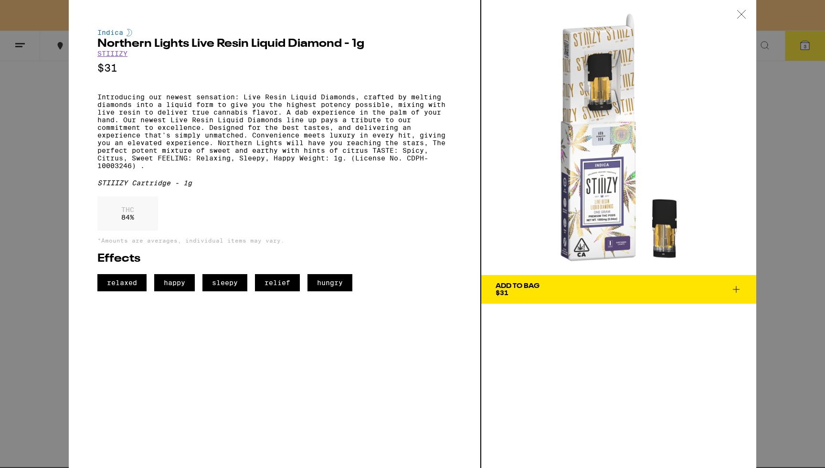
click at [772, 195] on div "Indica Northern Lights Live Resin Liquid Diamond - 1g STIIIZY $31 Introducing o…" at bounding box center [412, 234] width 825 height 468
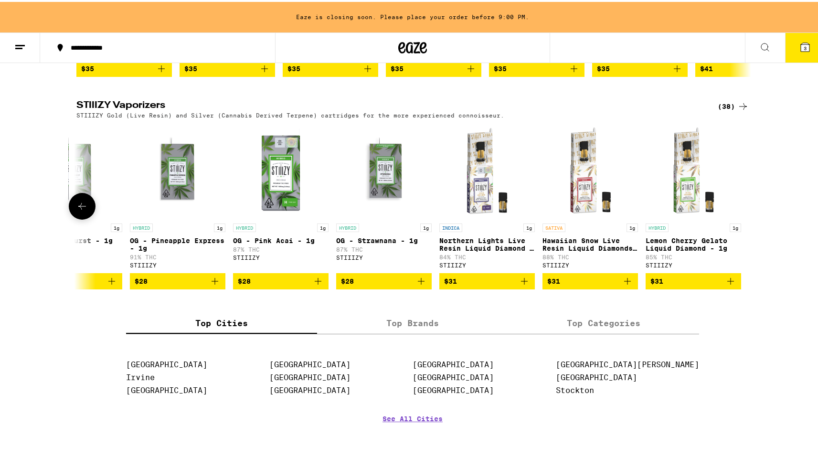
click at [501, 250] on p "Northern Lights Live Resin Liquid Diamond - 1g" at bounding box center [486, 242] width 95 height 15
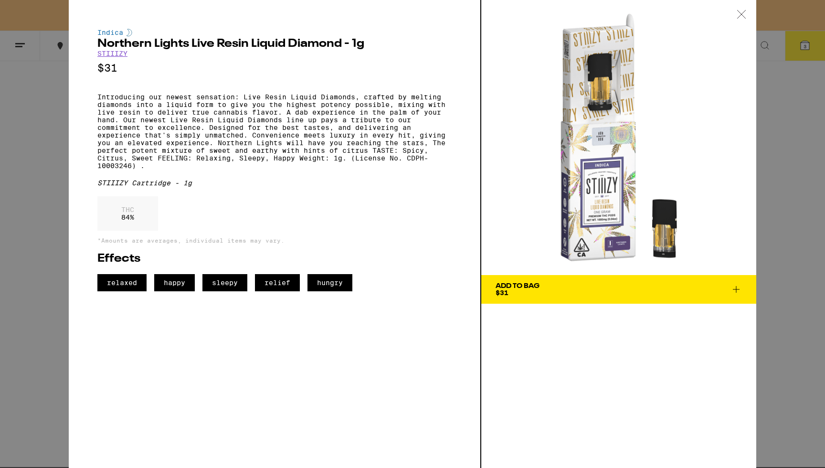
click at [49, 251] on div "Indica Northern Lights Live Resin Liquid Diamond - 1g STIIIZY $31 Introducing o…" at bounding box center [412, 234] width 825 height 468
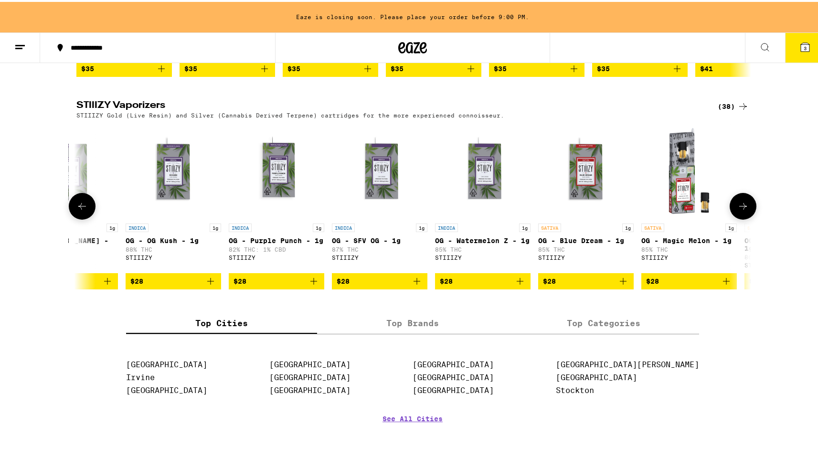
scroll to position [0, 2007]
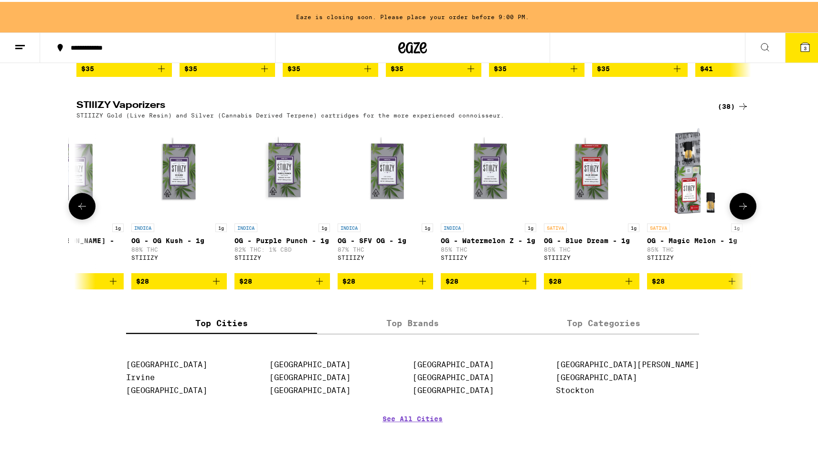
click at [279, 266] on div "INDICA 1g OG - Purple Punch - 1g 82% THC: 1% CBD STIIIZY" at bounding box center [281, 243] width 95 height 45
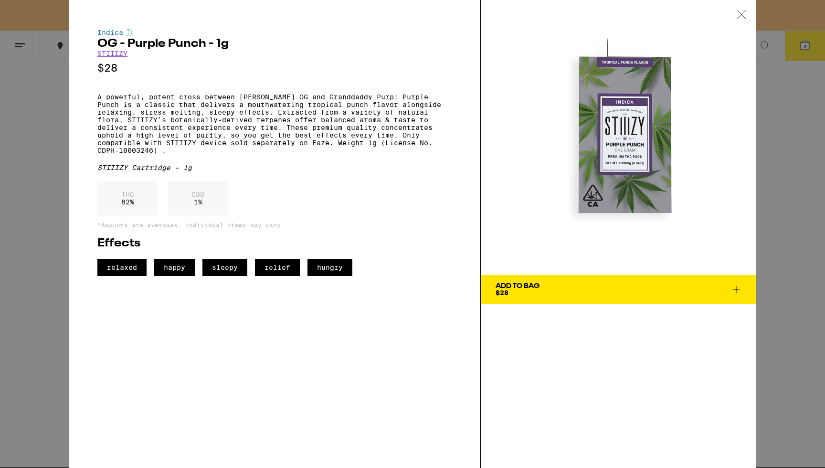
click at [52, 202] on div "Indica OG - Purple Punch - 1g STIIIZY $28 A powerful, potent cross between [PER…" at bounding box center [412, 234] width 825 height 468
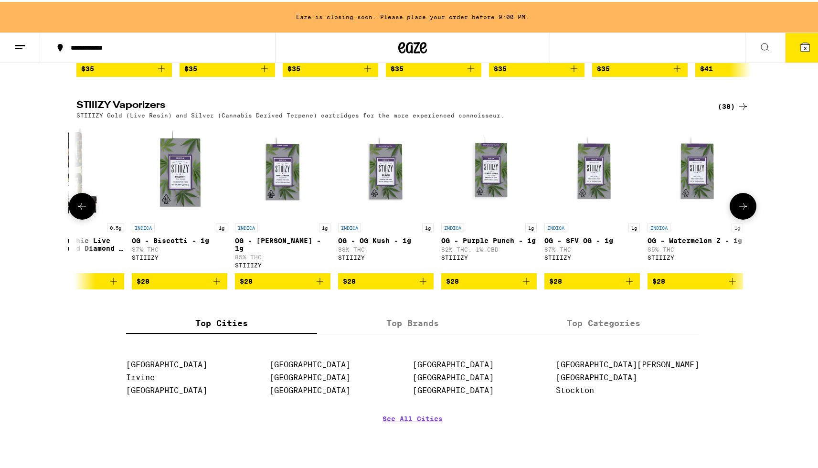
scroll to position [0, 1794]
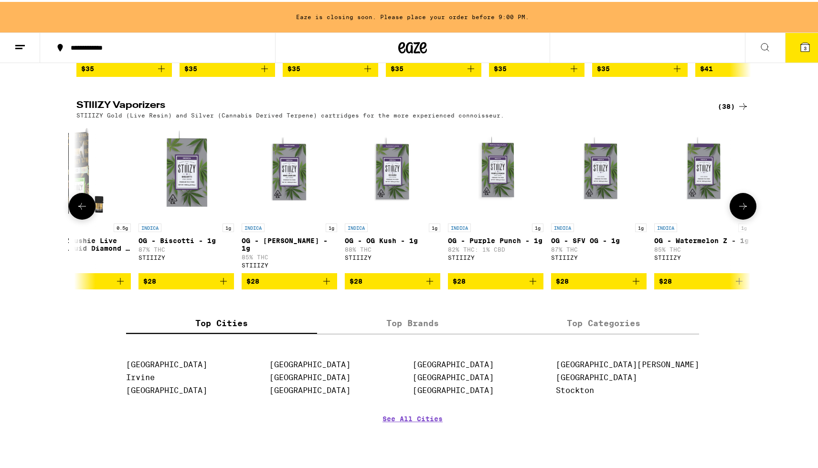
click at [386, 213] on img "Open page for OG - OG Kush - 1g from STIIIZY" at bounding box center [392, 168] width 95 height 95
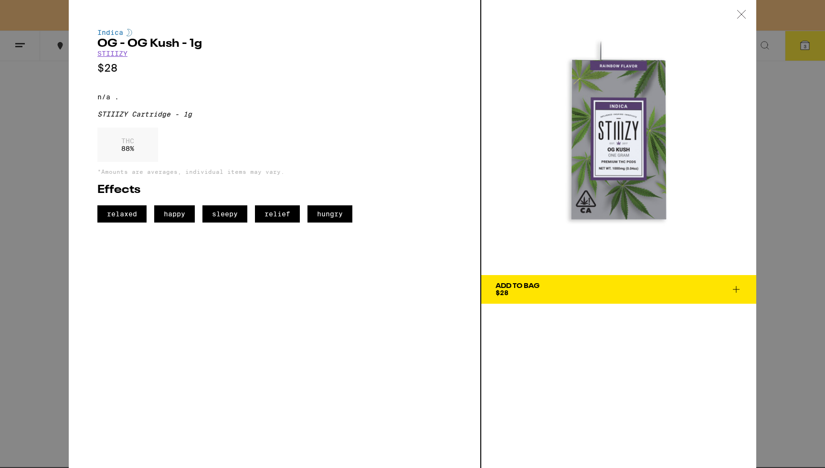
click at [40, 256] on div "Indica OG - OG Kush - 1g STIIIZY $28 n/a . STIIIZY Cartridge - 1g THC 88 % *Amo…" at bounding box center [412, 234] width 825 height 468
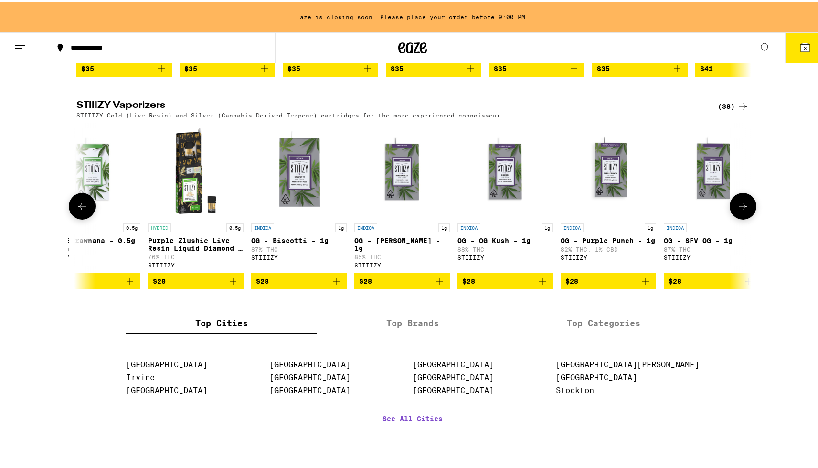
scroll to position [0, 1675]
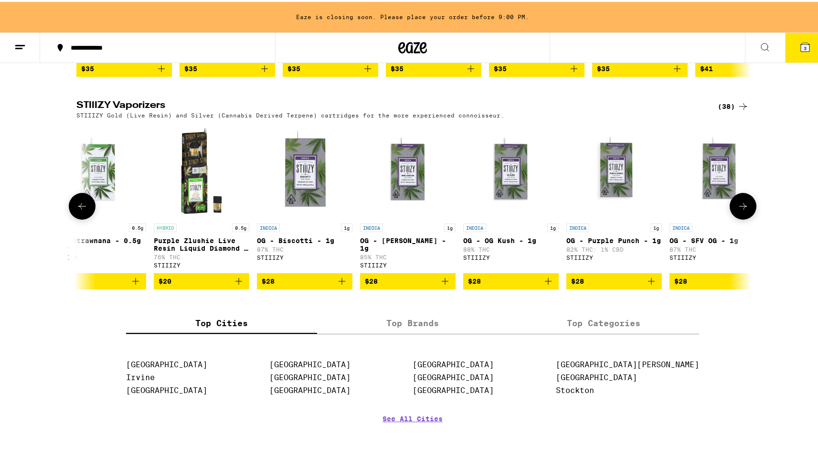
click at [412, 250] on p "OG - [PERSON_NAME] - 1g" at bounding box center [407, 242] width 95 height 15
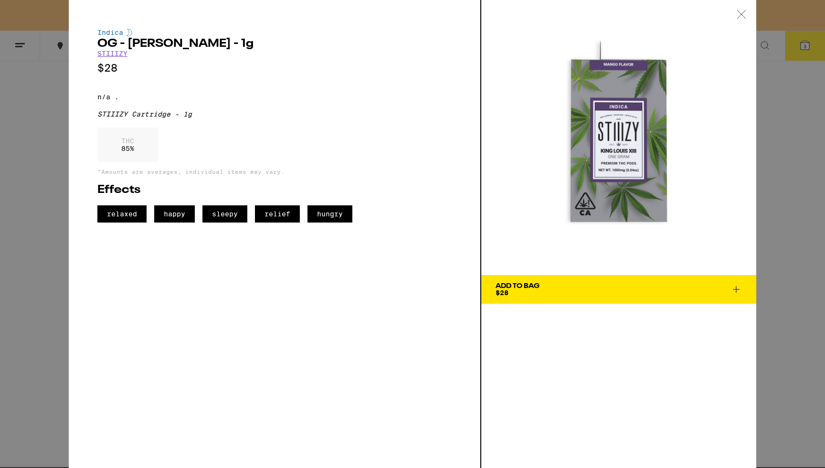
click at [46, 265] on div "Indica OG - [PERSON_NAME] - 1g STIIIZY $28 n/a . STIIIZY Cartridge - 1g THC 85 …" at bounding box center [412, 234] width 825 height 468
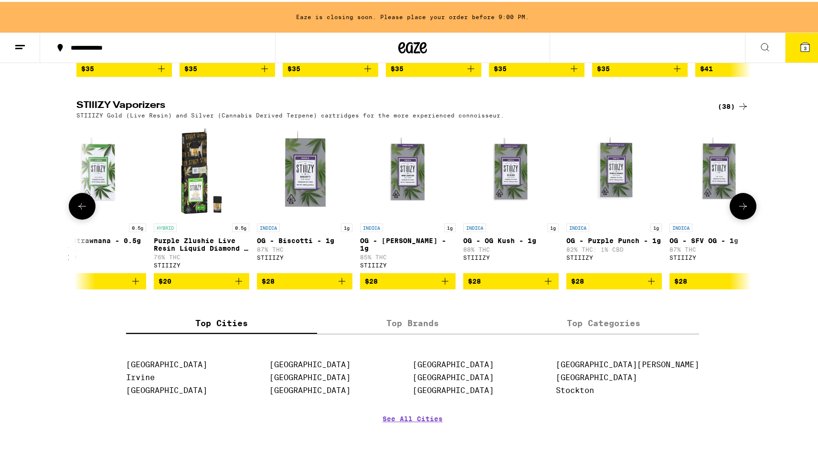
click at [306, 242] on p "OG - Biscotti - 1g" at bounding box center [304, 239] width 95 height 8
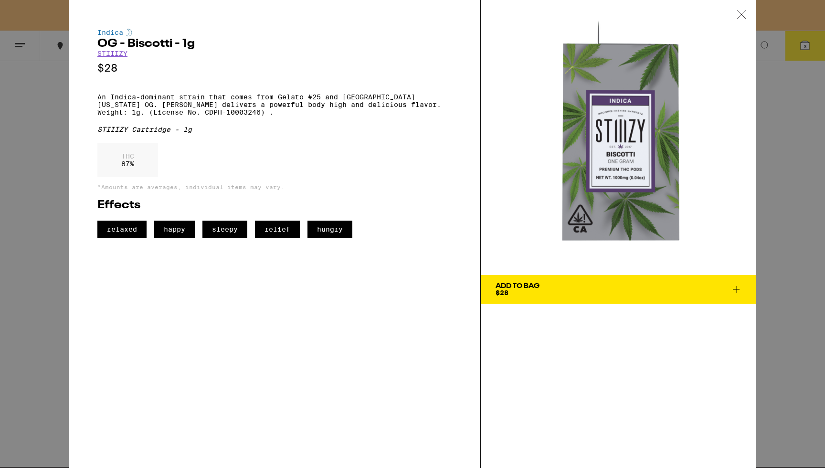
click at [28, 270] on div "Indica OG - Biscotti - 1g STIIIZY $28 An Indica-dominant strain that comes from…" at bounding box center [412, 234] width 825 height 468
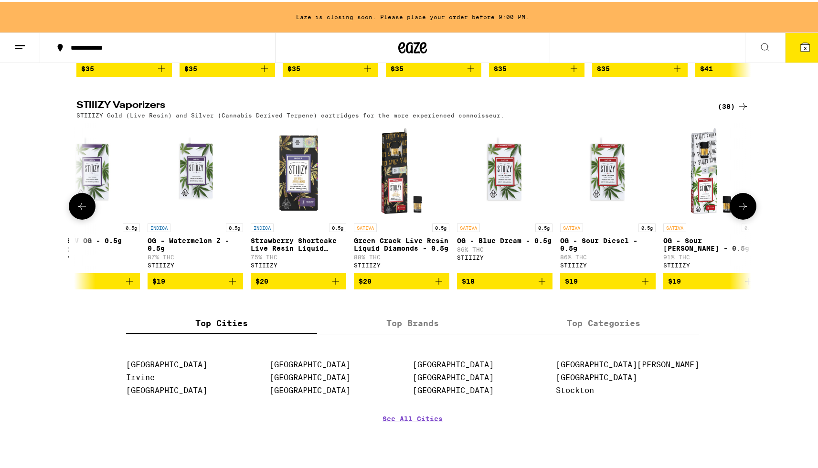
scroll to position [0, 443]
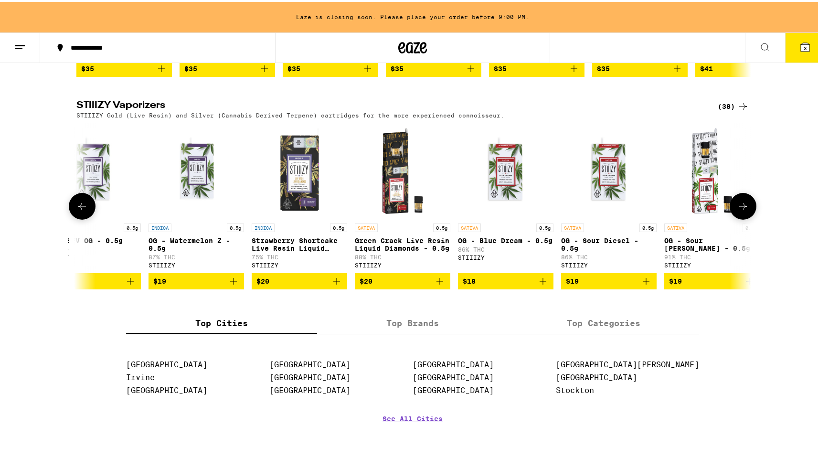
click at [309, 250] on p "Strawberry Shortcake Live Resin Liquid Diamonds - 0.5g" at bounding box center [299, 242] width 95 height 15
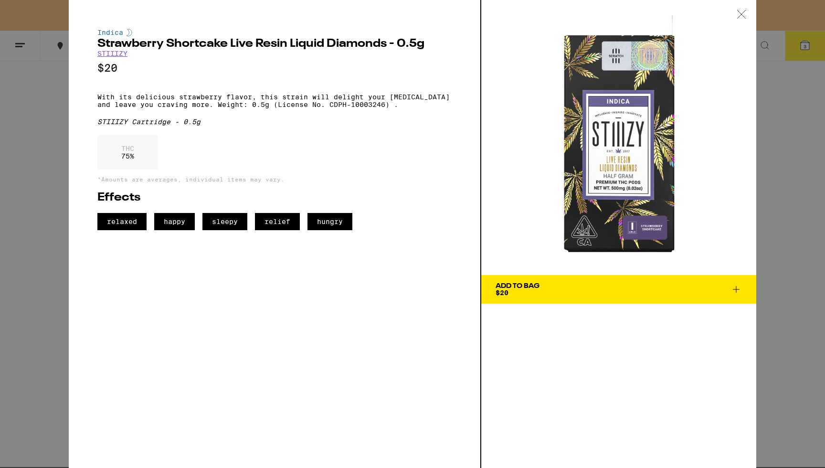
click at [43, 274] on div "Indica Strawberry Shortcake Live Resin Liquid Diamonds - 0.5g STIIIZY $20 With …" at bounding box center [412, 234] width 825 height 468
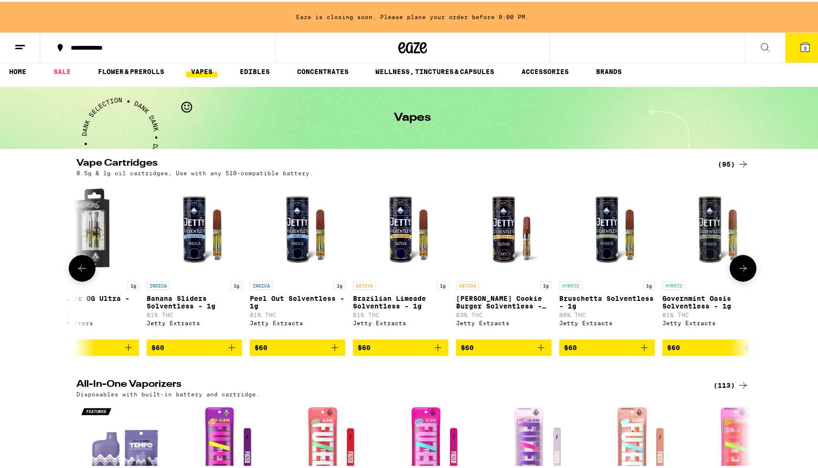
scroll to position [0, 8894]
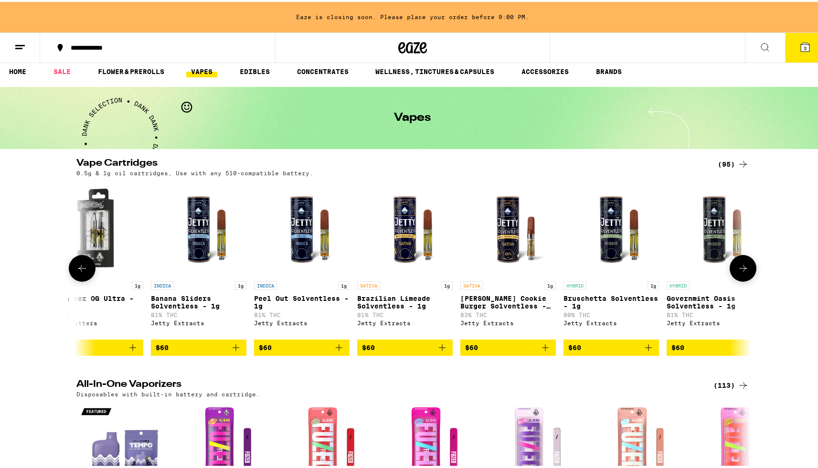
click at [312, 301] on p "Peel Out Solventless - 1g" at bounding box center [301, 300] width 95 height 15
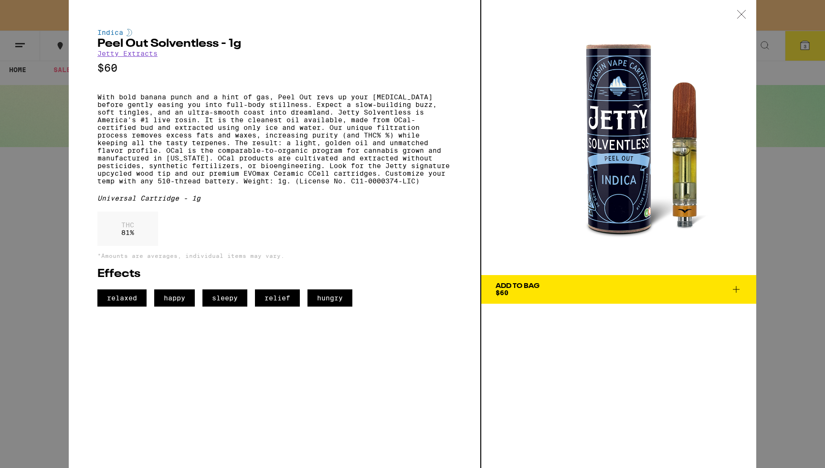
click at [33, 246] on div "Indica Peel Out Solventless - 1g Jetty Extracts $60 With bold banana punch and …" at bounding box center [412, 234] width 825 height 468
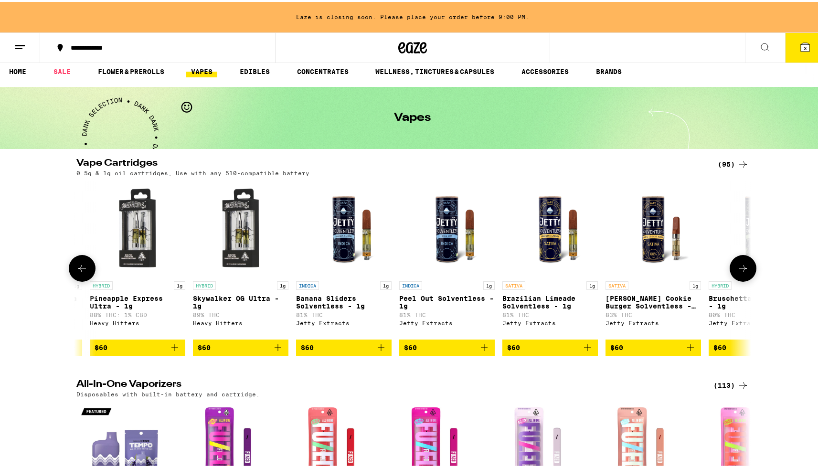
scroll to position [0, 8735]
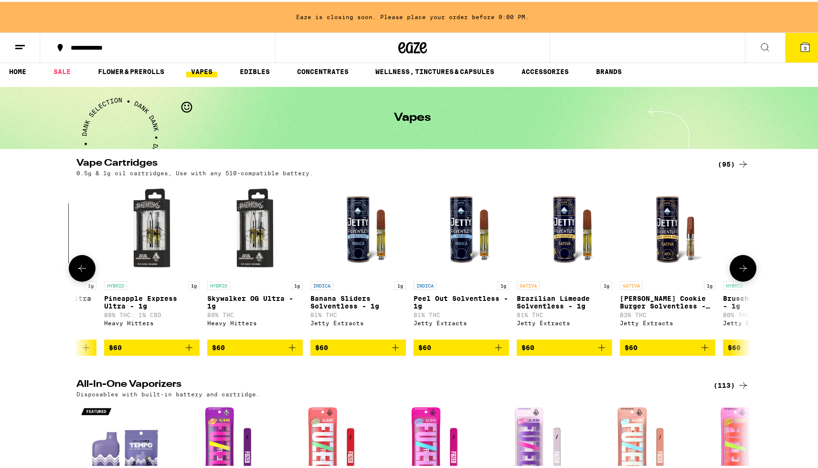
click at [348, 303] on p "Banana Sliders Solventless - 1g" at bounding box center [357, 300] width 95 height 15
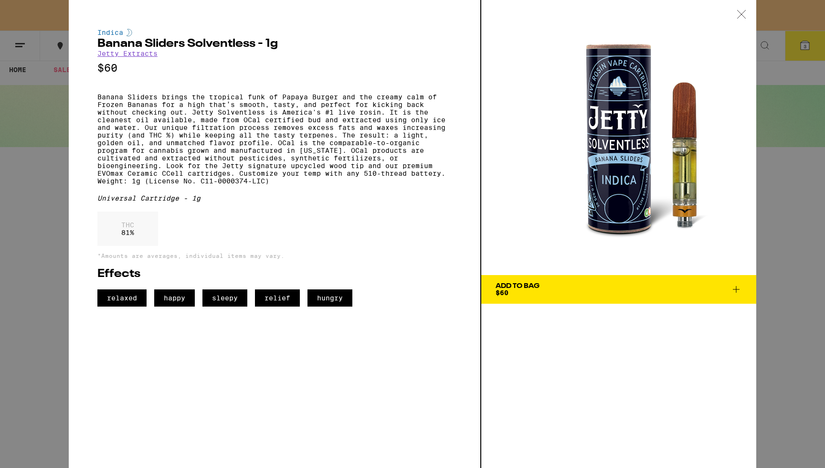
click at [39, 252] on div "Indica Banana Sliders Solventless - 1g Jetty Extracts $60 Banana Sliders brings…" at bounding box center [412, 234] width 825 height 468
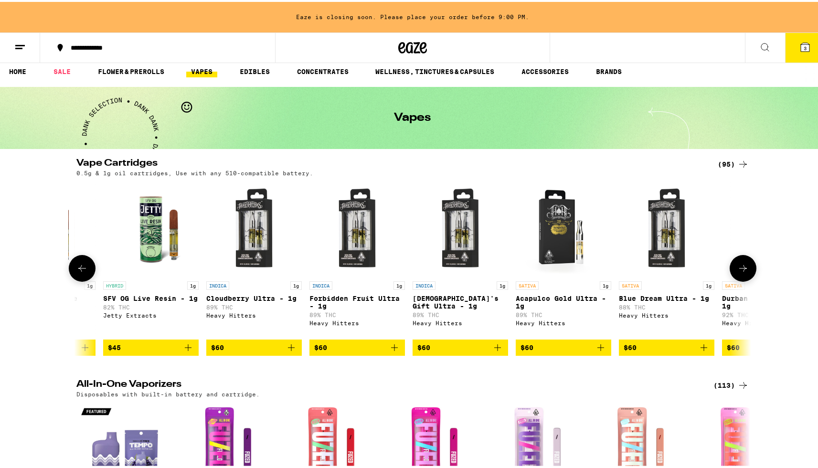
scroll to position [0, 7678]
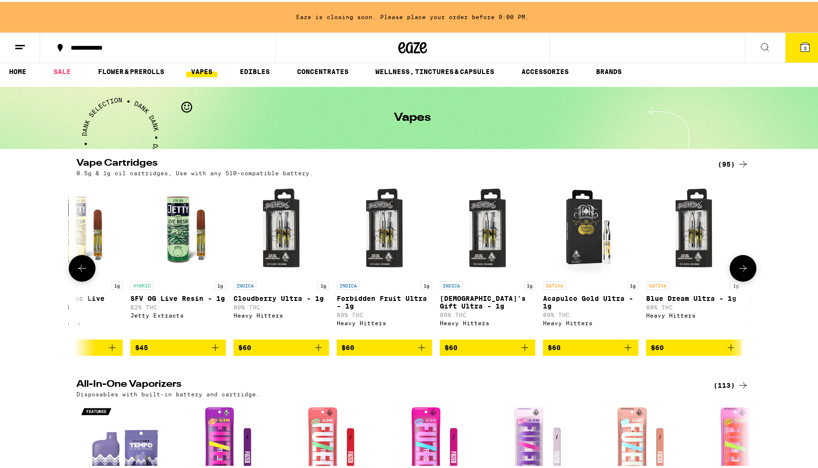
click at [275, 300] on p "Cloudberry Ultra - 1g" at bounding box center [280, 297] width 95 height 8
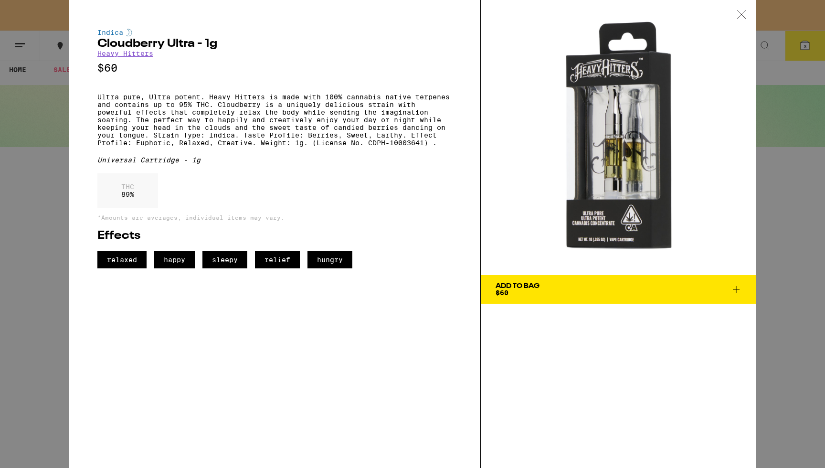
click at [576, 292] on span "Add To Bag $60" at bounding box center [618, 289] width 246 height 13
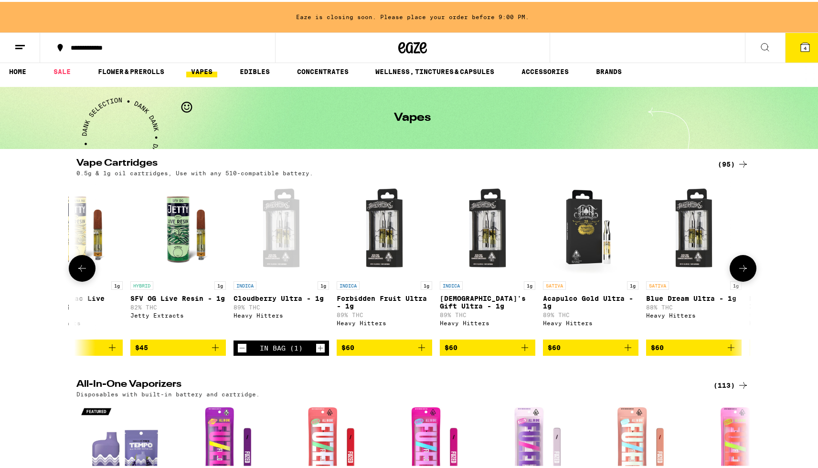
click at [283, 212] on div "Open page for Cloudberry Ultra - 1g from Heavy Hitters" at bounding box center [280, 226] width 95 height 95
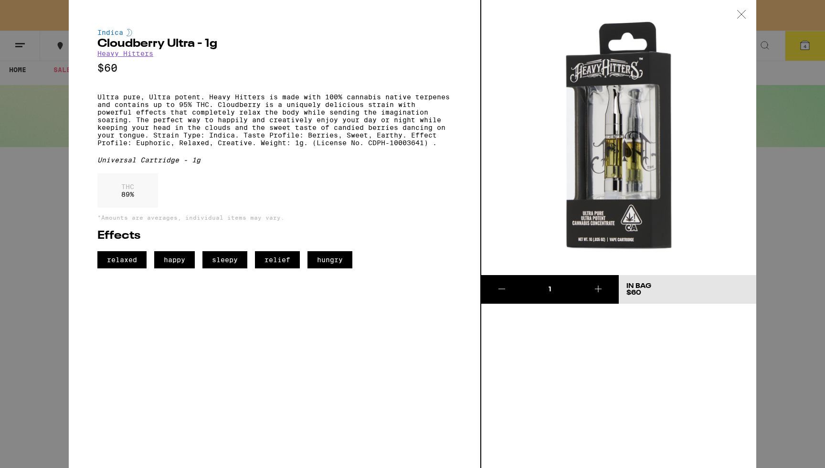
click at [743, 14] on icon at bounding box center [741, 14] width 10 height 9
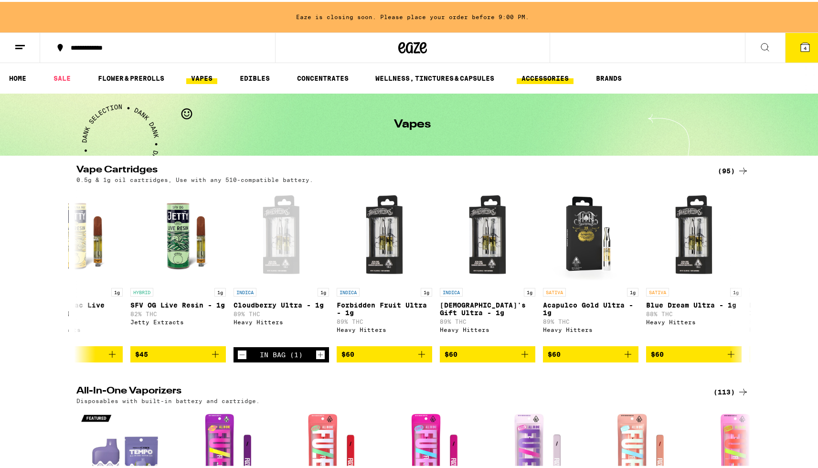
click at [553, 76] on link "ACCESSORIES" at bounding box center [544, 76] width 57 height 11
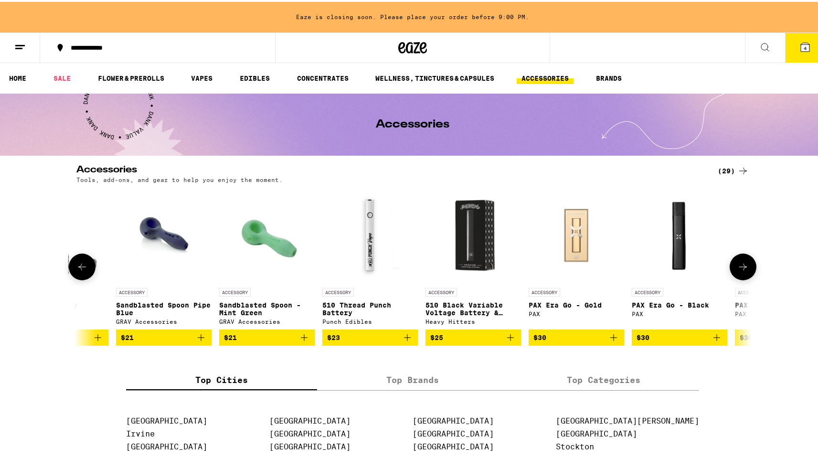
scroll to position [0, 1505]
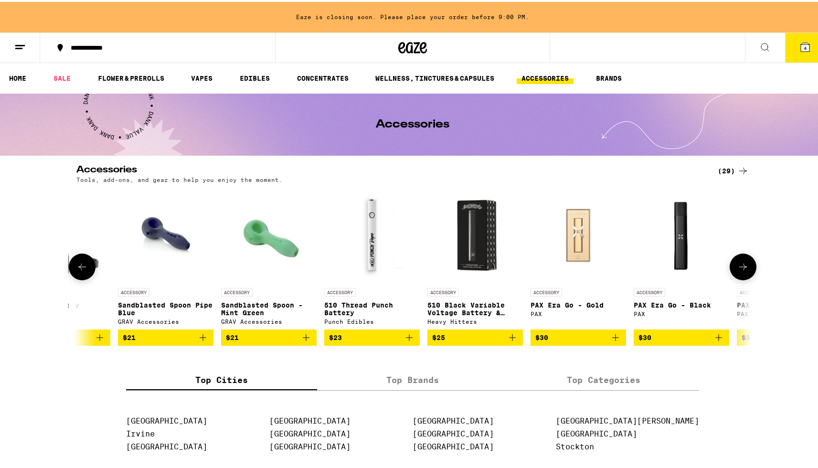
click at [179, 304] on p "Sandblasted Spoon Pipe Blue" at bounding box center [165, 306] width 95 height 15
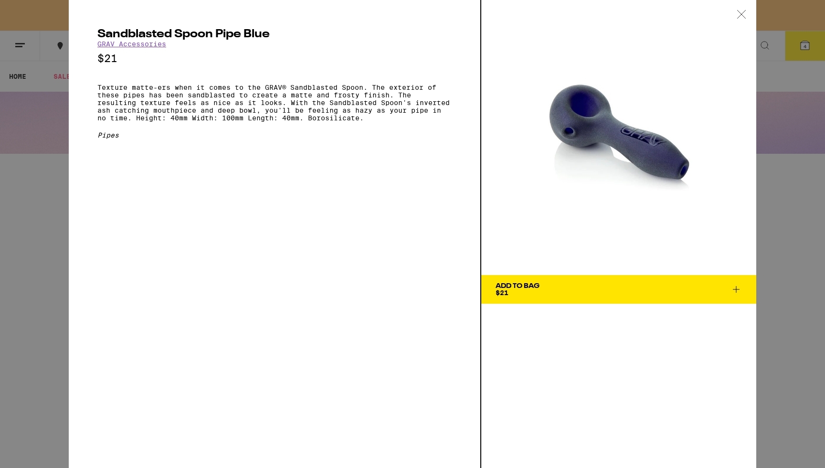
click at [518, 289] on div "Add To Bag $21" at bounding box center [517, 289] width 44 height 13
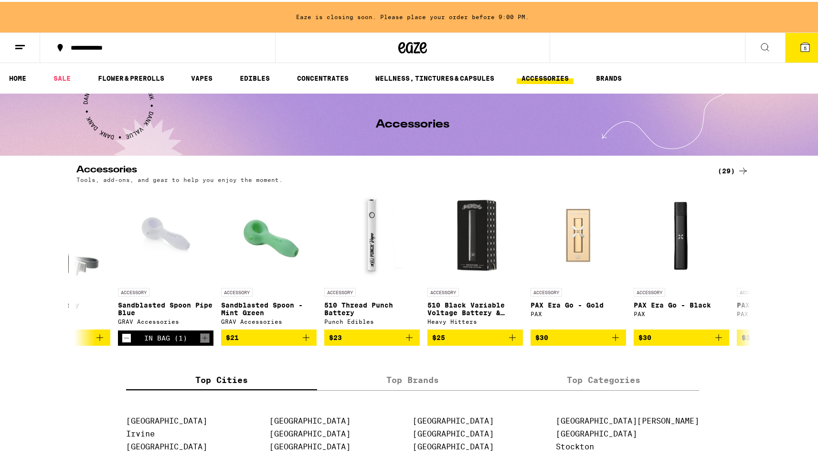
click at [803, 47] on span "5" at bounding box center [804, 46] width 3 height 6
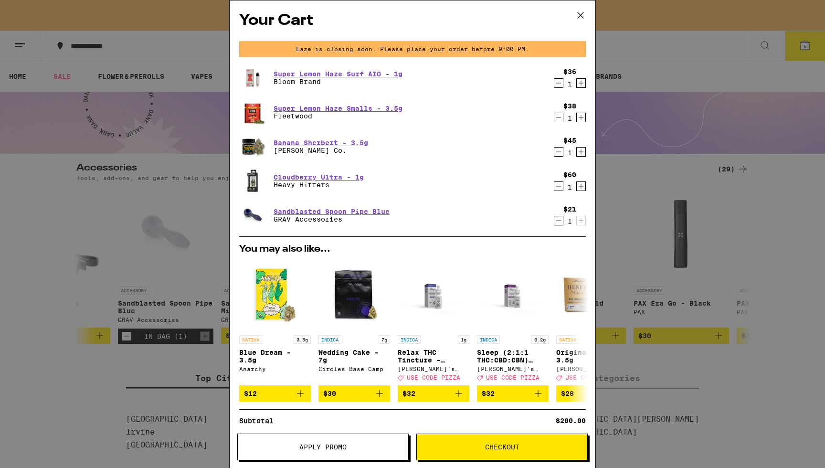
click at [465, 446] on span "Checkout" at bounding box center [502, 446] width 170 height 7
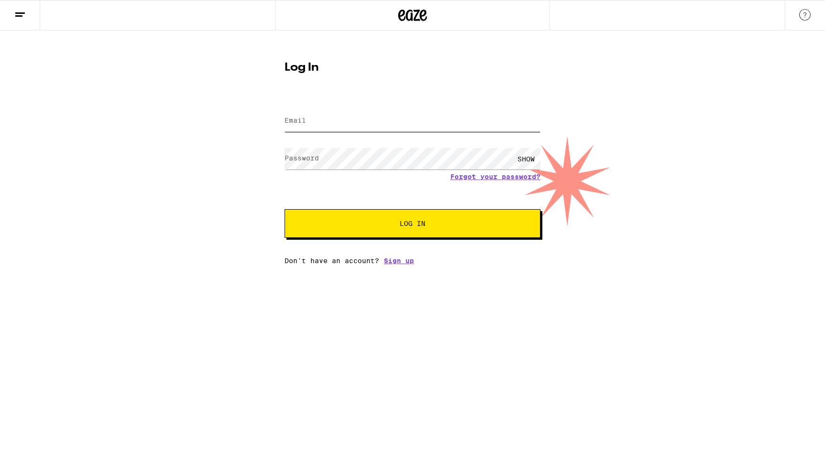
click at [367, 110] on input "Email" at bounding box center [412, 120] width 256 height 21
type input "[PERSON_NAME][EMAIL_ADDRESS][PERSON_NAME][DOMAIN_NAME]"
click at [378, 109] on div "[PERSON_NAME][EMAIL_ADDRESS][PERSON_NAME][DOMAIN_NAME]" at bounding box center [412, 121] width 256 height 28
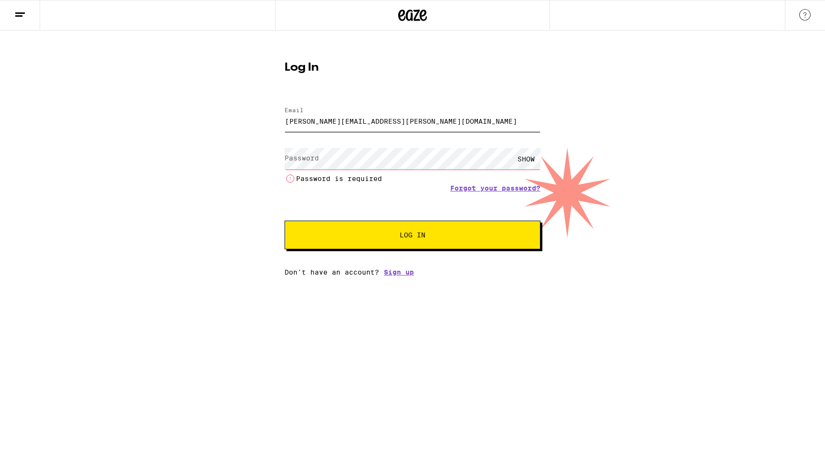
click at [375, 120] on input "[PERSON_NAME][EMAIL_ADDRESS][PERSON_NAME][DOMAIN_NAME]" at bounding box center [412, 120] width 256 height 21
type input "[EMAIL_ADDRESS][DOMAIN_NAME]"
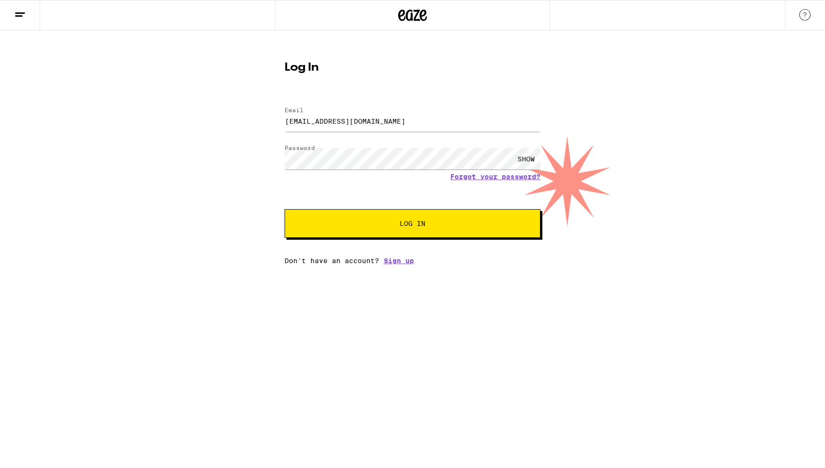
click at [416, 237] on button "Log In" at bounding box center [412, 223] width 256 height 29
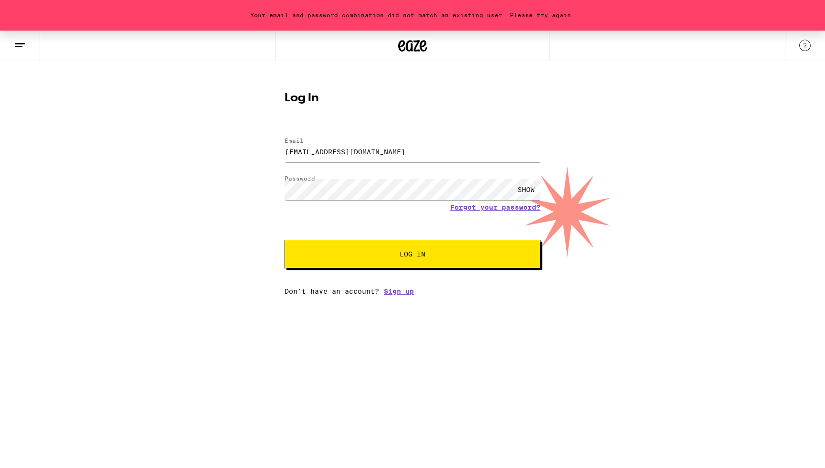
click at [424, 250] on button "Log In" at bounding box center [412, 254] width 256 height 29
click at [488, 209] on link "Forgot your password?" at bounding box center [495, 207] width 90 height 8
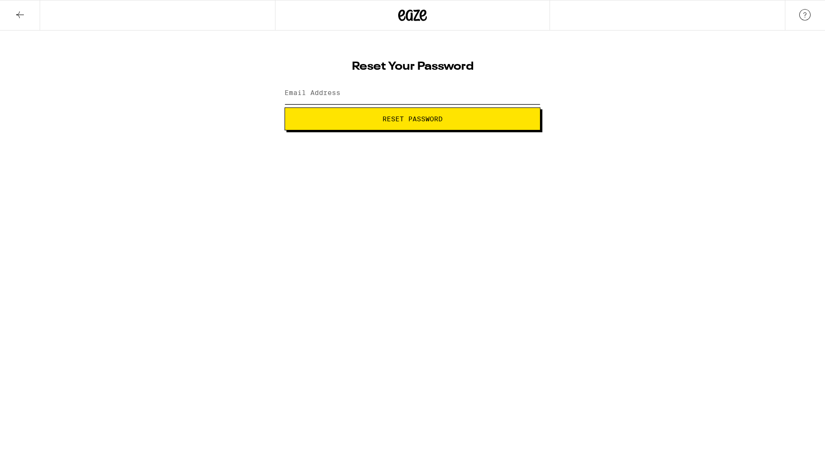
click at [367, 96] on input "Email Address" at bounding box center [412, 93] width 256 height 21
type input "[EMAIL_ADDRESS][DOMAIN_NAME]"
click at [376, 124] on button "Reset Password" at bounding box center [412, 118] width 256 height 23
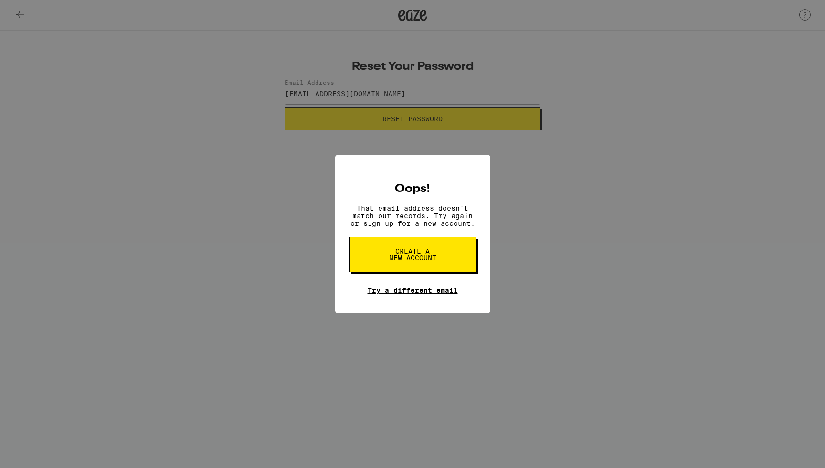
click at [449, 291] on link "Try a different email" at bounding box center [412, 290] width 90 height 8
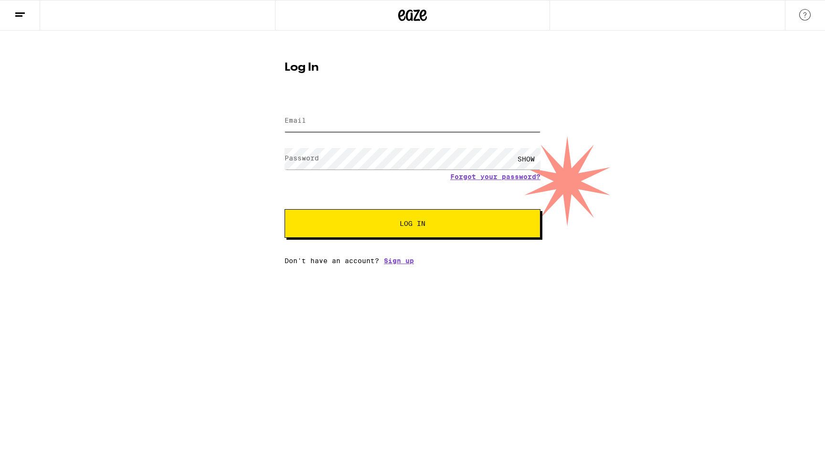
click at [366, 120] on input "Email" at bounding box center [412, 120] width 256 height 21
type input "[PERSON_NAME][EMAIL_ADDRESS][PERSON_NAME][DOMAIN_NAME]"
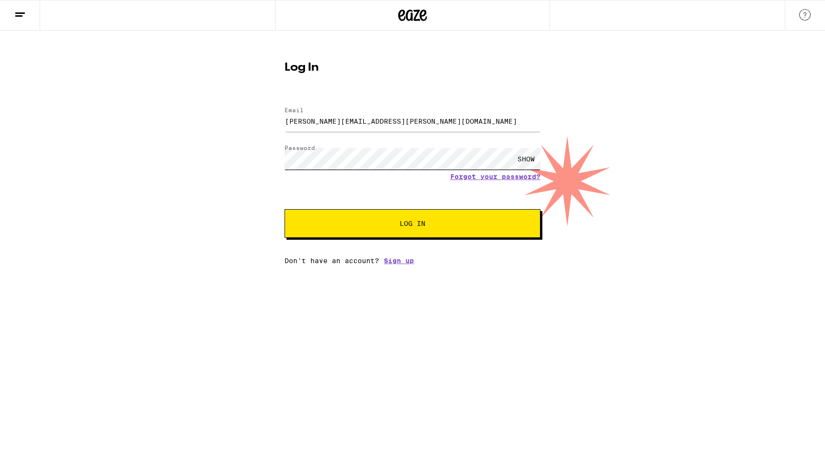
click at [284, 209] on button "Log In" at bounding box center [412, 223] width 256 height 29
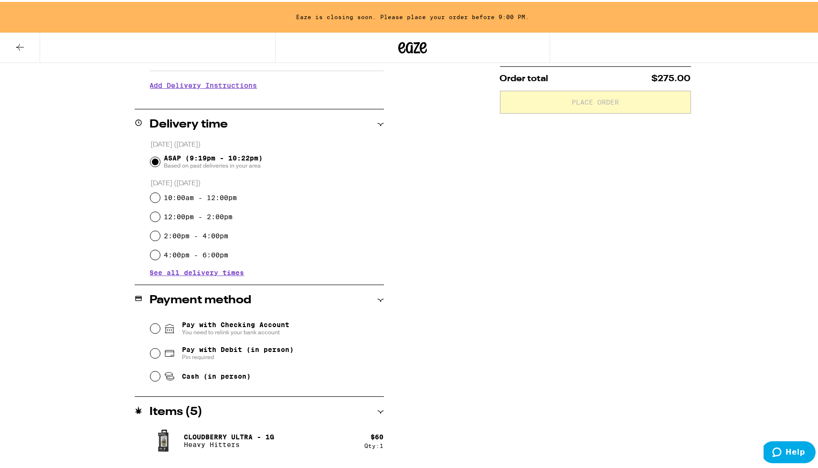
scroll to position [172, 0]
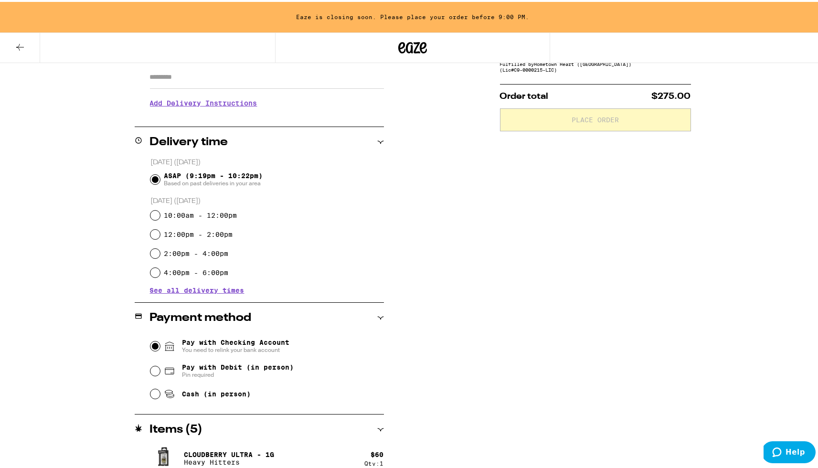
click at [153, 346] on input "Pay with Checking Account You need to relink your bank account" at bounding box center [155, 344] width 10 height 10
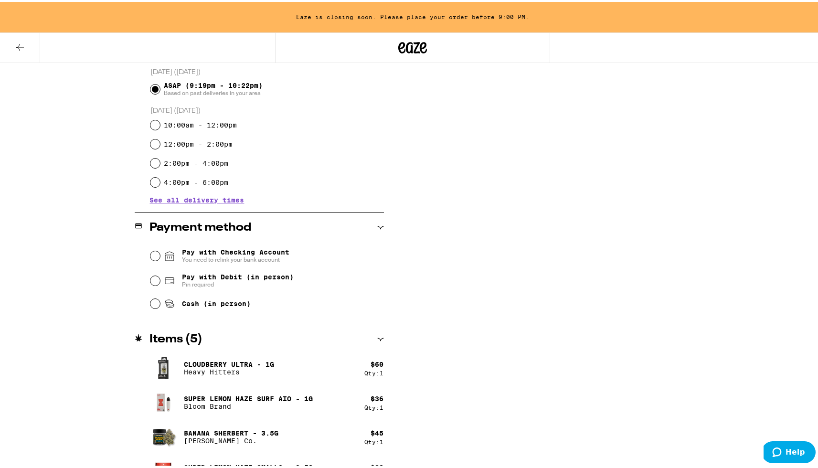
scroll to position [273, 0]
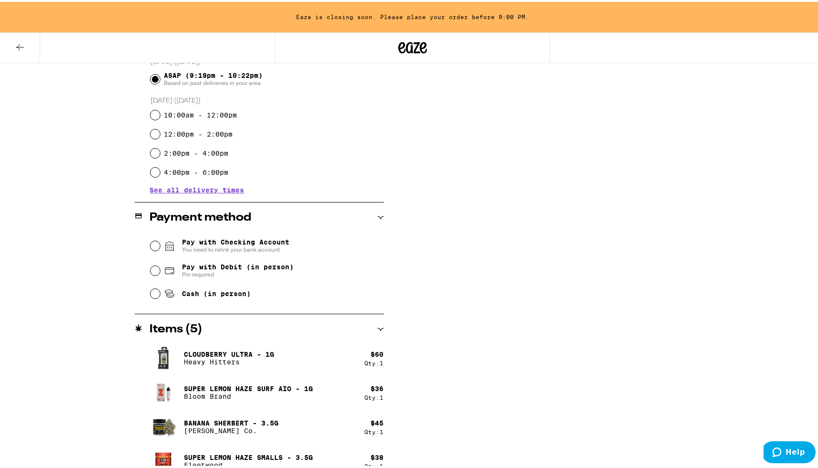
click at [182, 269] on span "Pay with Debit (in person)" at bounding box center [238, 265] width 112 height 8
click at [160, 269] on input "Pay with Debit (in person) Pin required" at bounding box center [155, 269] width 10 height 10
radio input "true"
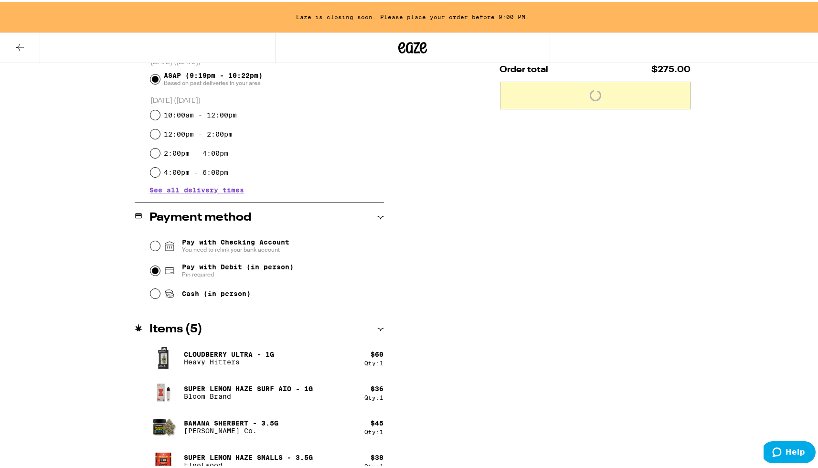
click at [191, 293] on span "Cash (in person)" at bounding box center [216, 292] width 69 height 8
click at [160, 293] on input "Cash (in person)" at bounding box center [155, 292] width 10 height 10
radio input "true"
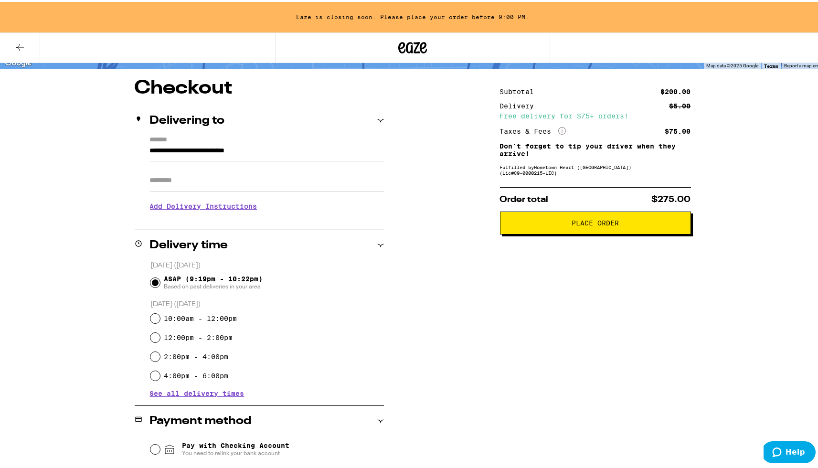
scroll to position [44, 0]
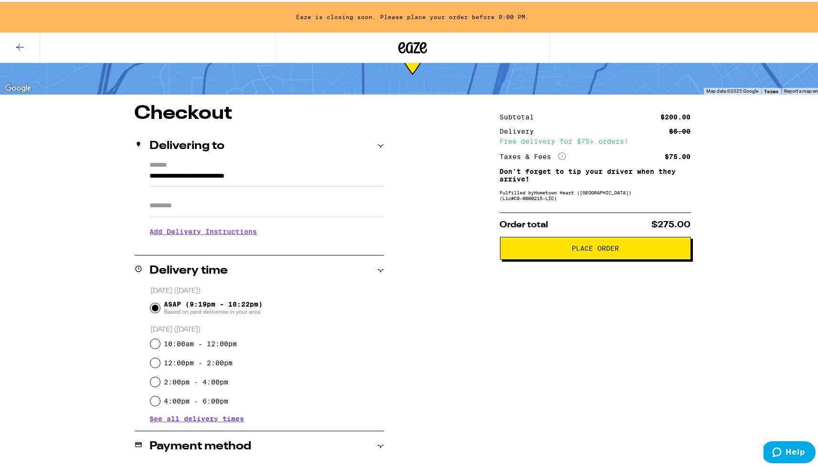
click at [559, 155] on icon "More Info" at bounding box center [562, 154] width 8 height 8
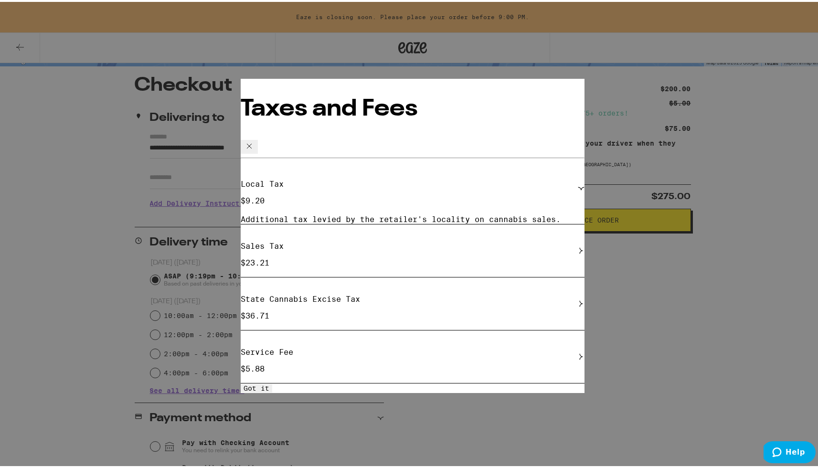
scroll to position [75, 0]
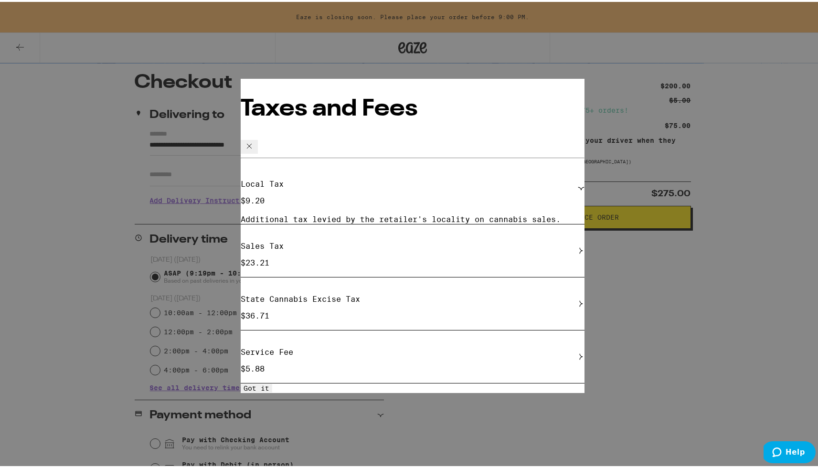
click at [255, 138] on icon at bounding box center [248, 143] width 11 height 11
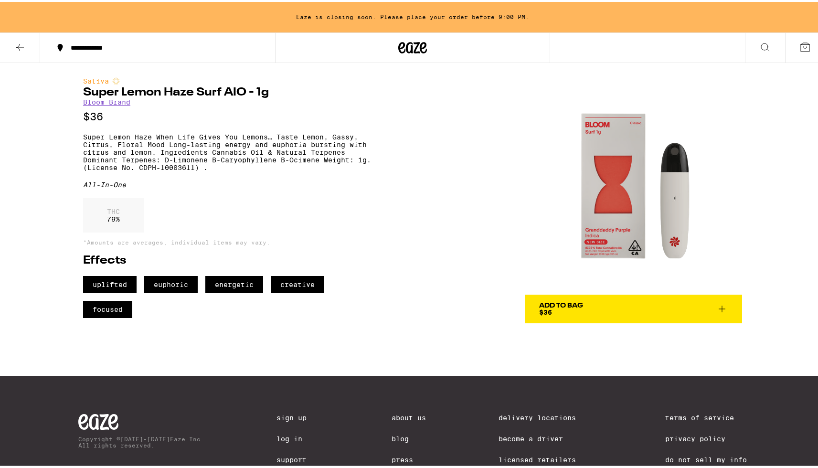
click at [611, 312] on span "Add To Bag $36" at bounding box center [633, 306] width 189 height 13
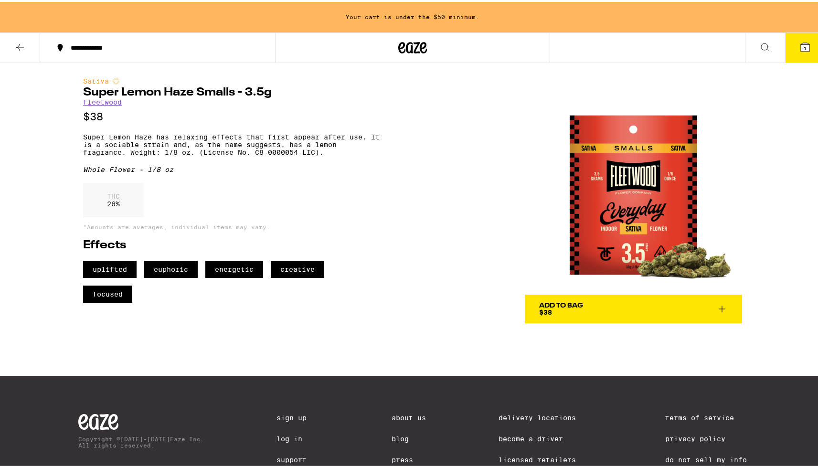
click at [552, 314] on button "Add To Bag $38" at bounding box center [633, 307] width 217 height 29
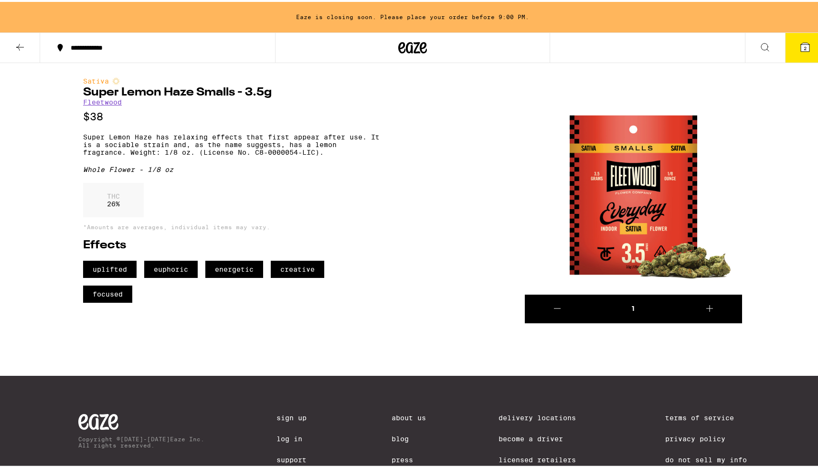
click at [341, 171] on div "Whole Flower - 1/8 oz" at bounding box center [231, 168] width 296 height 8
